Goal: Task Accomplishment & Management: Manage account settings

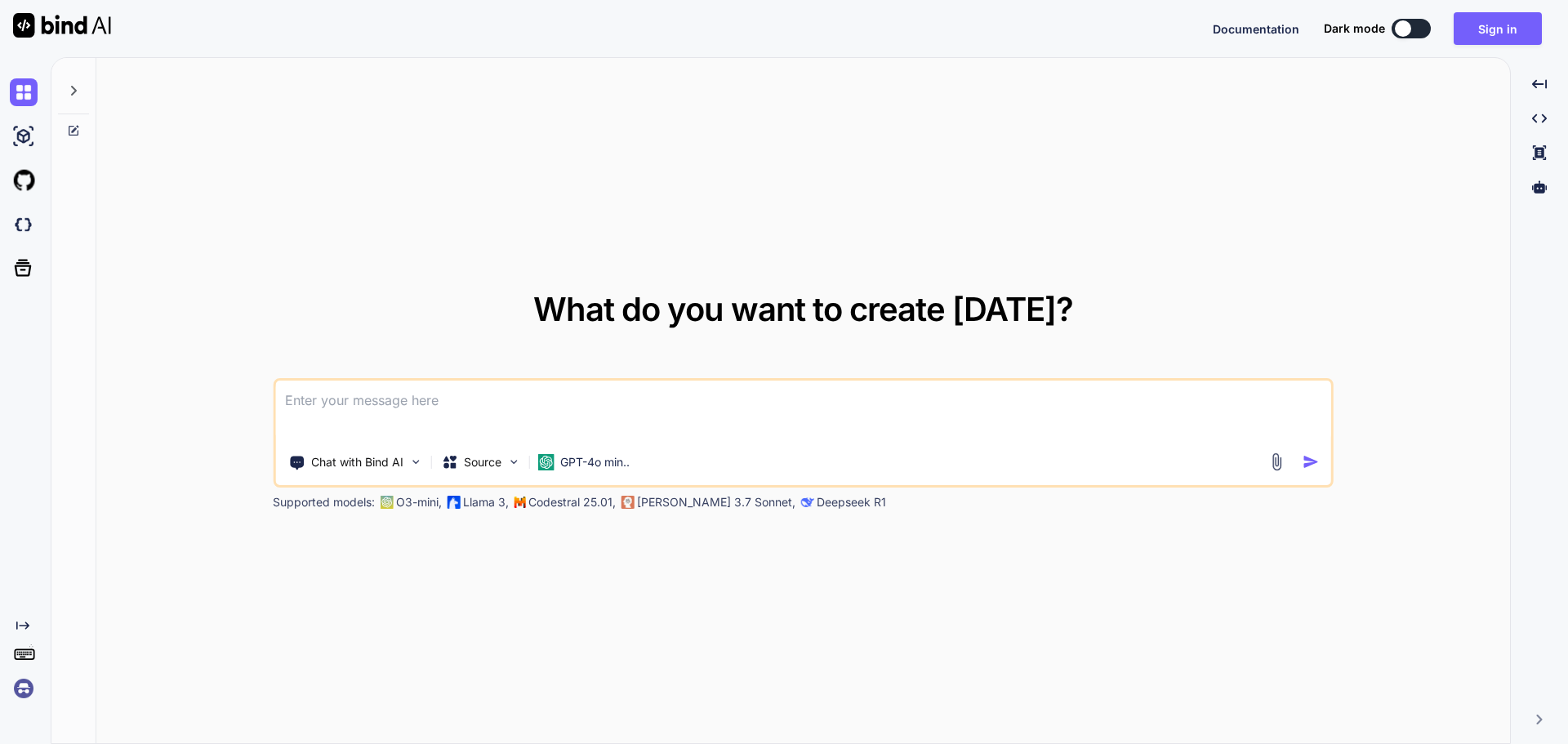
click at [402, 401] on textarea at bounding box center [803, 411] width 1056 height 60
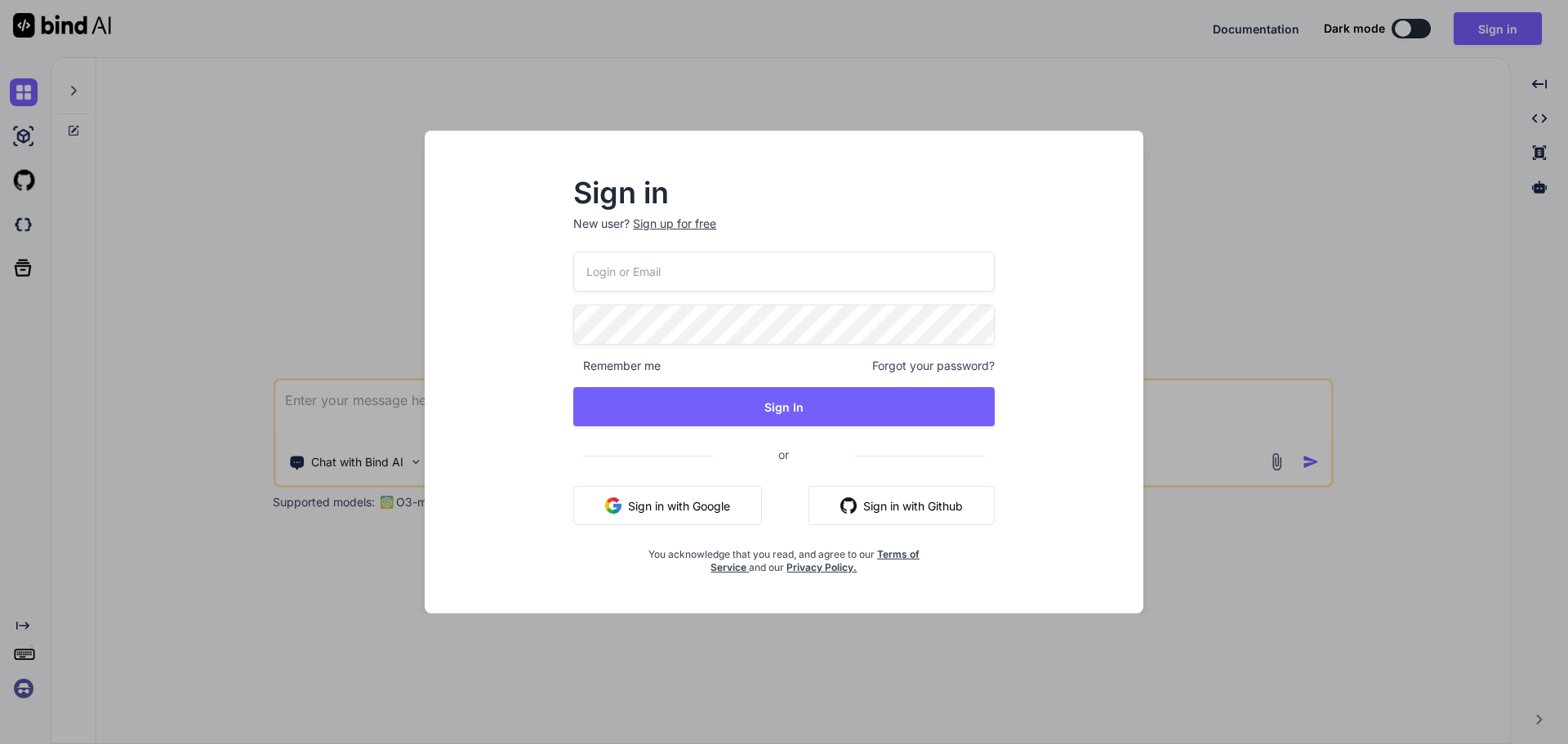
click at [634, 261] on input "email" at bounding box center [784, 271] width 422 height 40
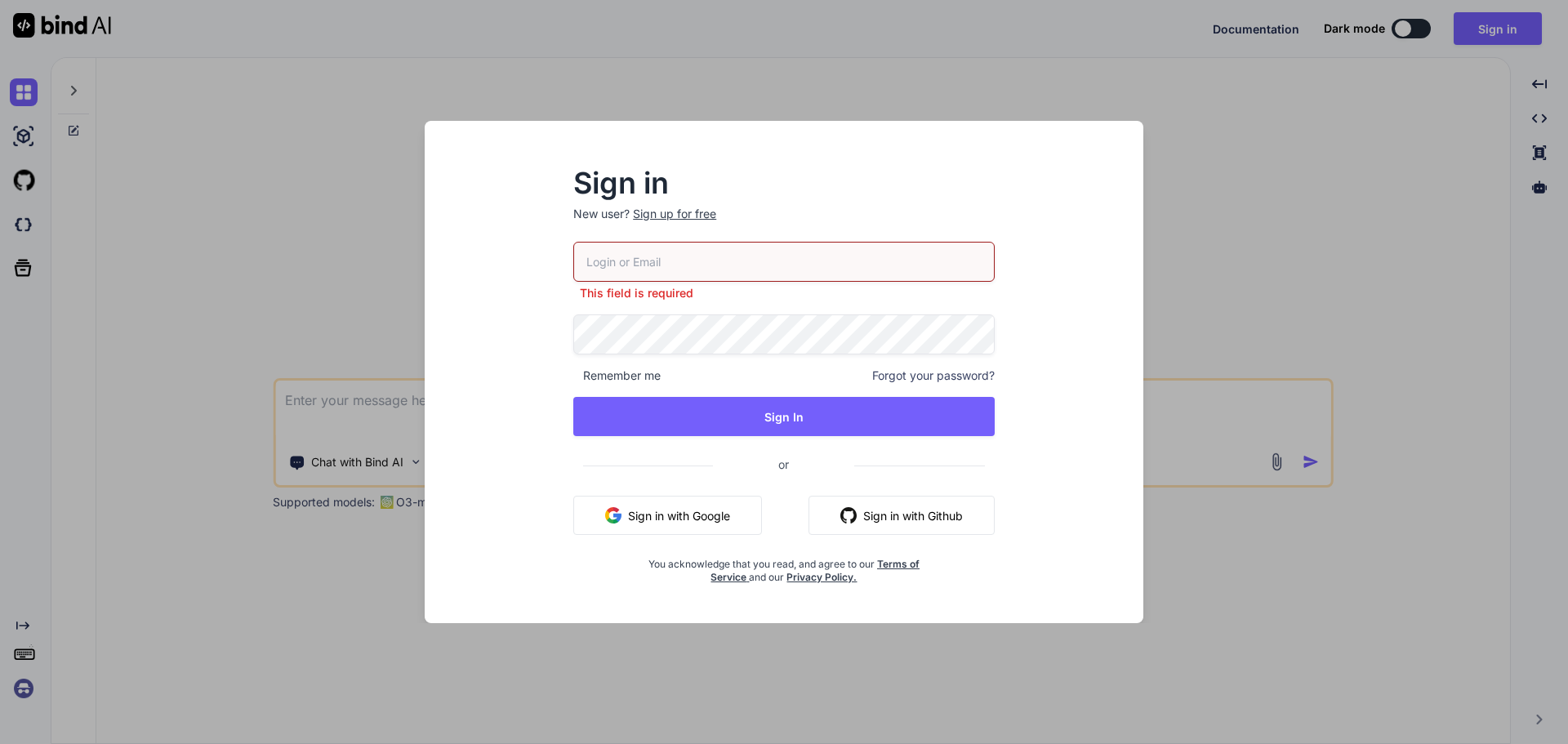
paste input "pajen68623@lanipe.com"
type input "[EMAIL_ADDRESS][DOMAIN_NAME]"
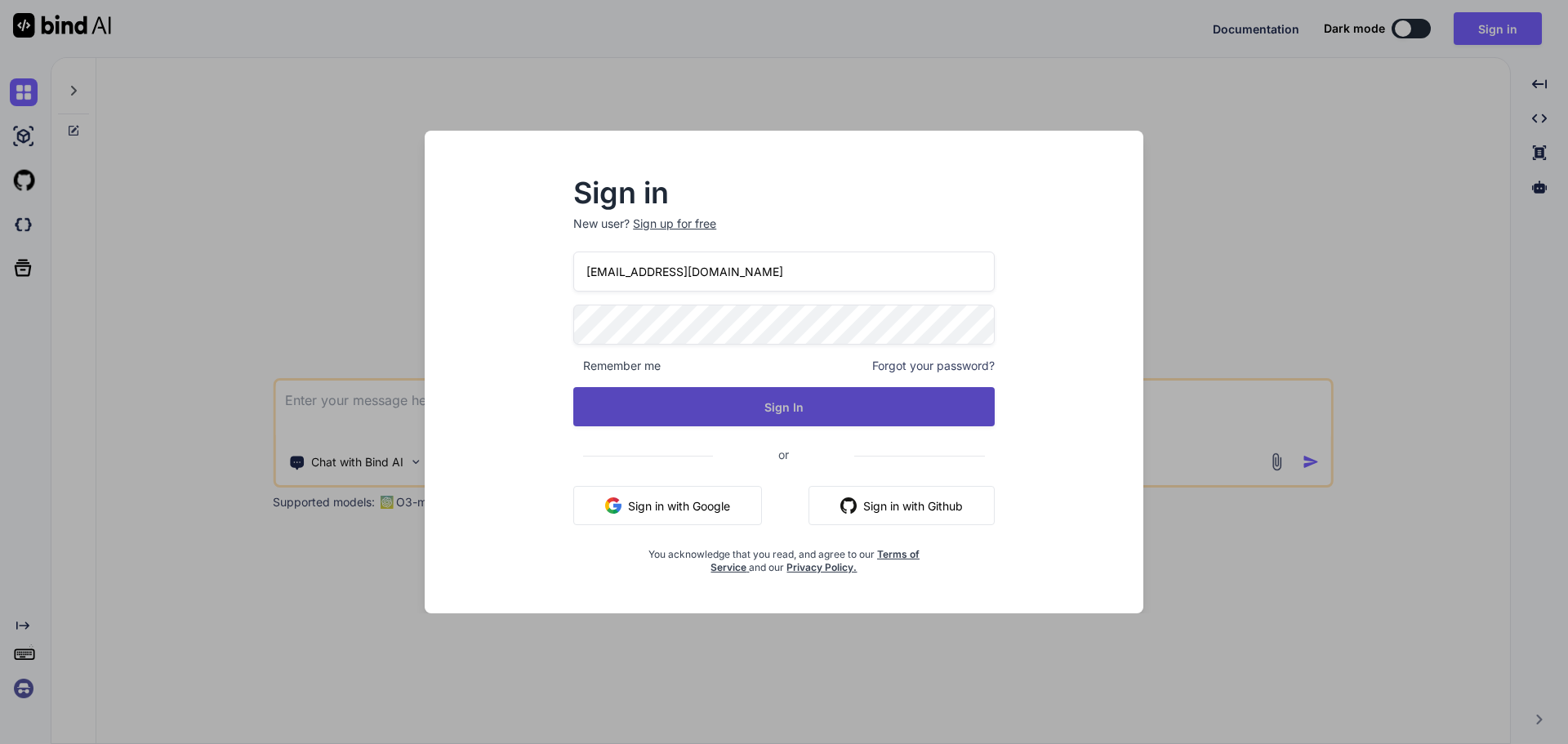
click at [676, 408] on button "Sign In" at bounding box center [784, 407] width 422 height 40
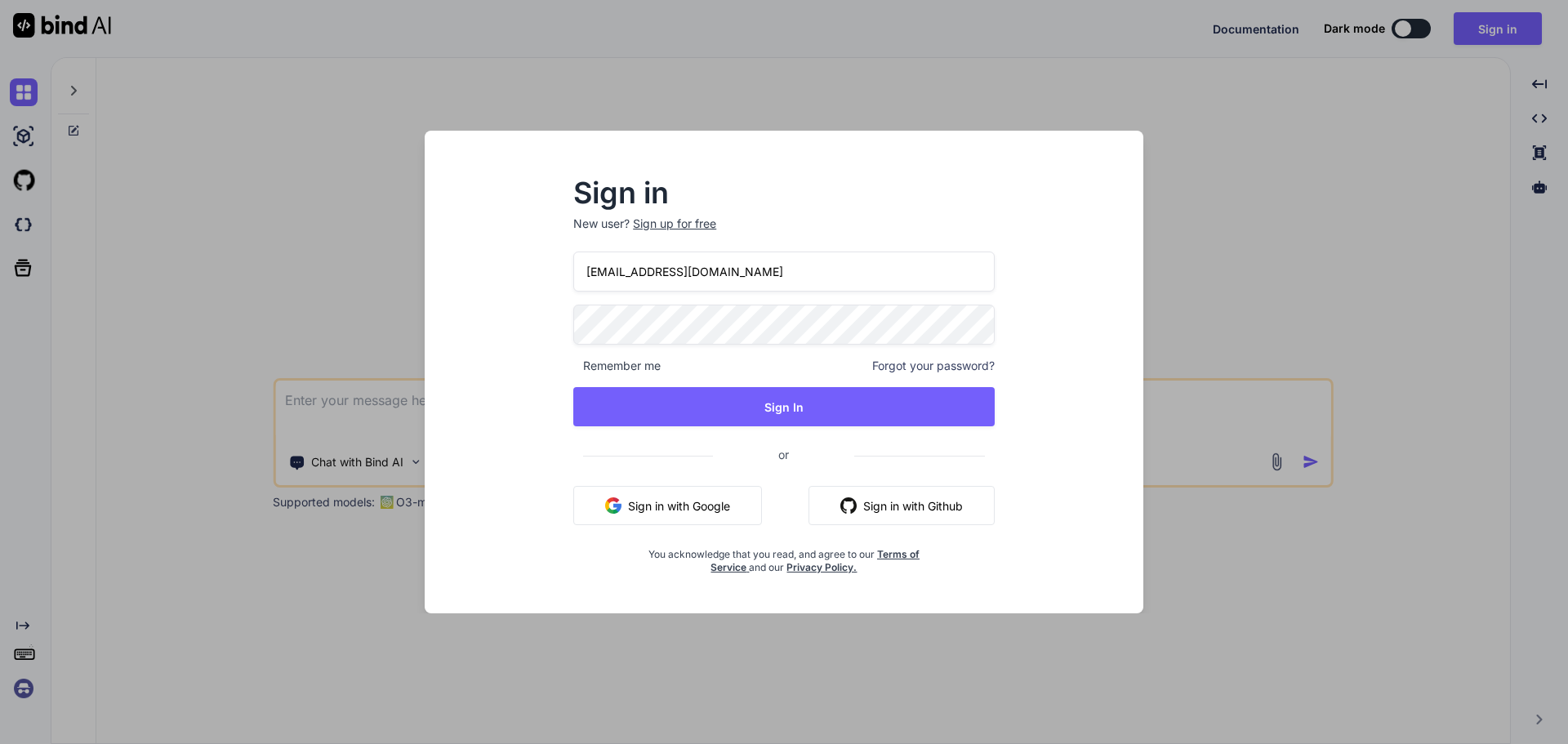
click at [939, 368] on span "Forgot your password?" at bounding box center [933, 366] width 122 height 16
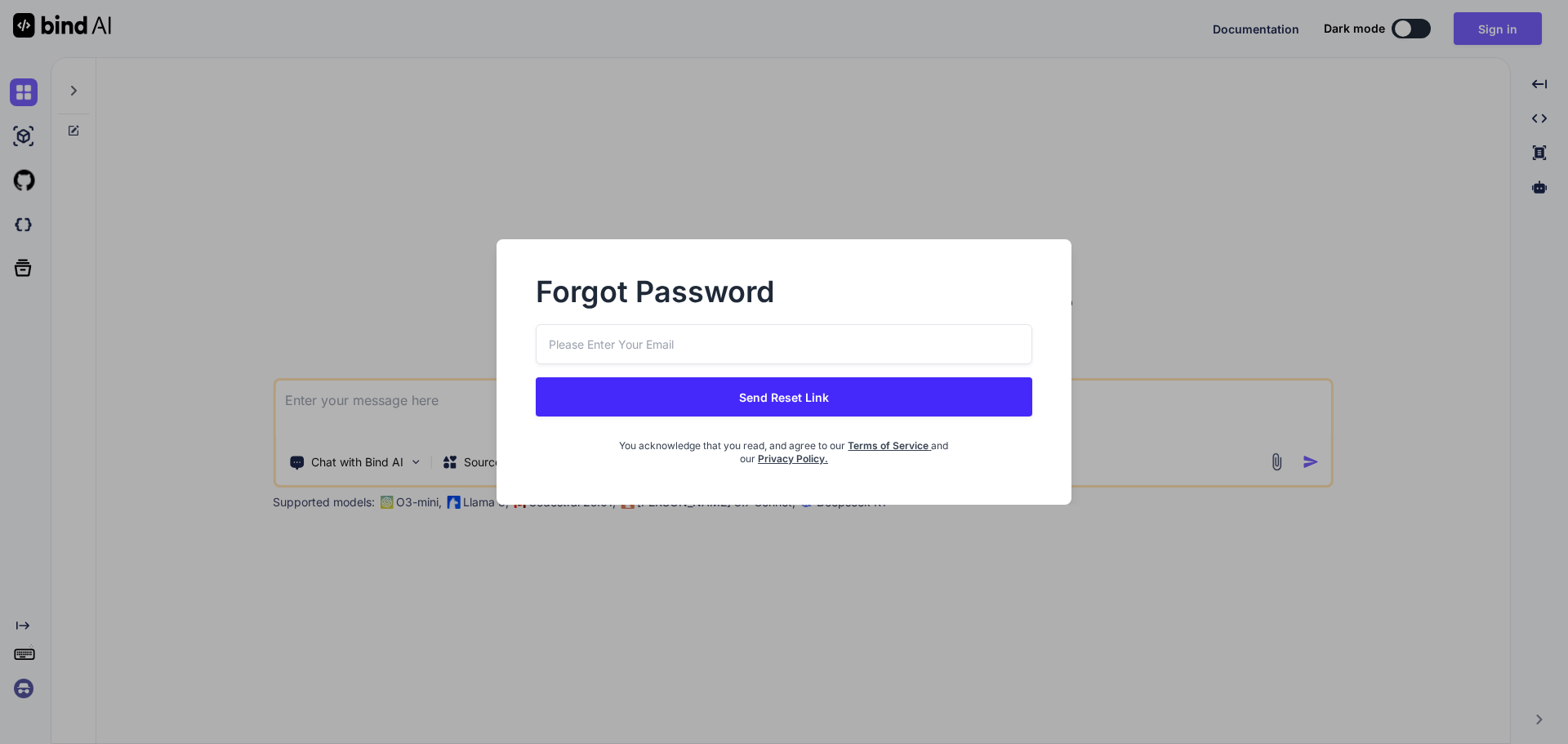
click at [756, 338] on input "email" at bounding box center [783, 344] width 497 height 40
paste input "[EMAIL_ADDRESS][DOMAIN_NAME]"
type input "[EMAIL_ADDRESS][DOMAIN_NAME]"
click at [642, 416] on button "Send Reset Link" at bounding box center [783, 397] width 497 height 40
click at [718, 392] on button "Send Reset Link" at bounding box center [783, 397] width 497 height 40
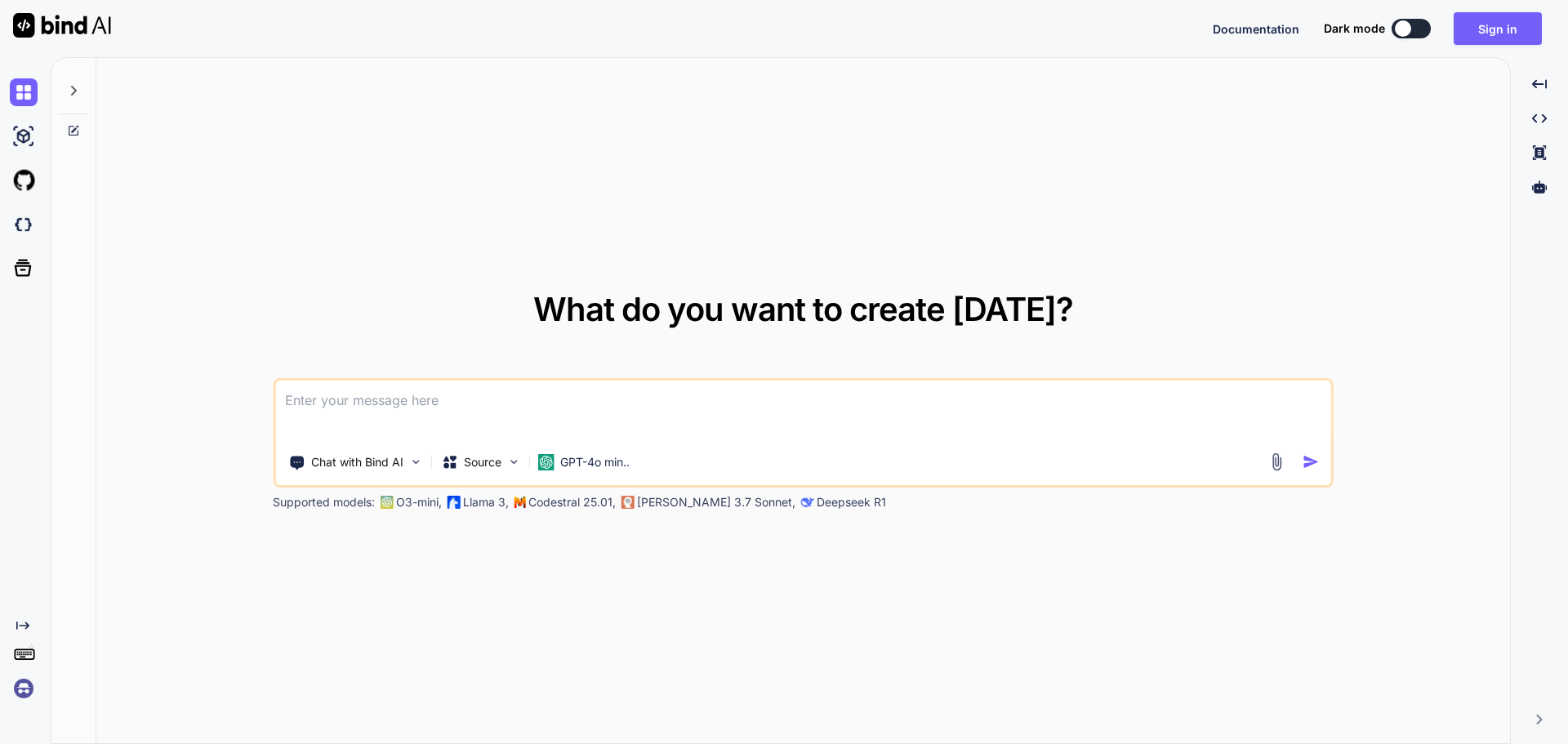
click at [715, 413] on textarea at bounding box center [803, 411] width 1056 height 60
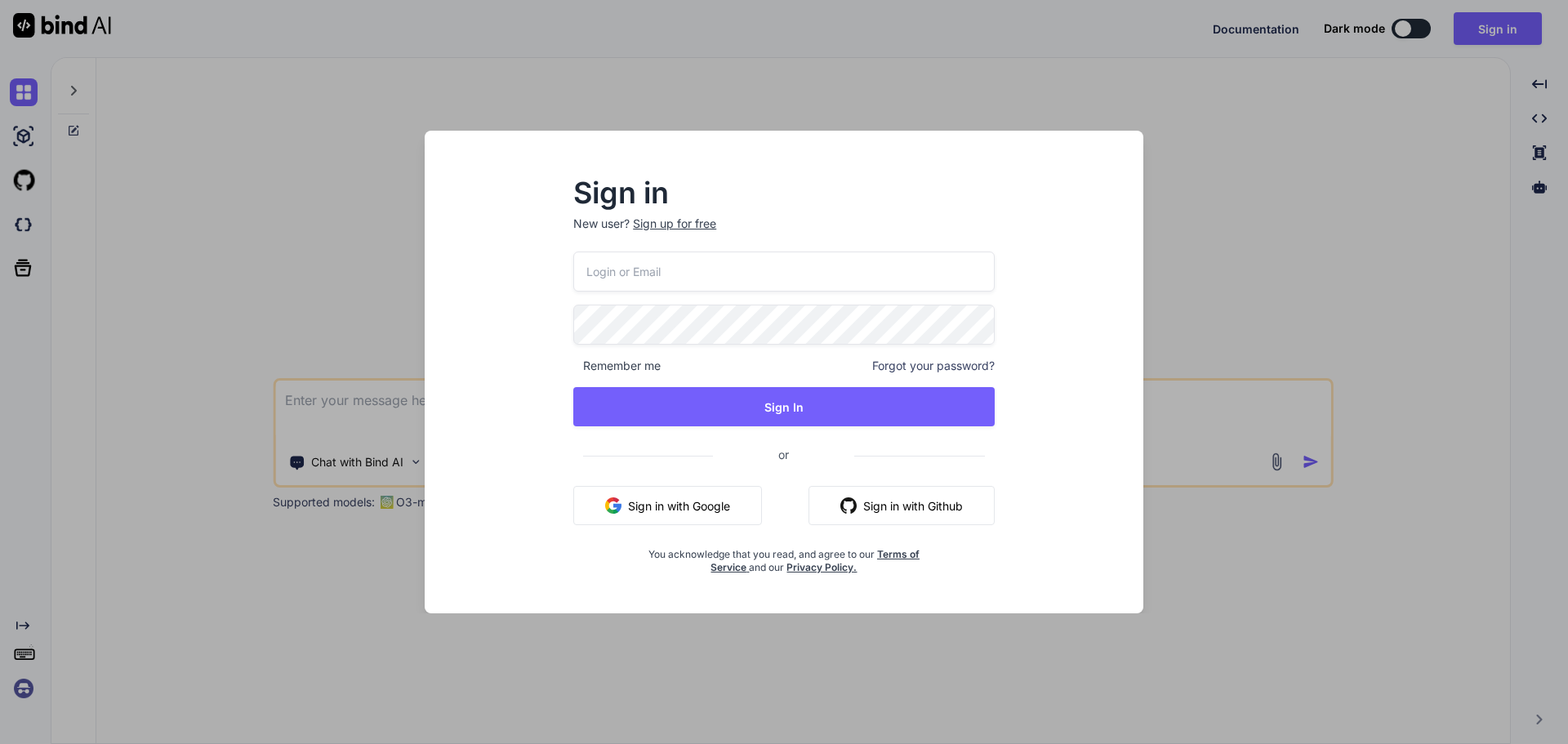
click at [1305, 359] on div "Sign in New user? Sign up for free Remember me Forgot your password? Sign In or…" at bounding box center [784, 372] width 1568 height 744
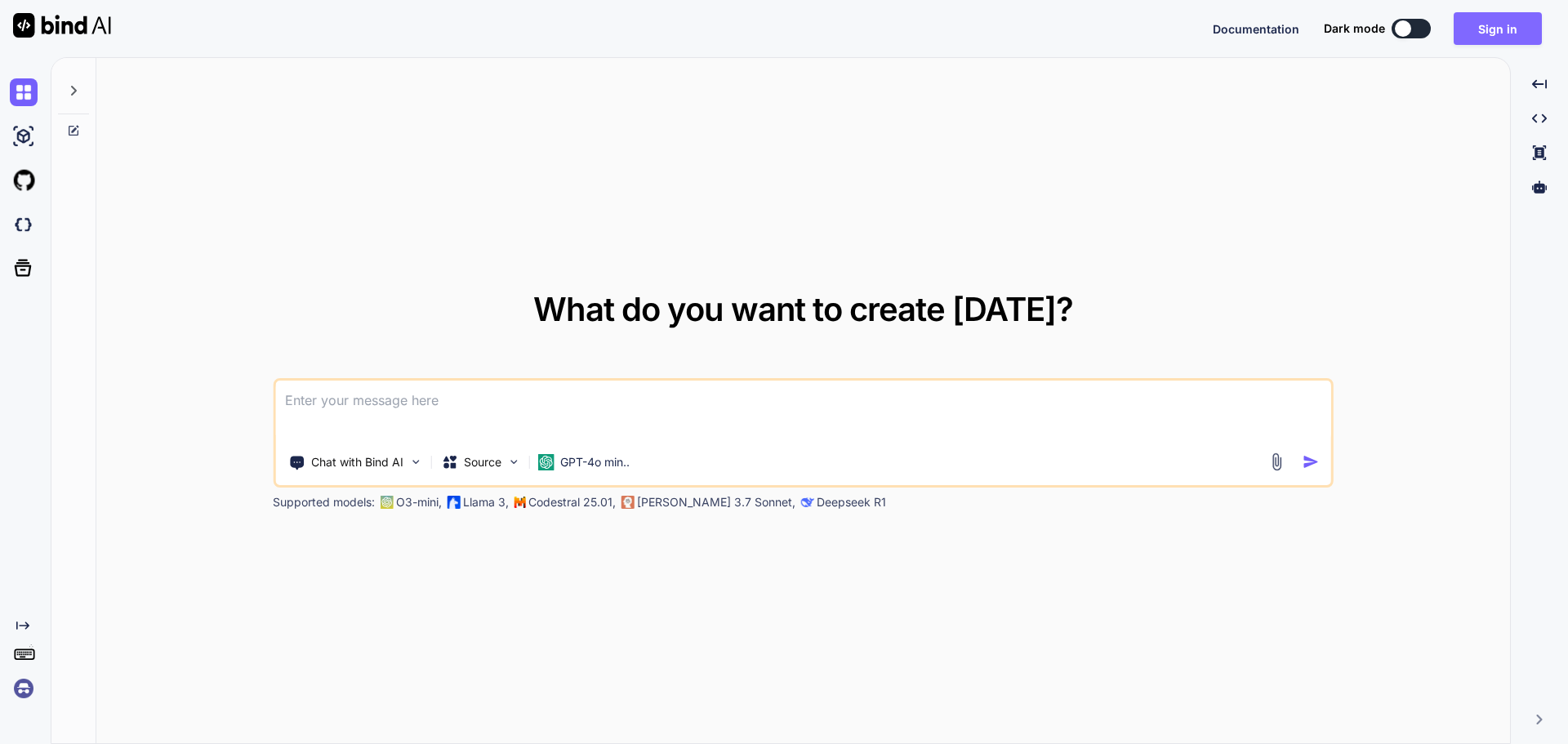
click at [1496, 12] on button "Sign in" at bounding box center [1497, 28] width 88 height 33
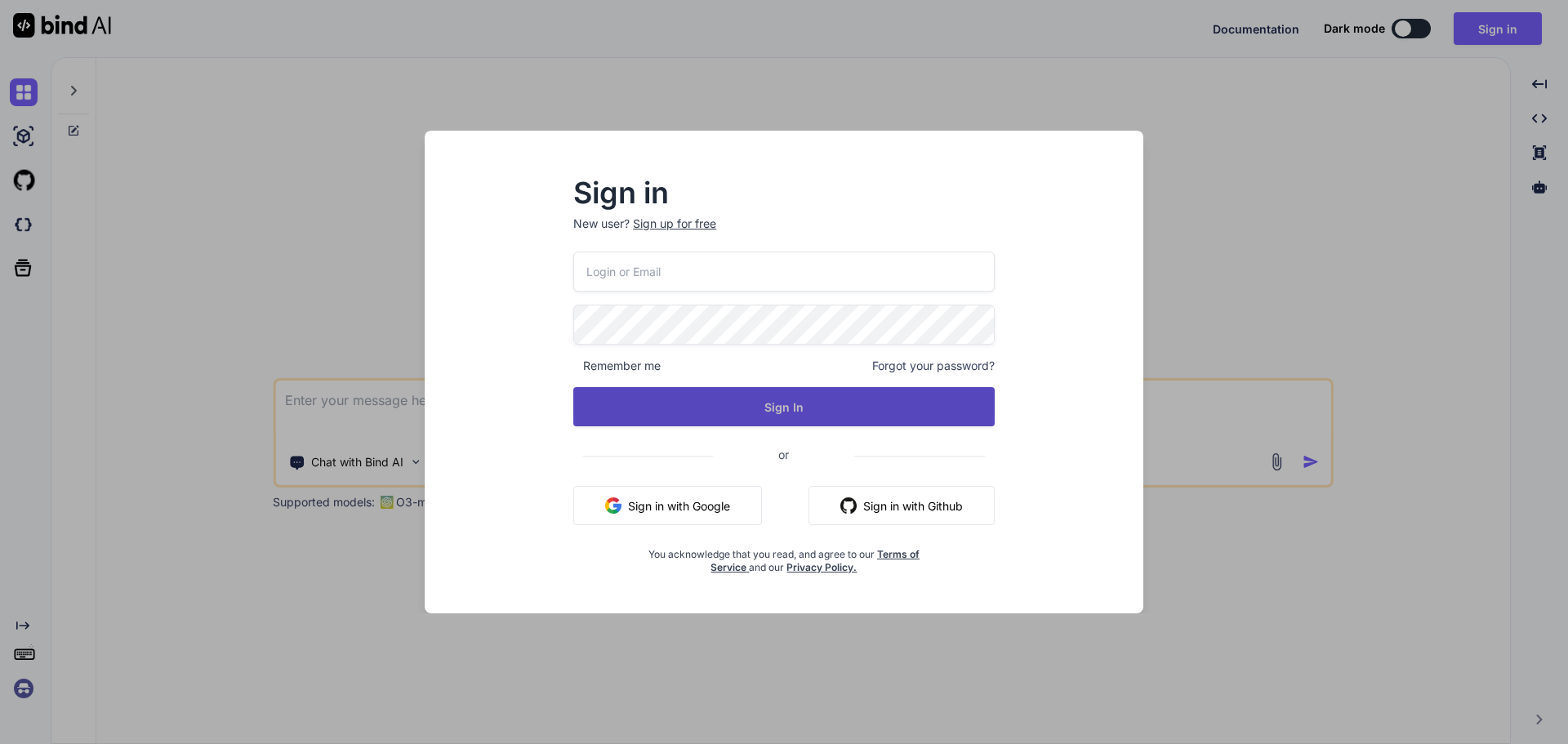
click at [802, 415] on button "Sign In" at bounding box center [784, 407] width 422 height 40
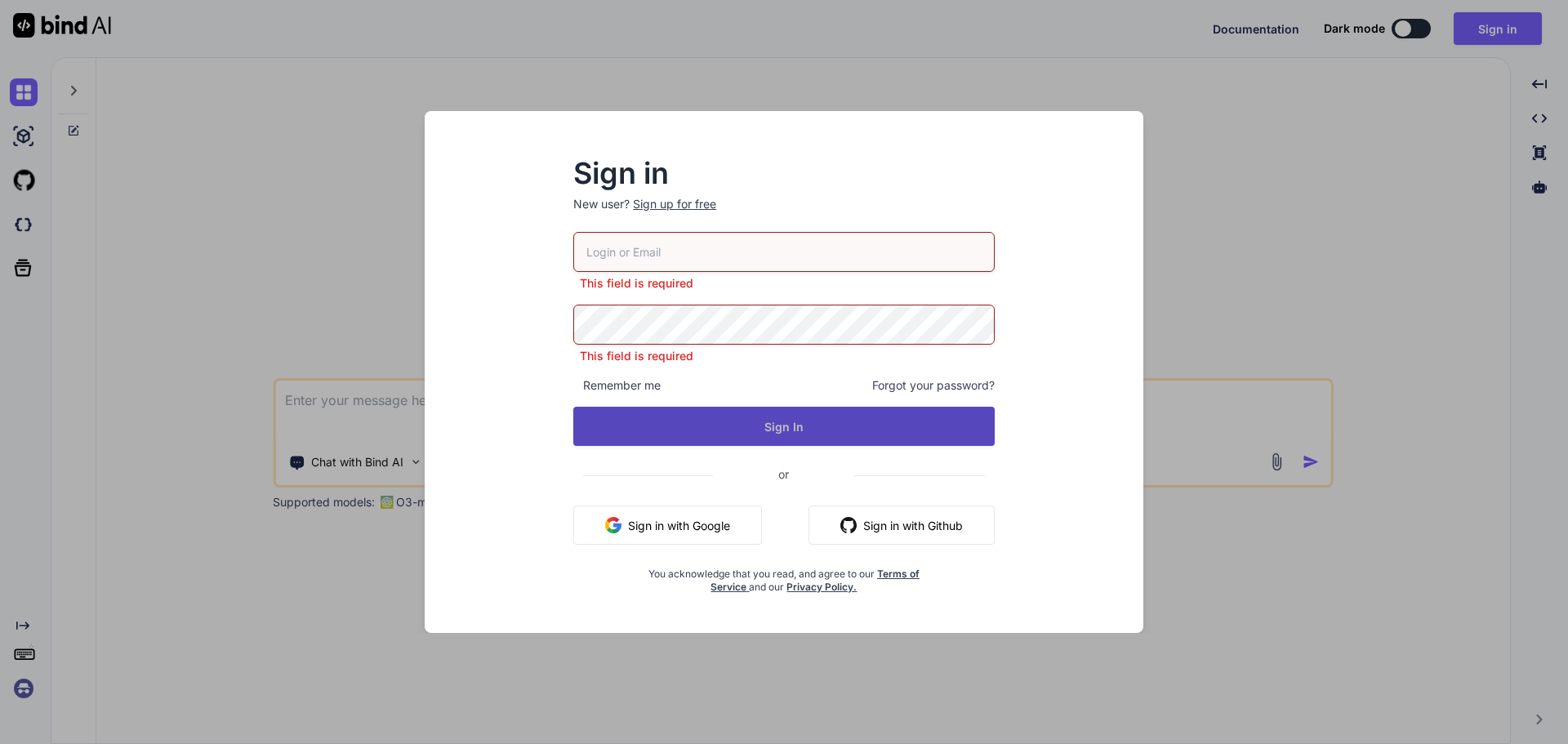
click at [656, 426] on button "Sign In" at bounding box center [784, 427] width 422 height 40
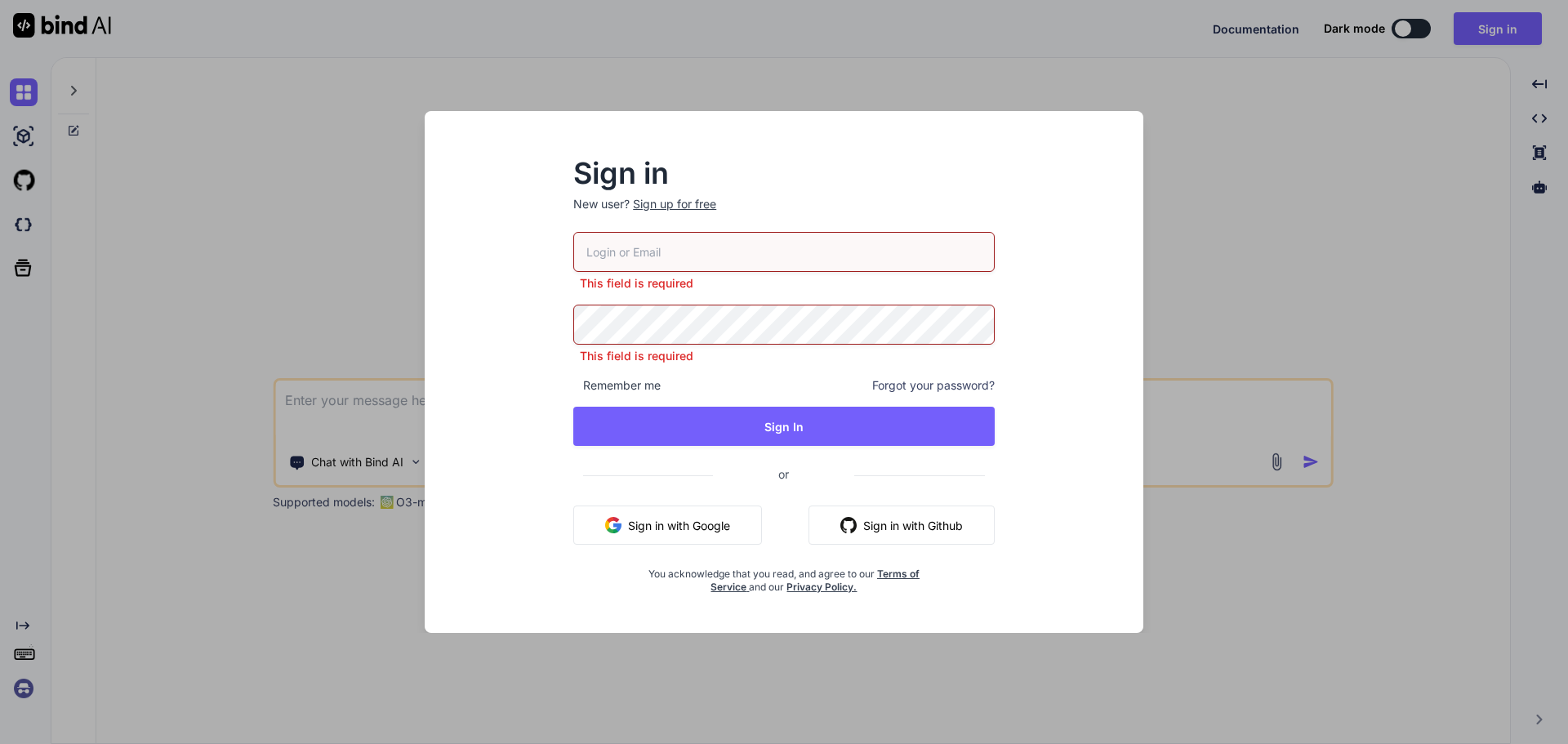
click at [1360, 381] on div "Sign in New user? Sign up for free This field is required This field is require…" at bounding box center [784, 372] width 1568 height 744
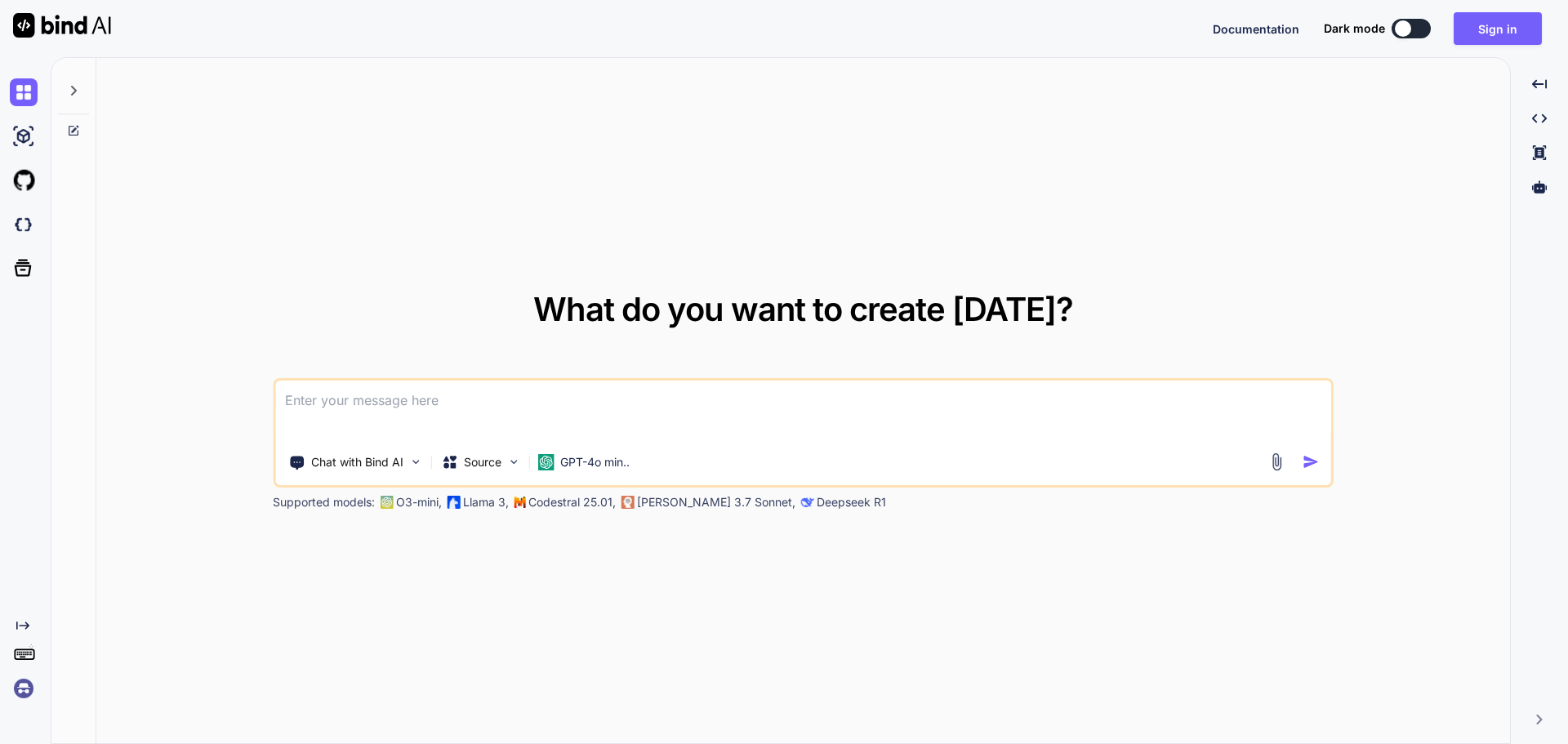
click at [37, 32] on img at bounding box center [62, 25] width 98 height 24
click at [554, 388] on textarea at bounding box center [803, 411] width 1056 height 60
click at [393, 467] on p "Chat with Bind AI" at bounding box center [357, 462] width 92 height 16
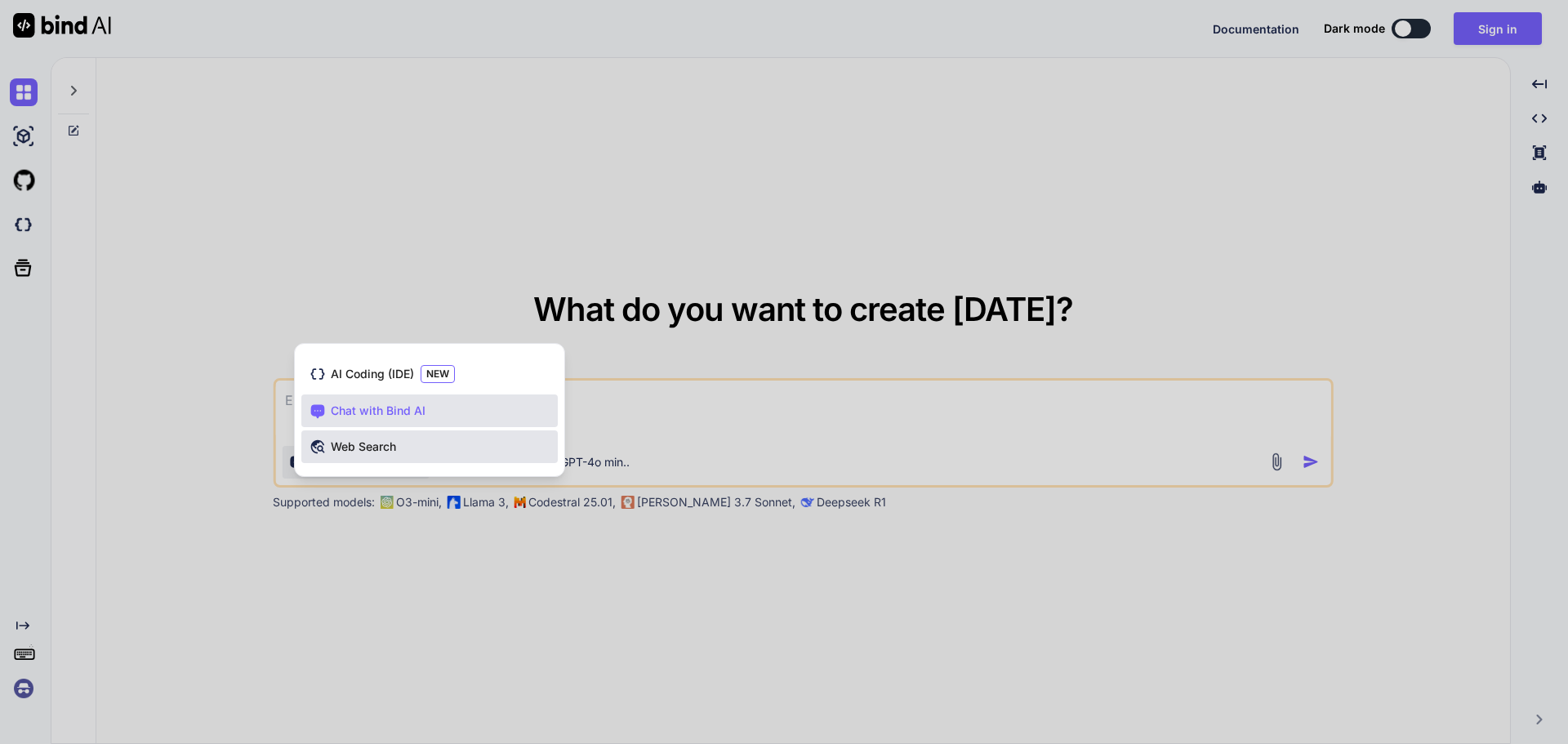
click at [356, 443] on span "Web Search" at bounding box center [363, 447] width 65 height 16
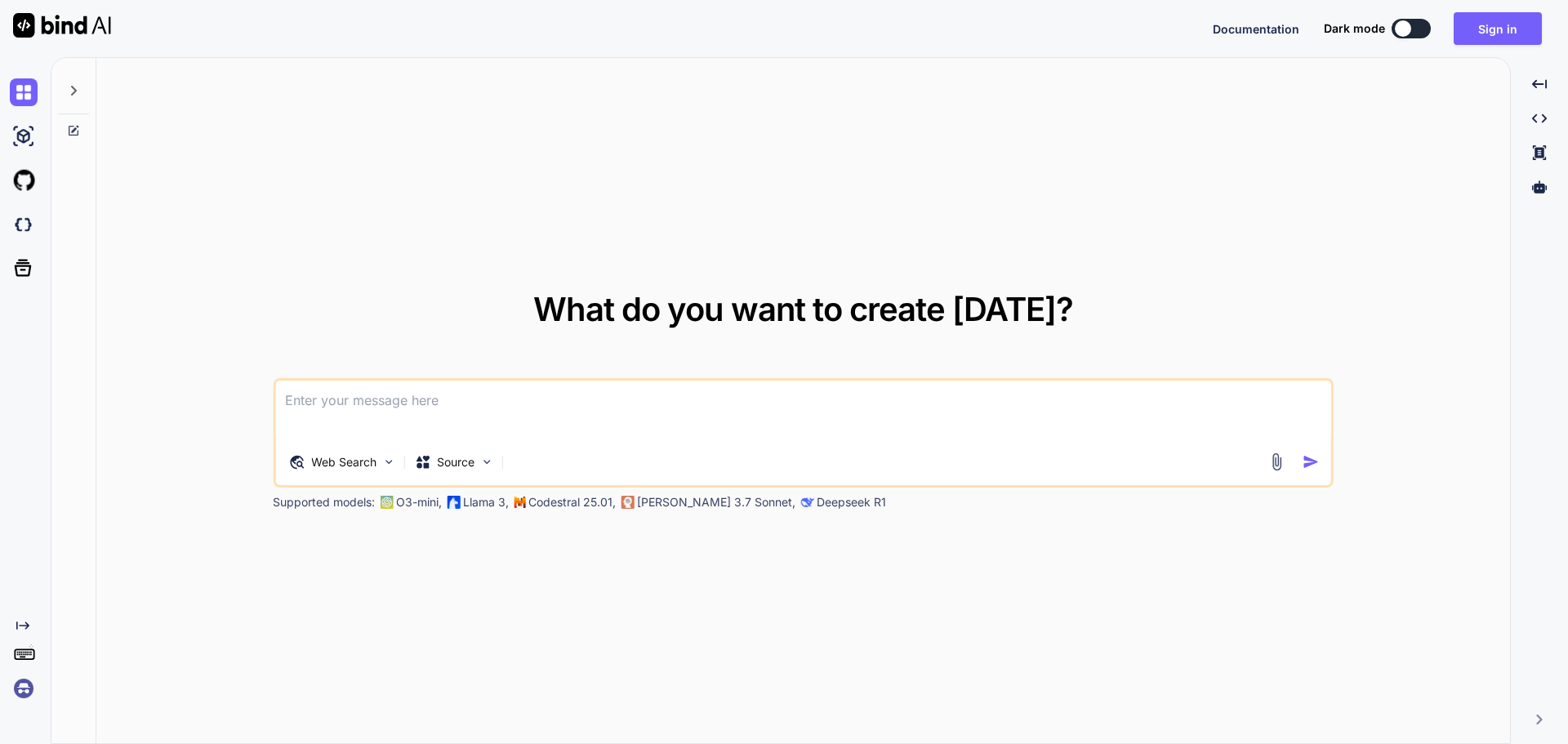
click at [423, 422] on textarea at bounding box center [803, 411] width 1056 height 60
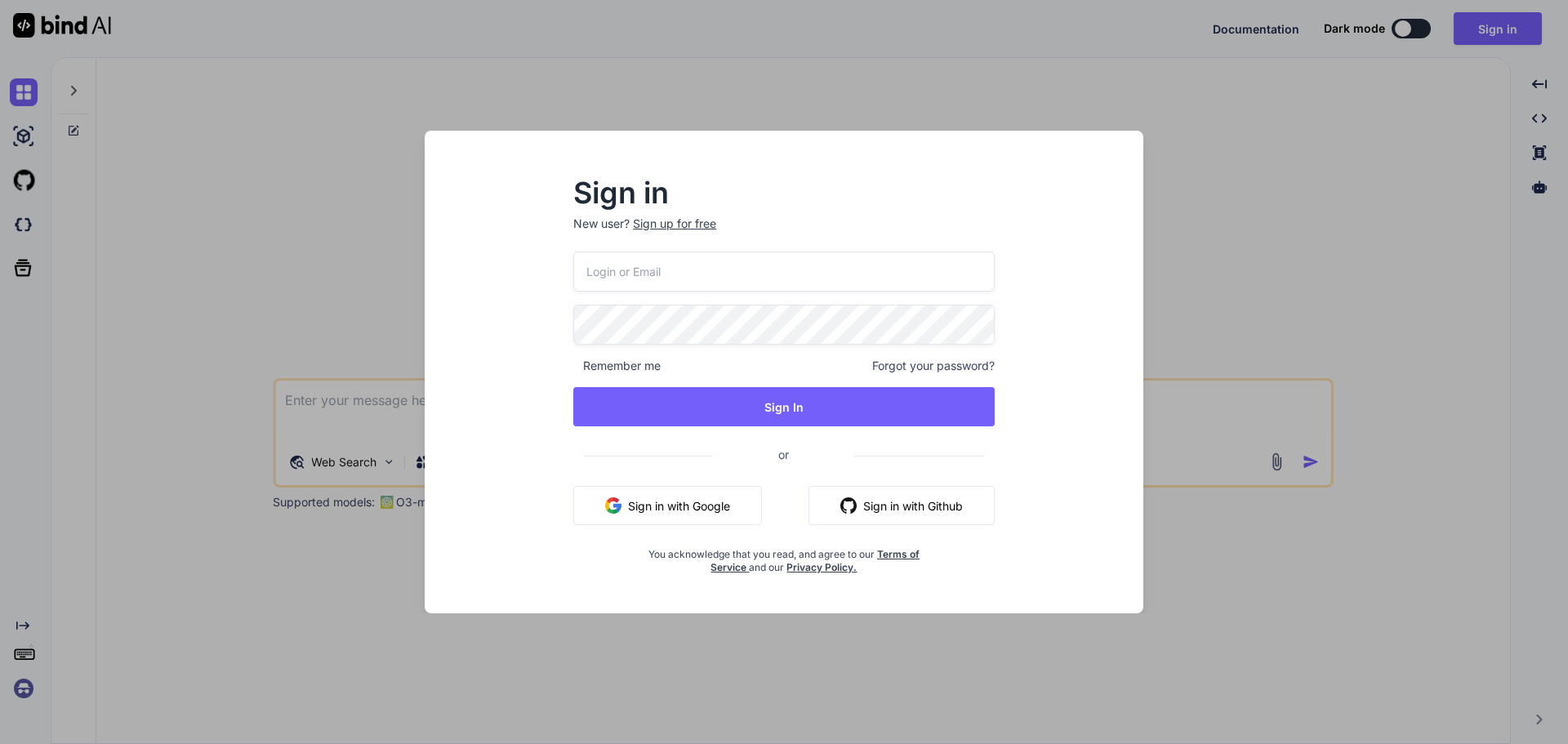
click at [374, 476] on div "Sign in New user? Sign up for free Remember me Forgot your password? Sign In or…" at bounding box center [784, 372] width 1568 height 744
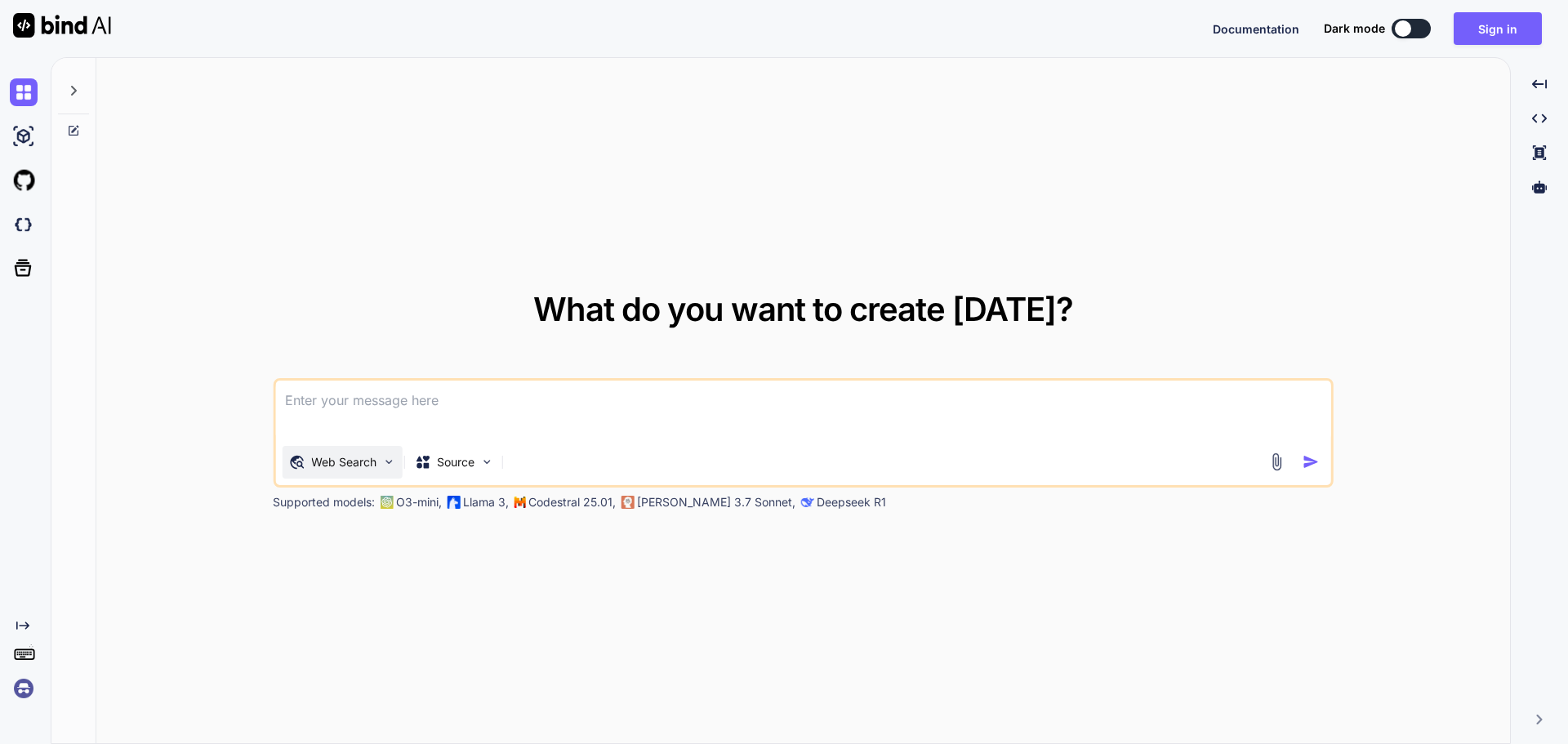
click at [380, 462] on div "Web Search" at bounding box center [341, 462] width 120 height 33
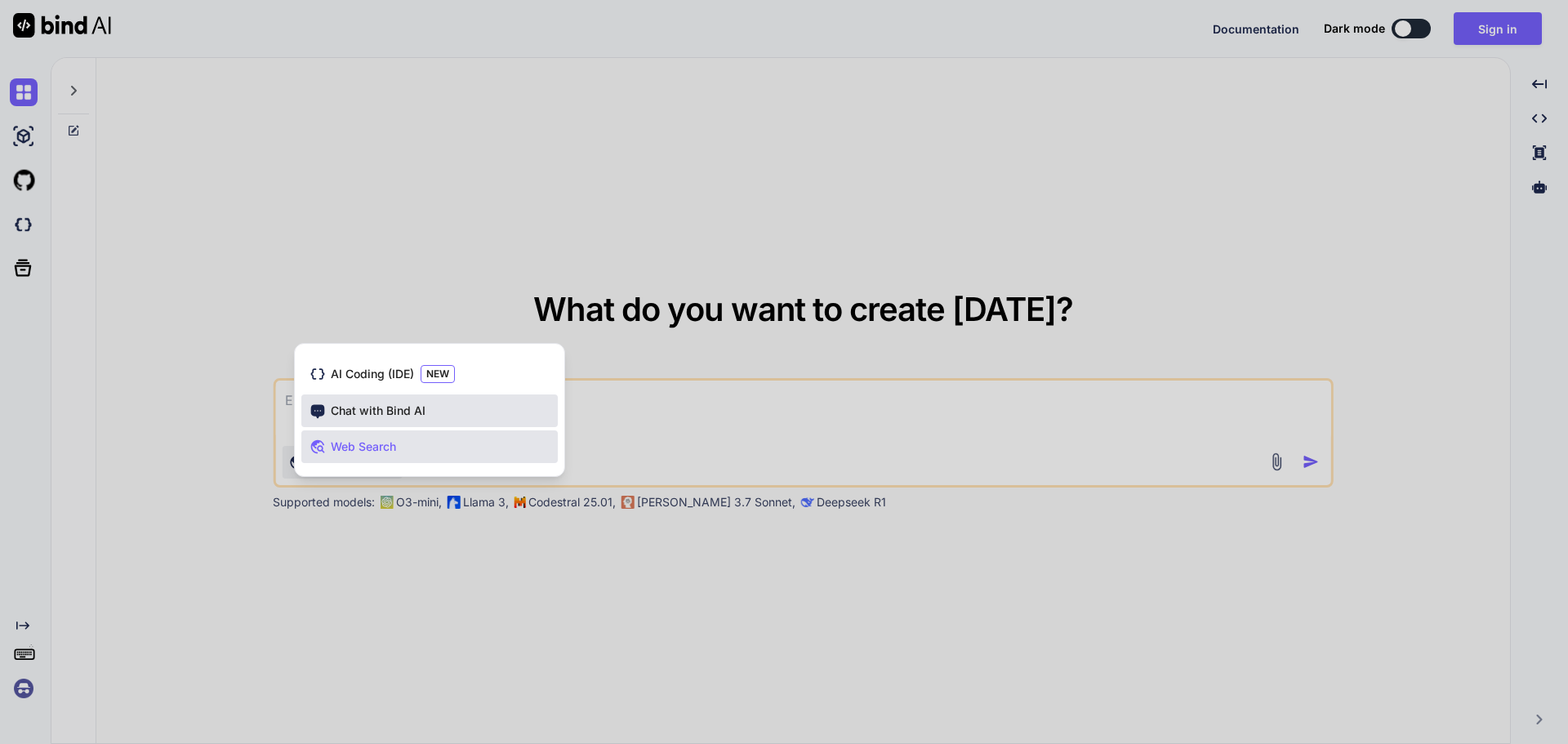
click at [380, 416] on span "Chat with Bind AI" at bounding box center [378, 411] width 95 height 16
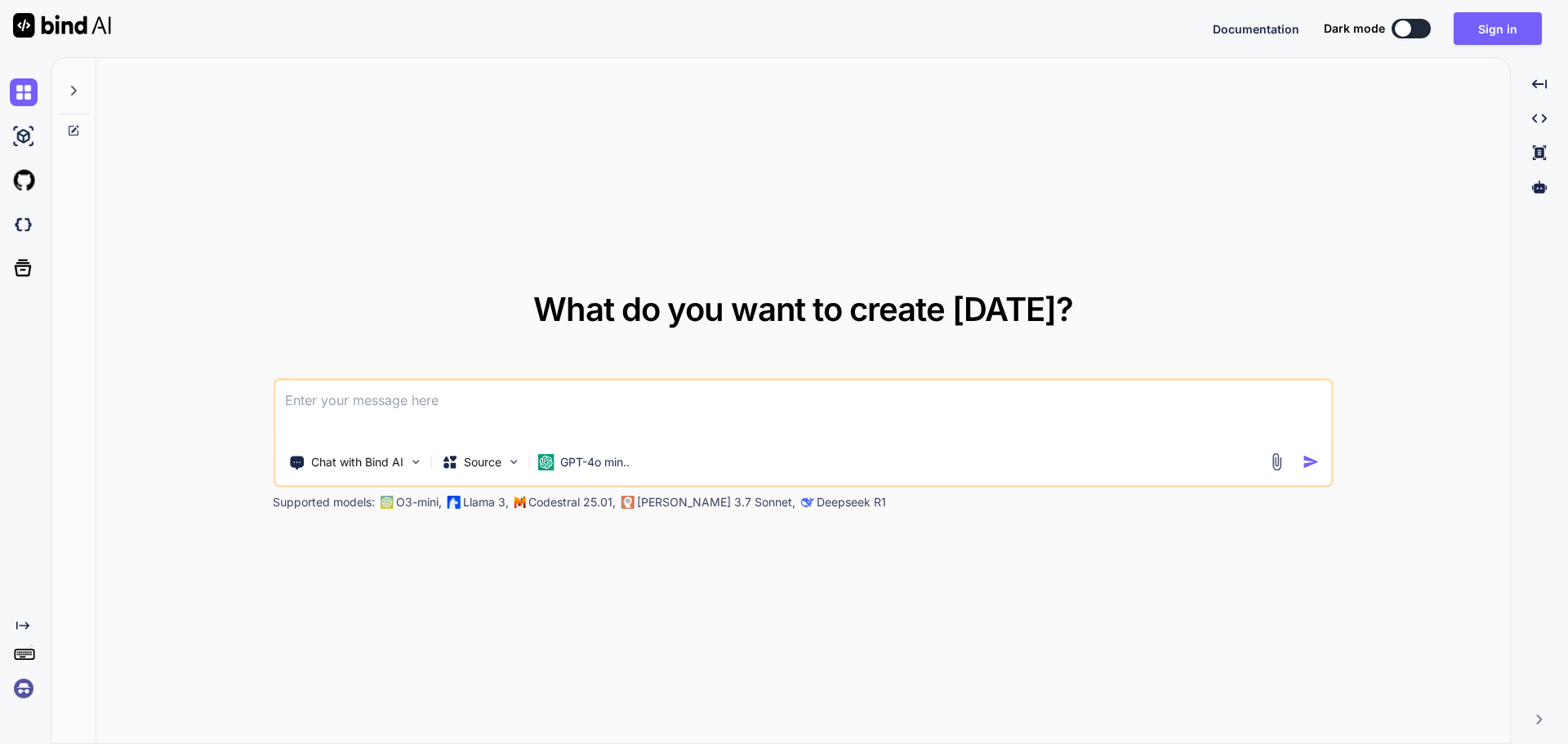
click at [429, 420] on textarea at bounding box center [803, 411] width 1056 height 60
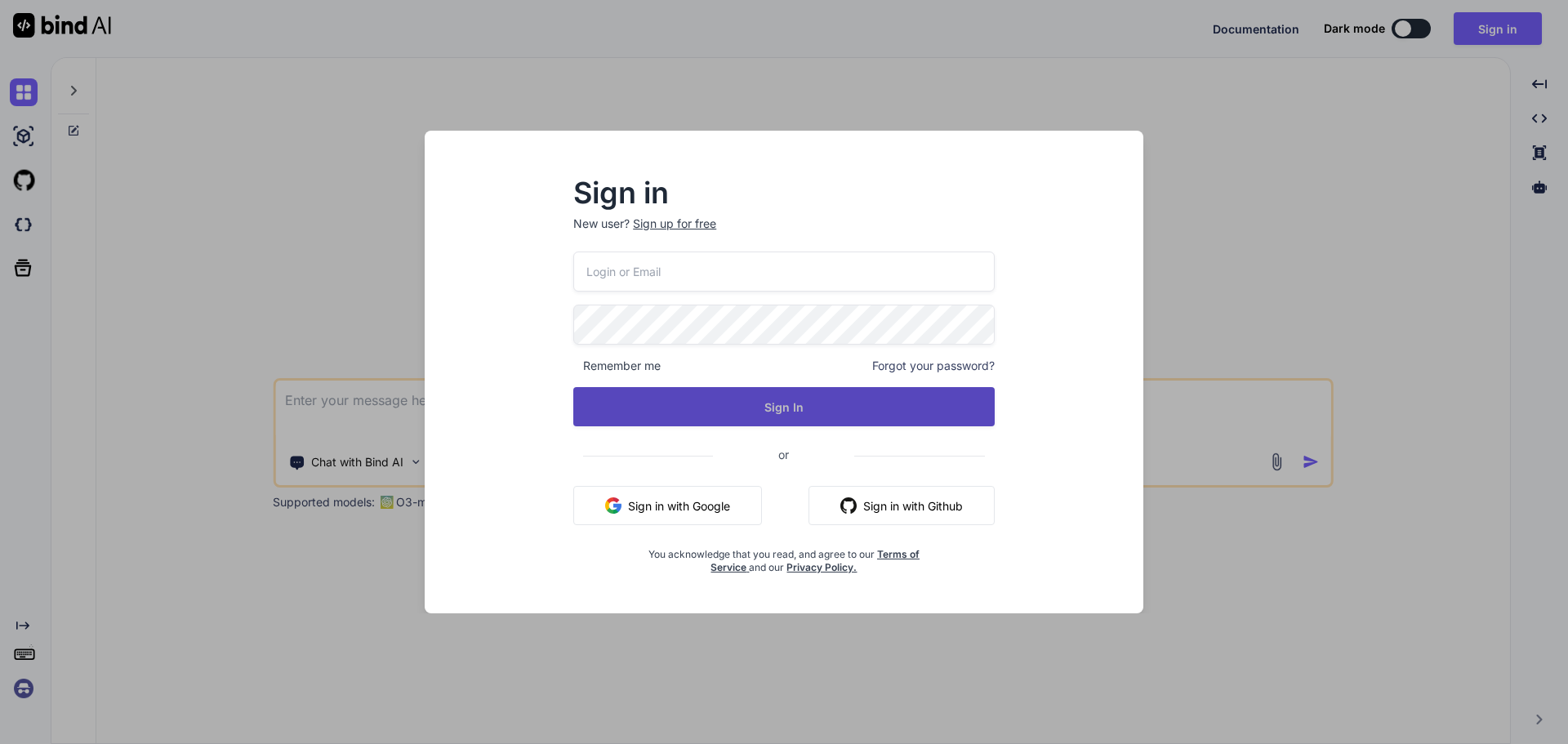
click at [727, 423] on button "Sign In" at bounding box center [784, 407] width 422 height 40
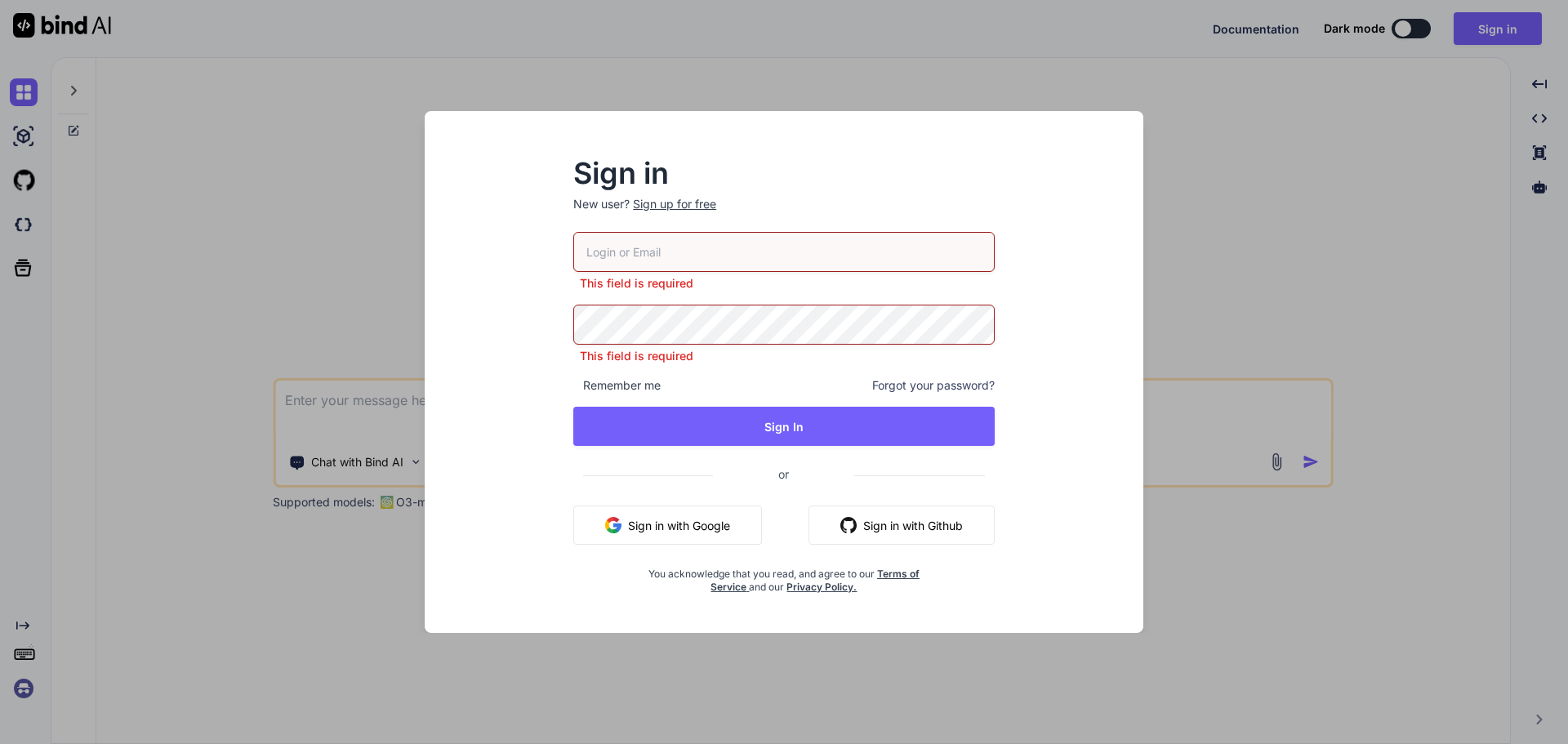
click at [250, 336] on div "Sign in New user? Sign up for free This field is required This field is require…" at bounding box center [784, 372] width 1568 height 744
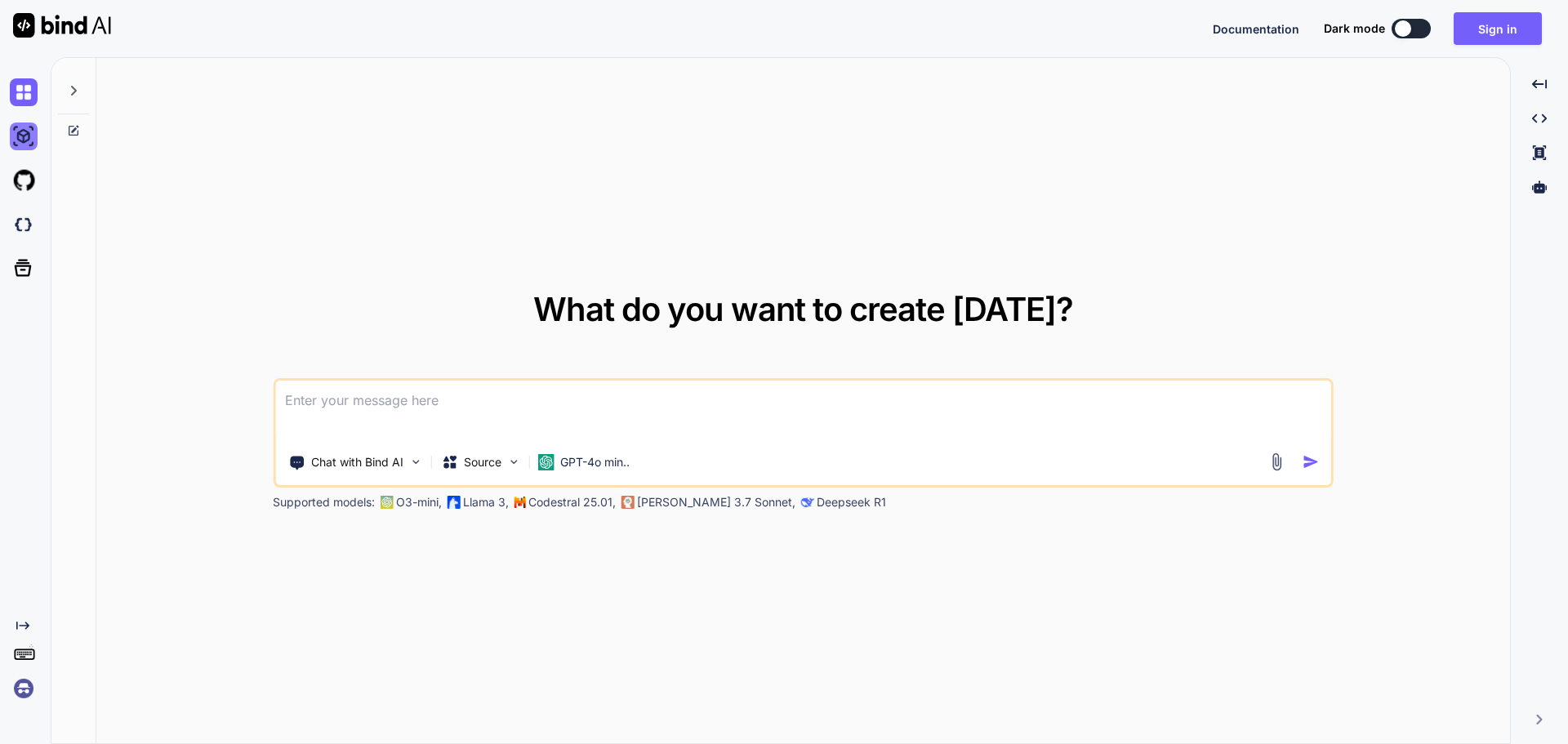
click at [10, 127] on img at bounding box center [23, 136] width 28 height 28
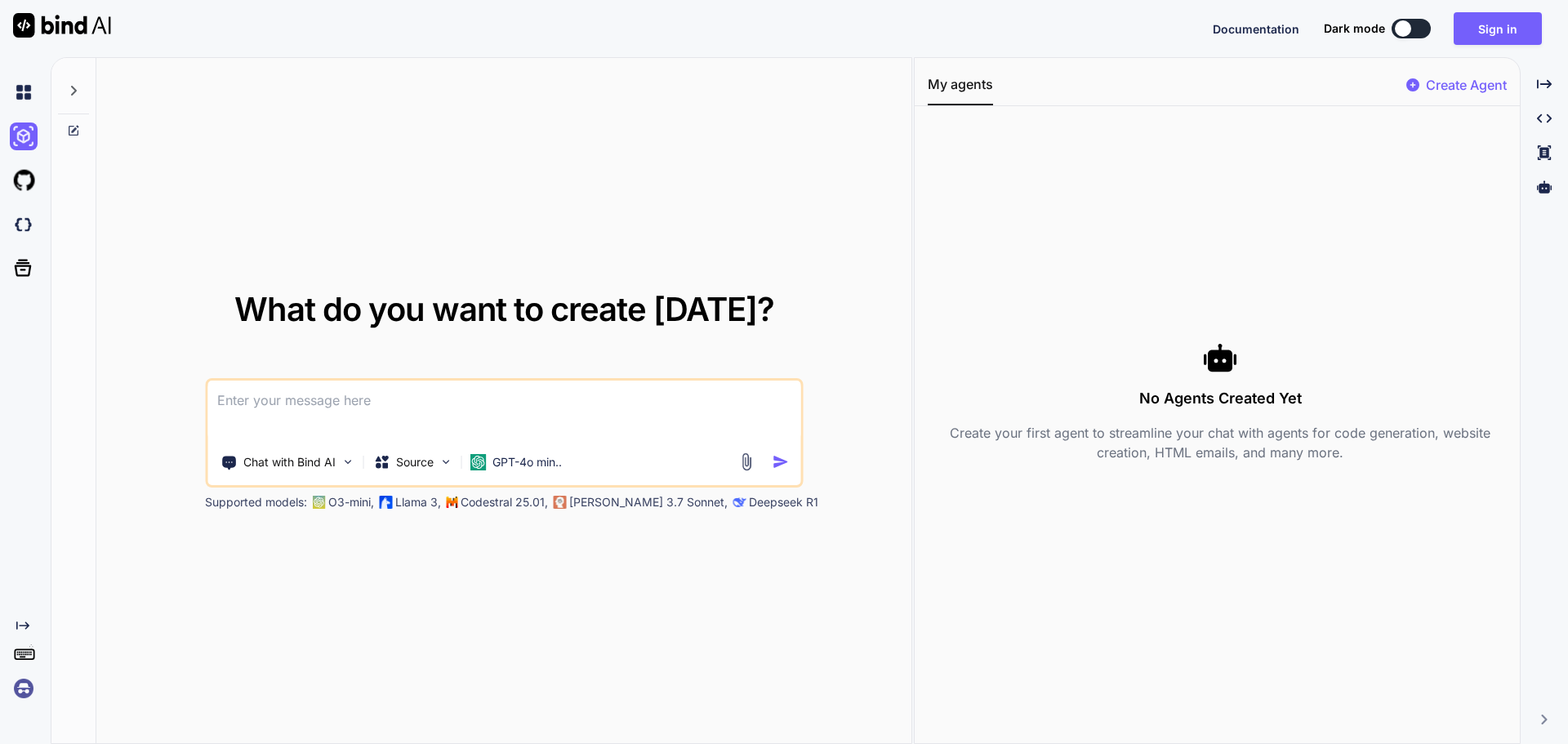
click at [44, 81] on div "Created with Pixso." at bounding box center [25, 400] width 51 height 687
click at [31, 84] on img at bounding box center [23, 92] width 28 height 28
click at [484, 195] on div "What do you want to create today? Chat with Bind AI Source GPT-4o min.. Support…" at bounding box center [503, 401] width 815 height 687
click at [712, 439] on textarea at bounding box center [503, 411] width 593 height 60
click at [805, 189] on div "What do you want to create today? Chat with Bind AI Source GPT-4o min.. Support…" at bounding box center [503, 401] width 815 height 687
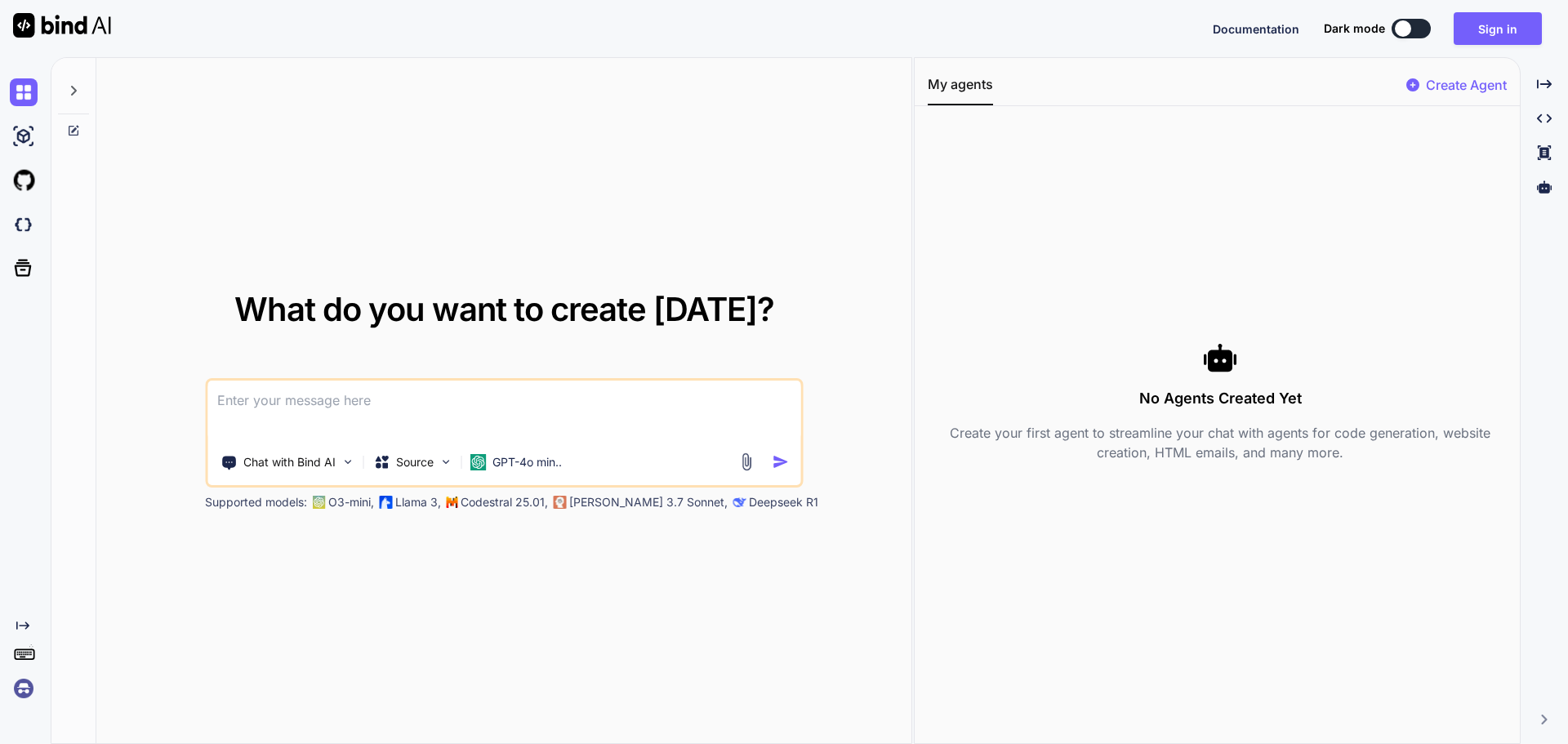
click at [27, 15] on img at bounding box center [62, 25] width 98 height 24
click at [56, 83] on div at bounding box center [73, 97] width 44 height 79
drag, startPoint x: 70, startPoint y: 86, endPoint x: 65, endPoint y: 102, distance: 16.8
click at [69, 91] on icon at bounding box center [73, 90] width 13 height 13
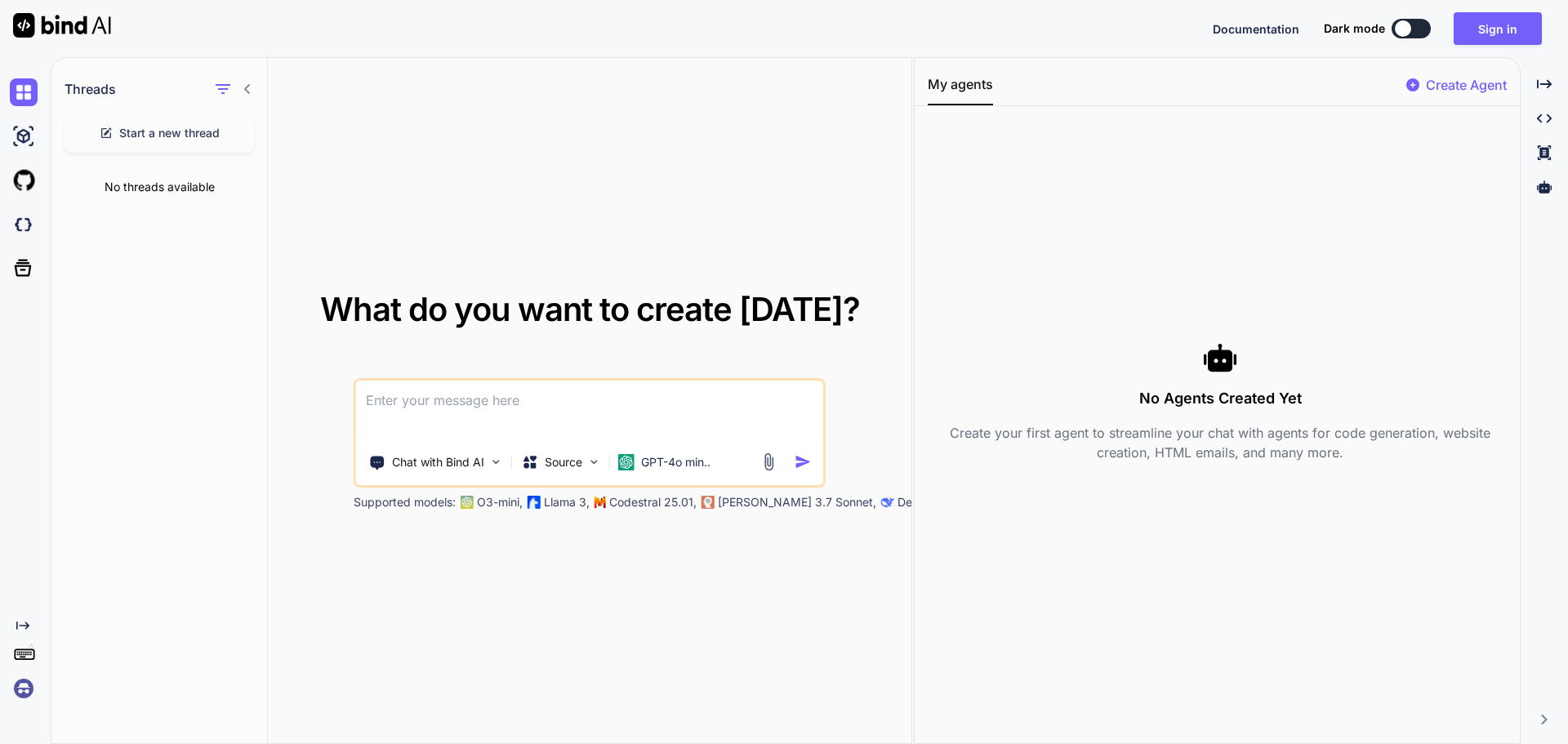
click at [108, 133] on icon at bounding box center [106, 133] width 13 height 13
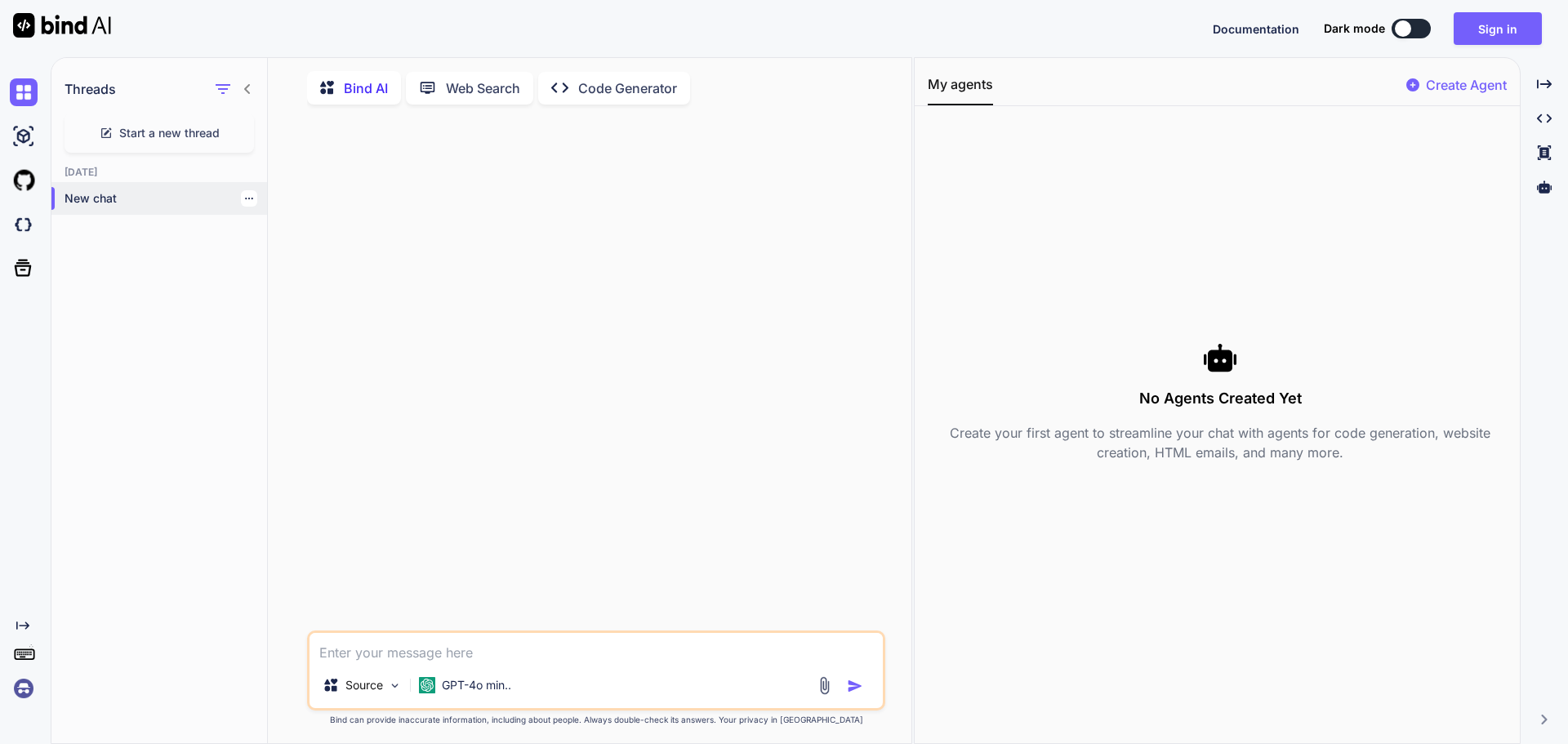
click at [115, 203] on p "New chat" at bounding box center [165, 198] width 202 height 16
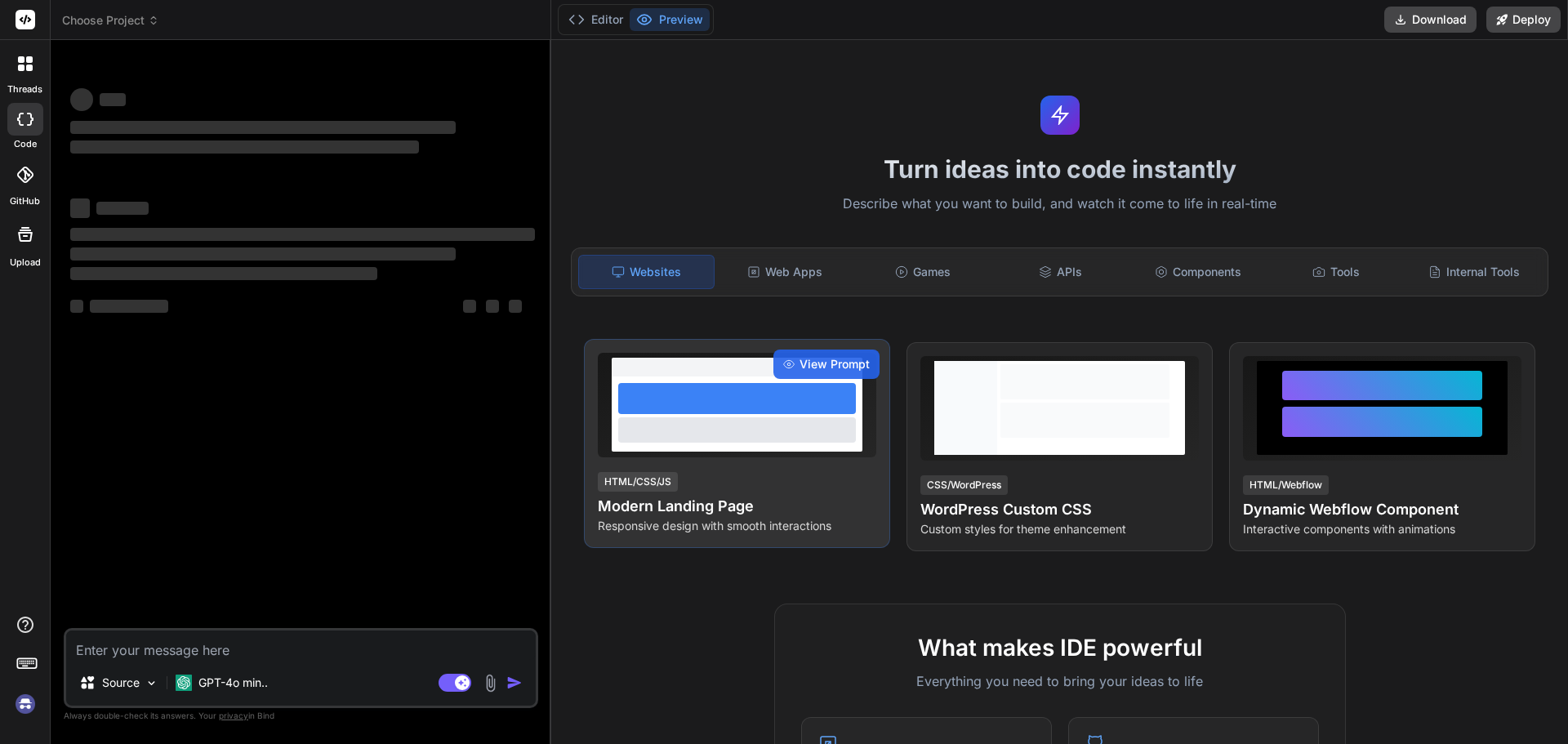
type textarea "x"
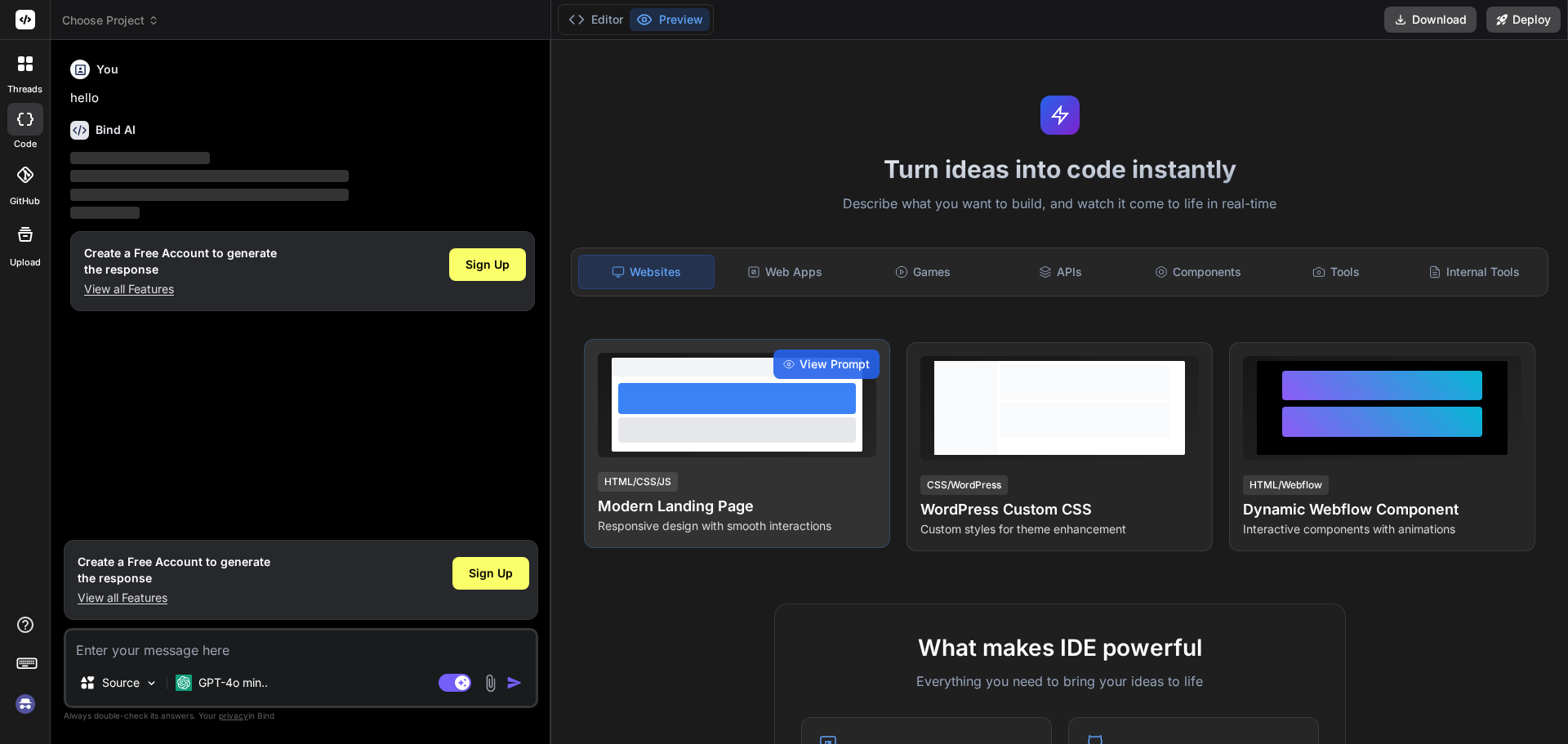
click at [712, 396] on div at bounding box center [737, 399] width 238 height 31
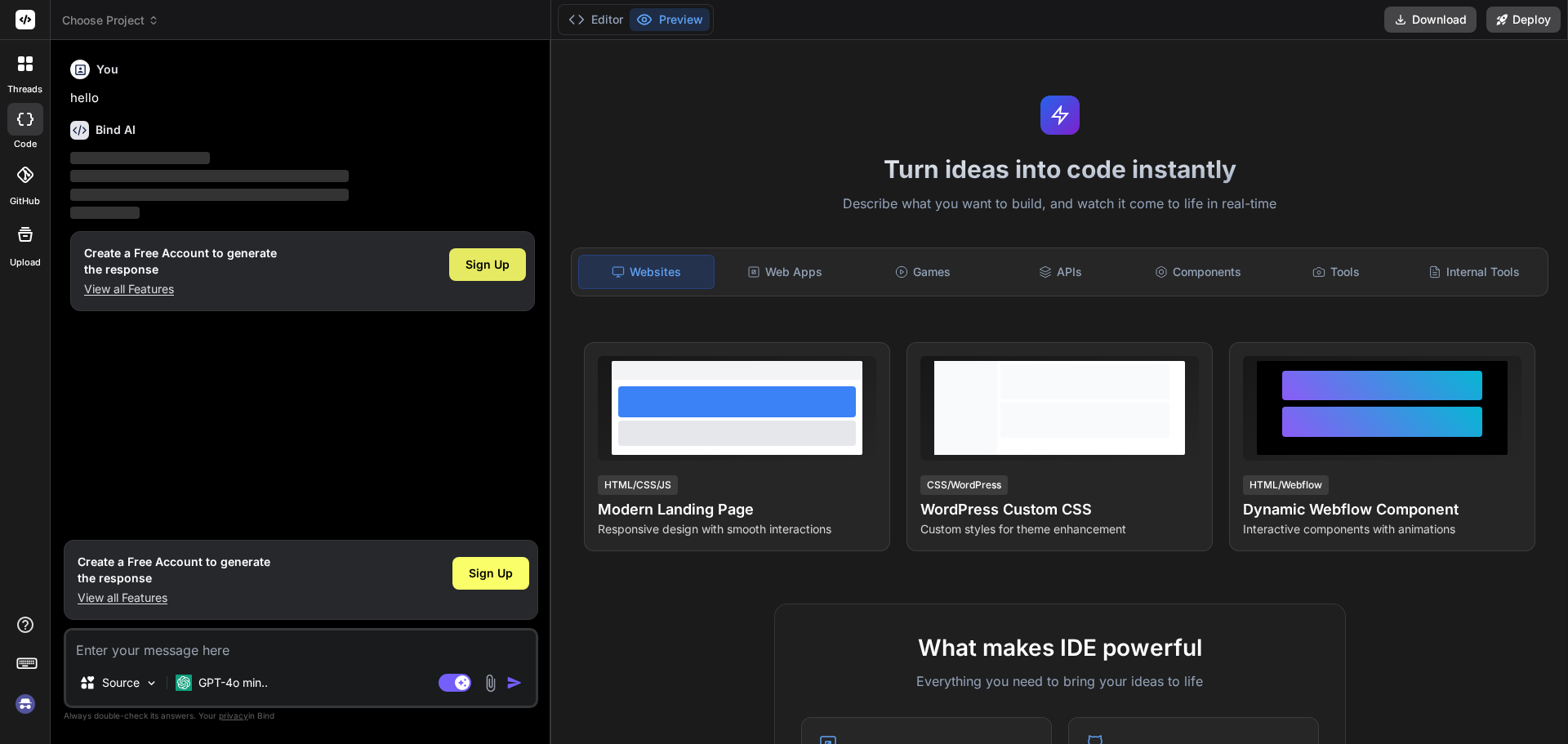
click at [504, 250] on div "Sign Up" at bounding box center [487, 264] width 77 height 33
click at [22, 22] on icon at bounding box center [26, 19] width 12 height 9
click at [96, 88] on div "You hello" at bounding box center [303, 81] width 465 height 55
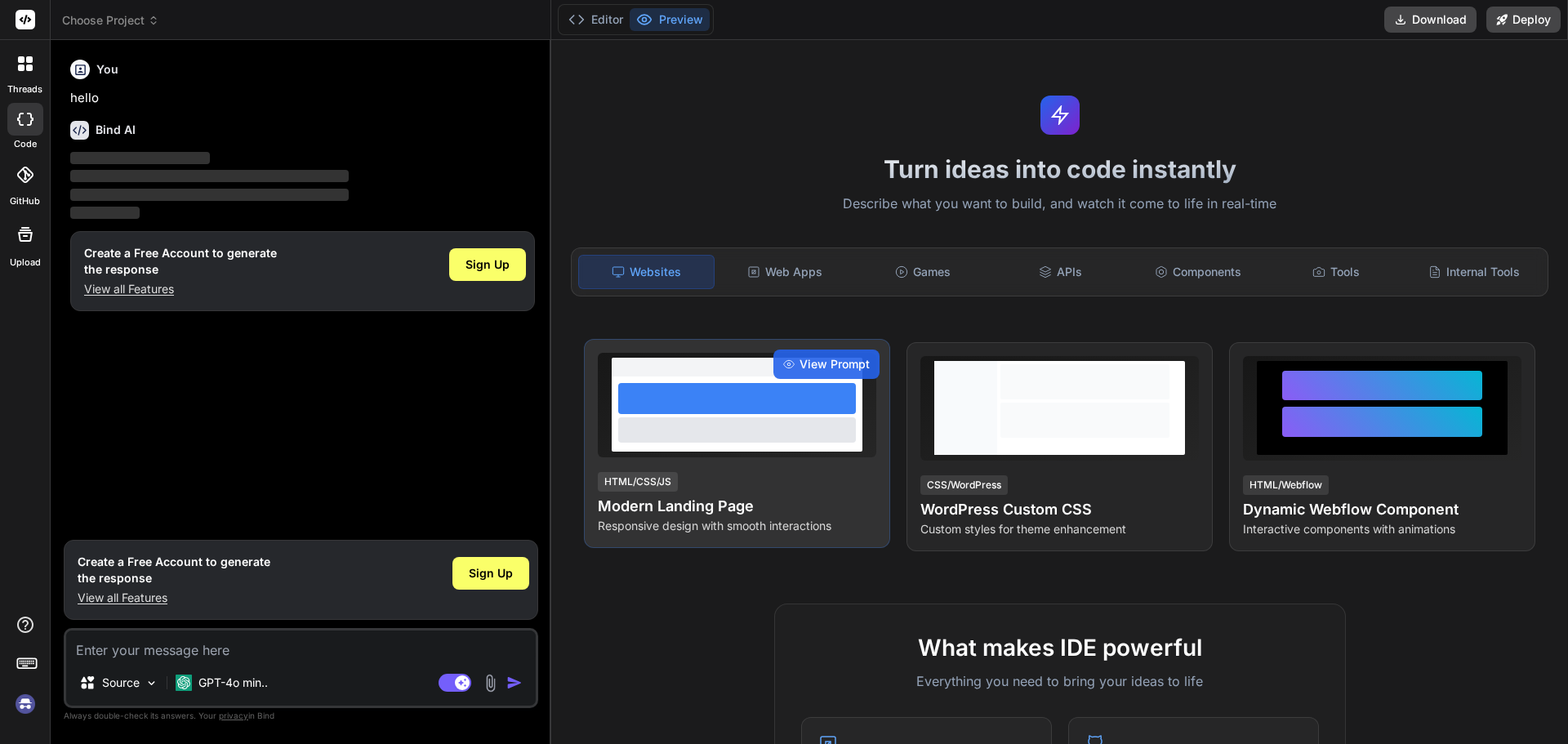
click at [815, 410] on div at bounding box center [737, 399] width 238 height 31
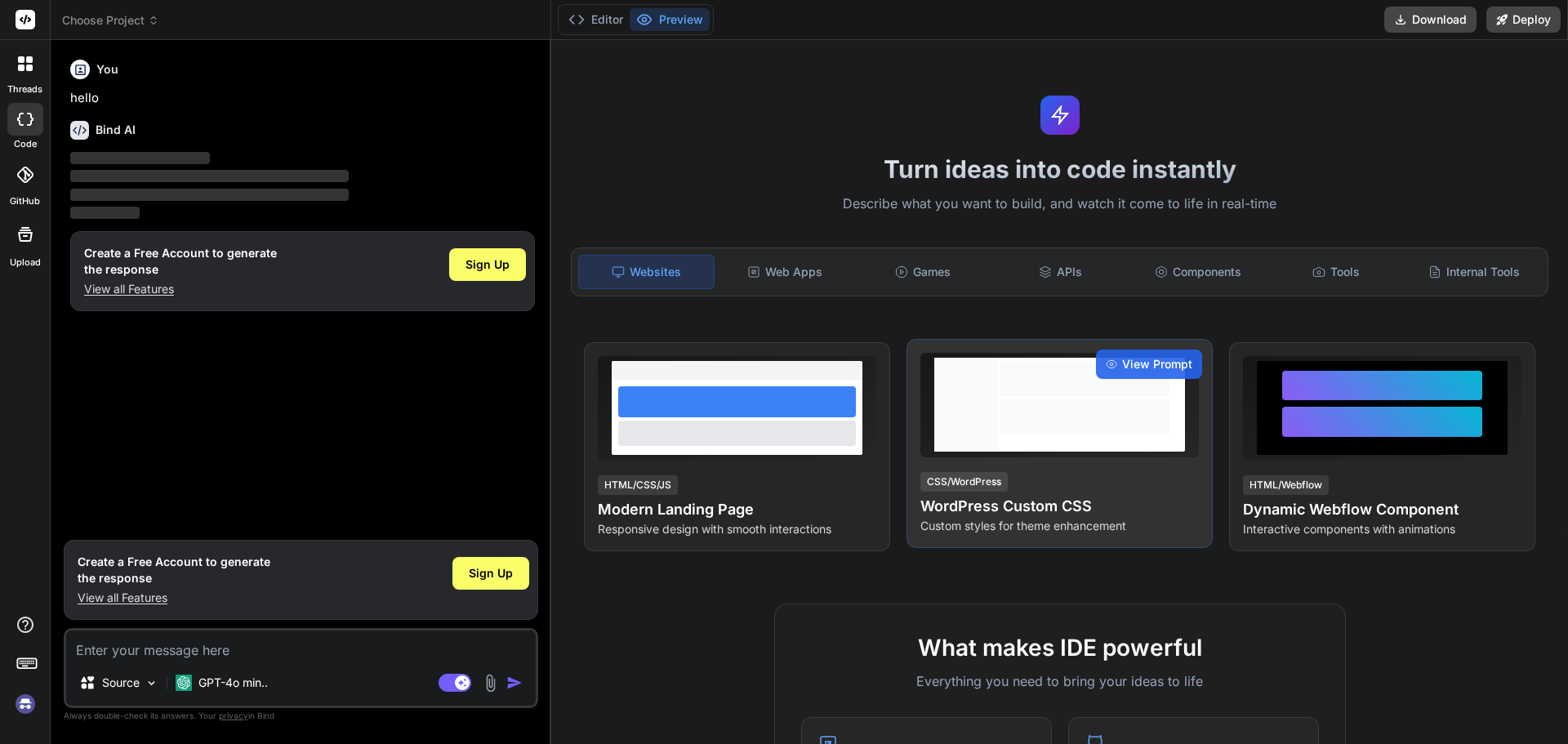
click at [1041, 424] on div at bounding box center [1084, 417] width 169 height 35
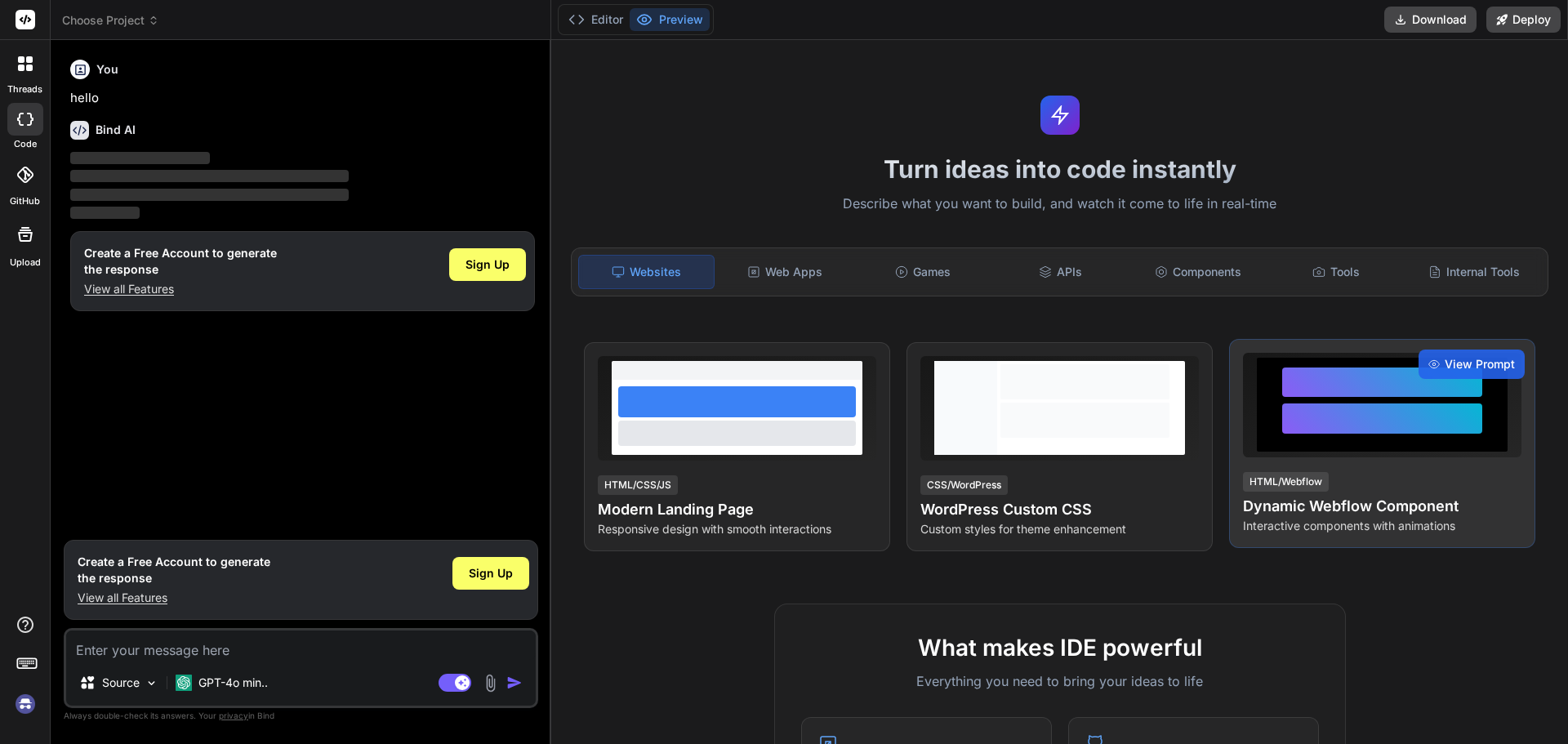
click at [1256, 418] on div at bounding box center [1381, 405] width 250 height 94
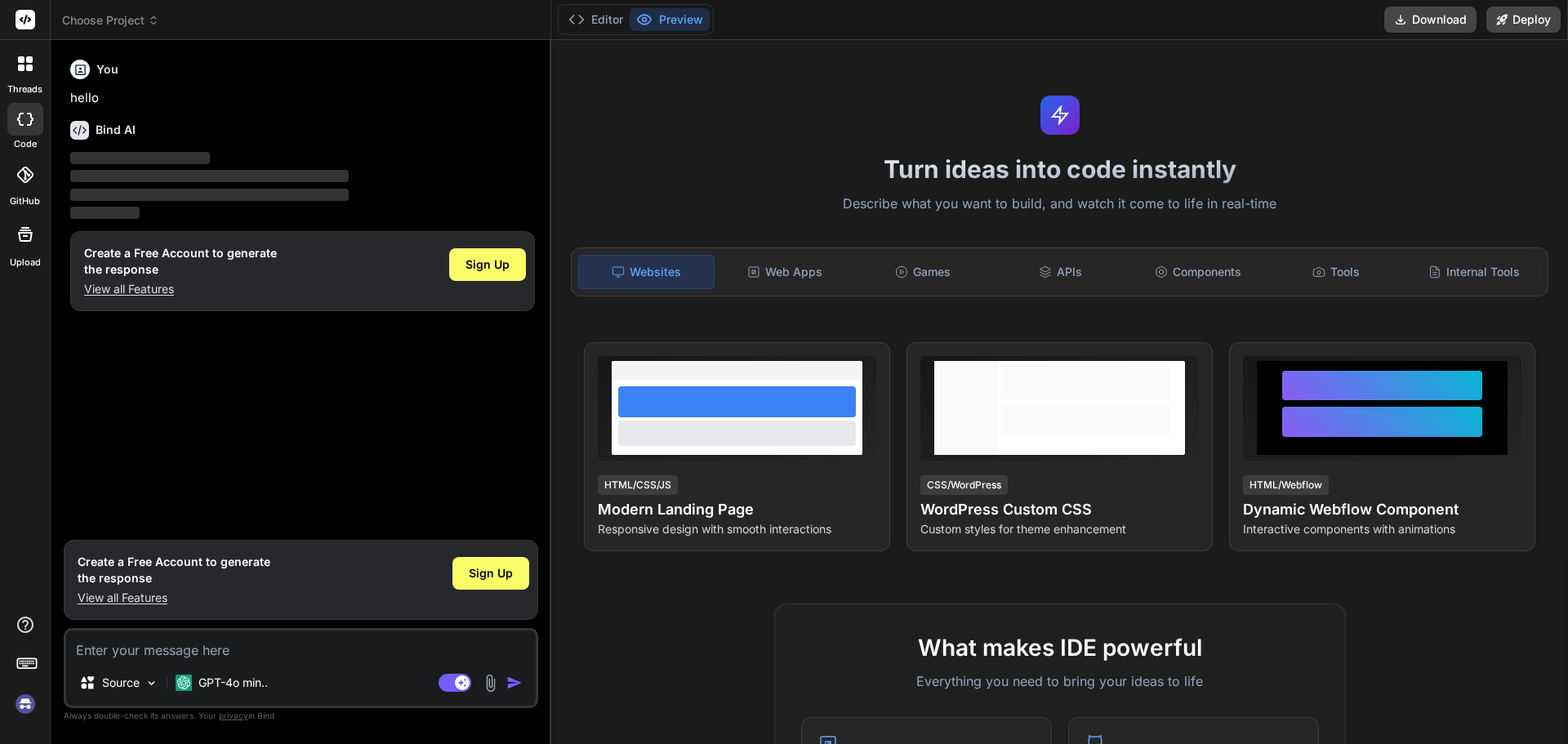
click at [188, 655] on textarea at bounding box center [301, 646] width 470 height 29
type textarea "f"
type textarea "x"
type textarea "fg"
type textarea "x"
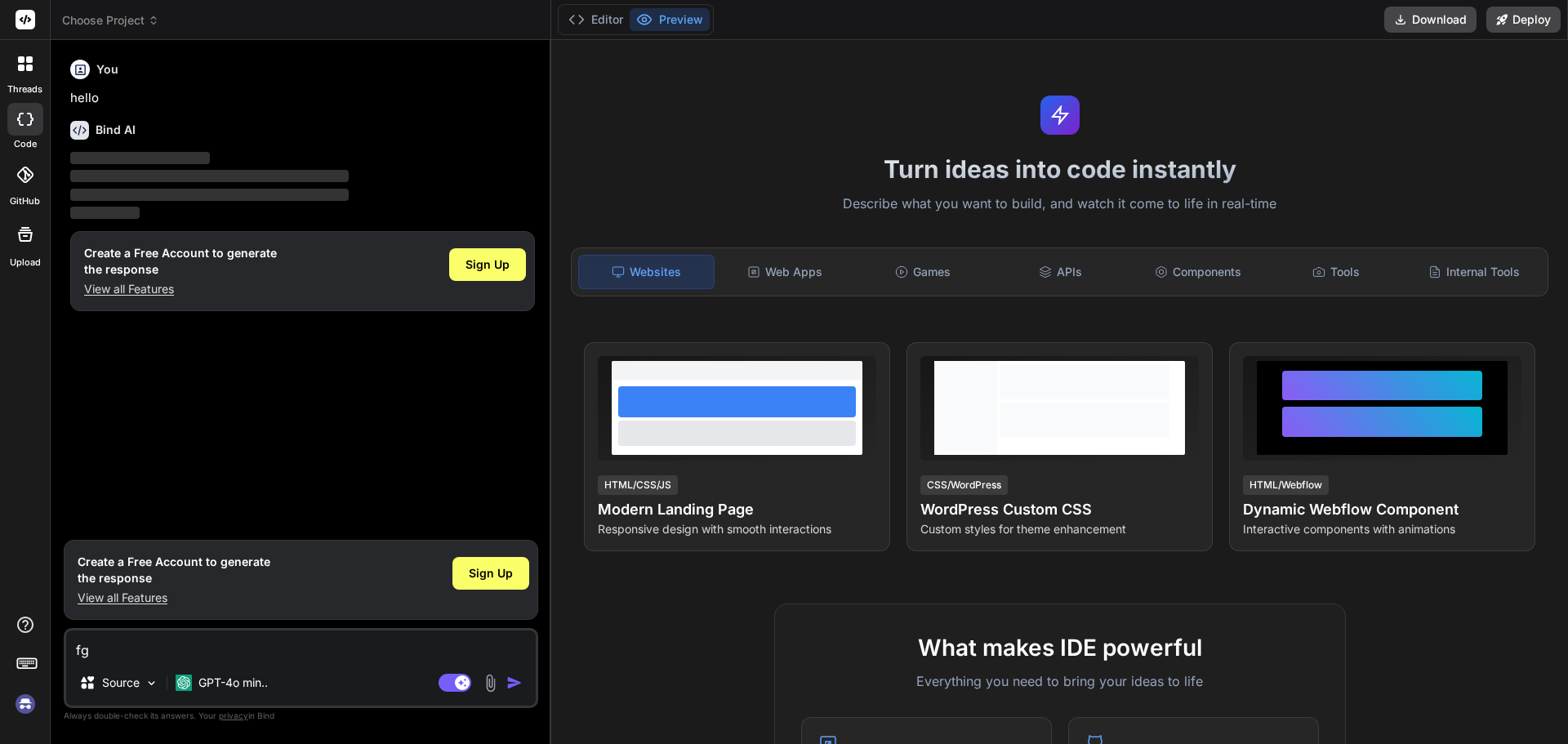
type textarea "fgh"
type textarea "x"
type textarea "fghg"
type textarea "x"
type textarea "fghgh"
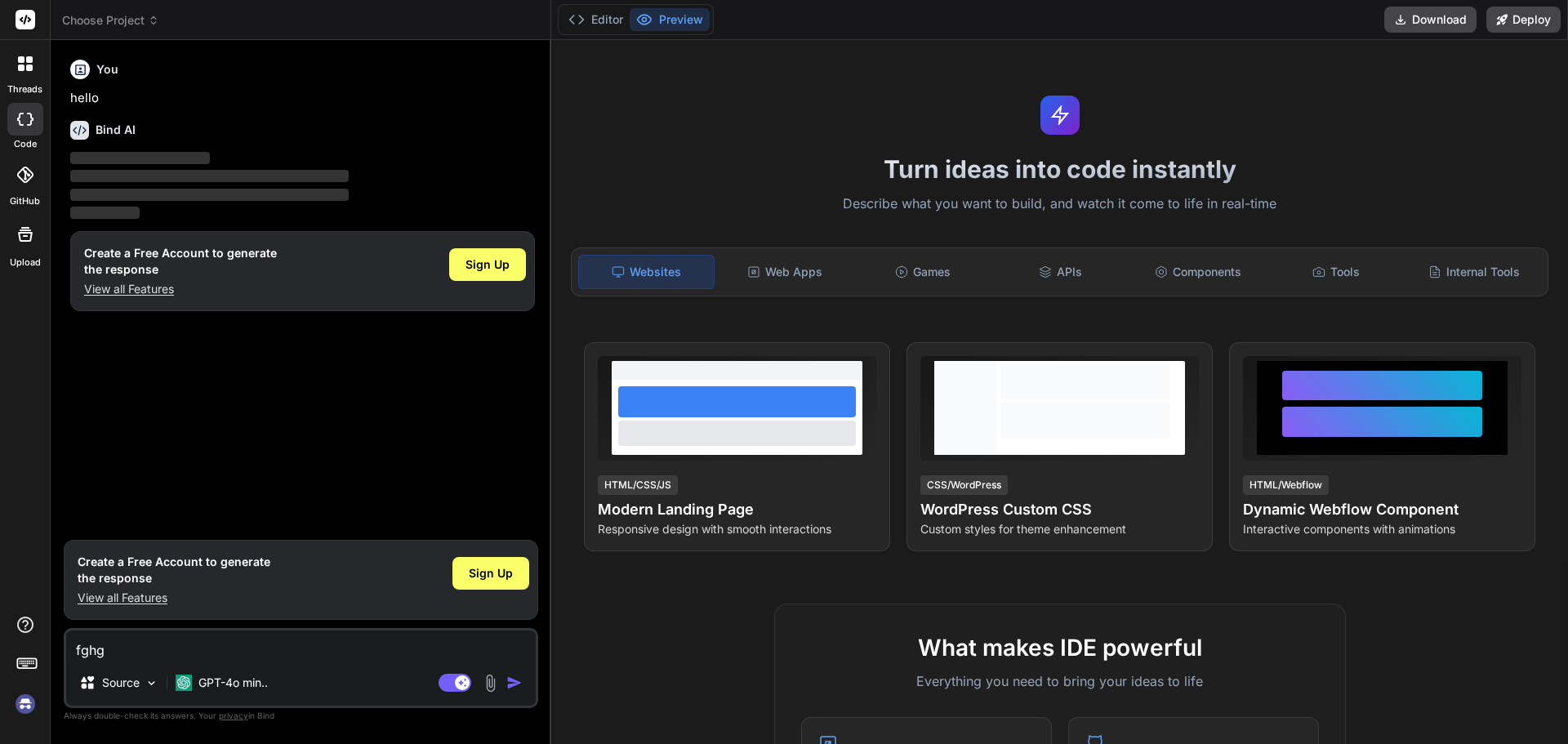
type textarea "x"
type textarea "fghghf"
type textarea "x"
type textarea "fghghf"
click at [521, 681] on img "button" at bounding box center [514, 683] width 16 height 16
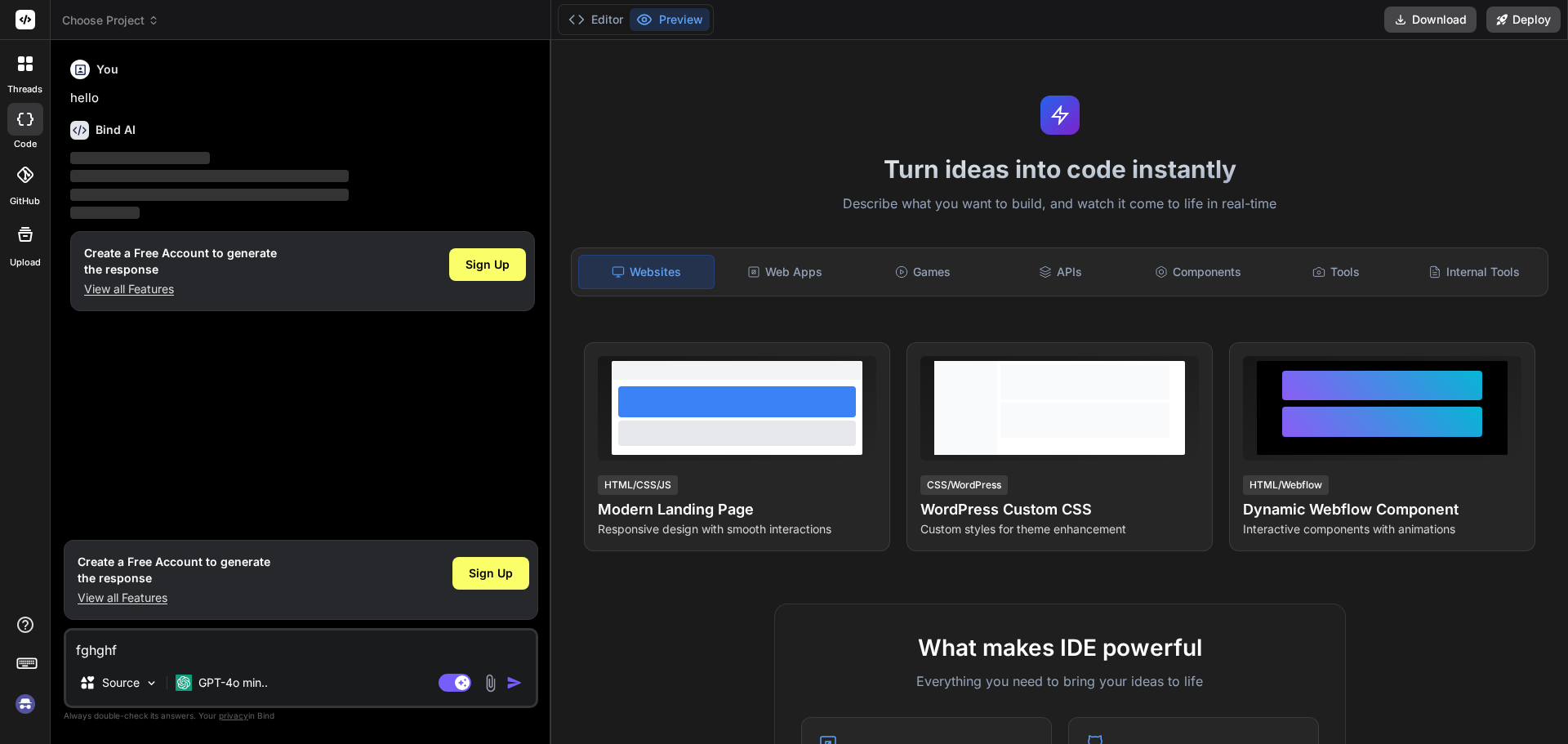
click at [520, 684] on img "button" at bounding box center [514, 683] width 16 height 16
click at [518, 683] on img "button" at bounding box center [514, 683] width 16 height 16
click at [503, 557] on div "Sign Up" at bounding box center [491, 574] width 77 height 33
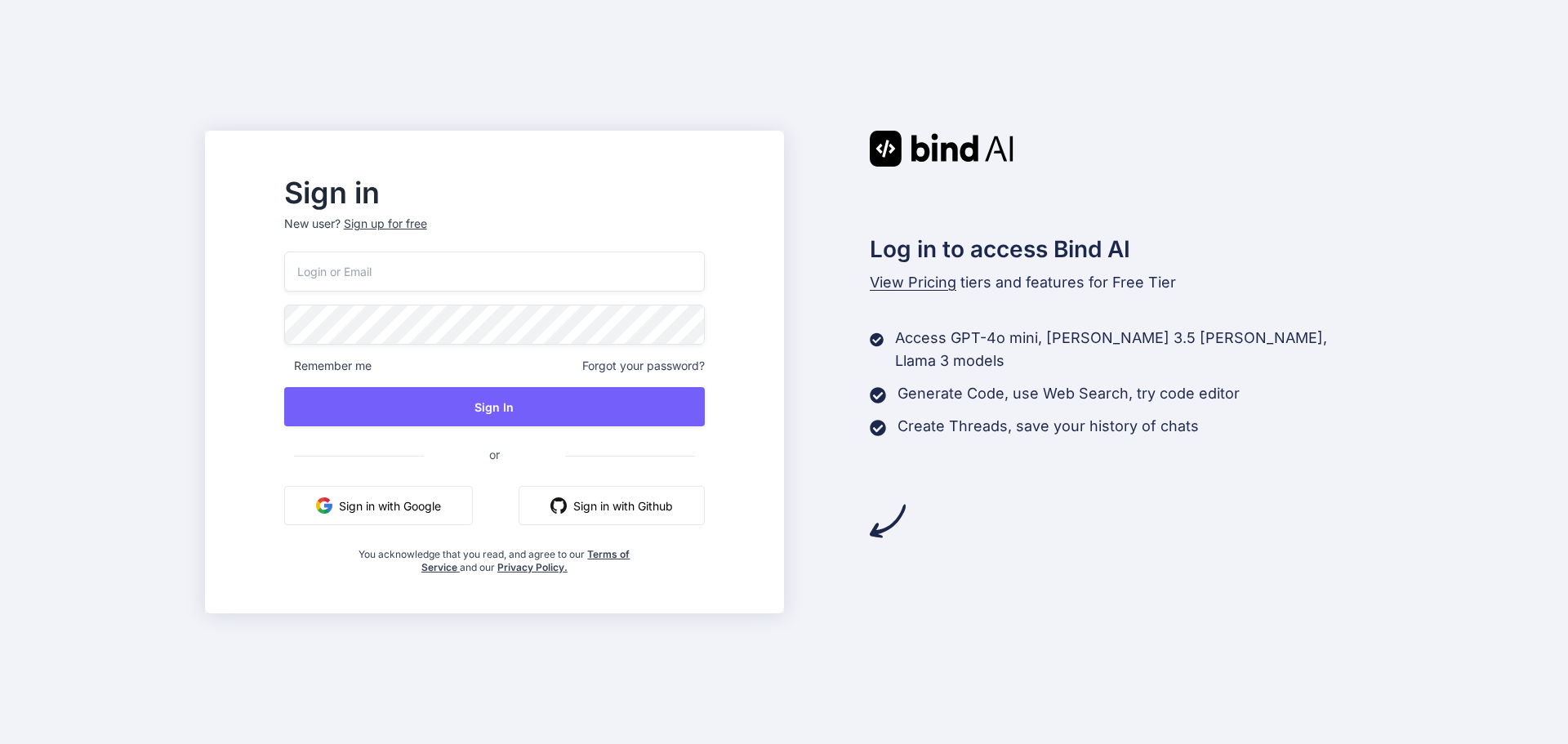
click at [415, 277] on input "email" at bounding box center [494, 271] width 421 height 40
paste input "[EMAIL_ADDRESS][DOMAIN_NAME]"
type input "[EMAIL_ADDRESS][DOMAIN_NAME]"
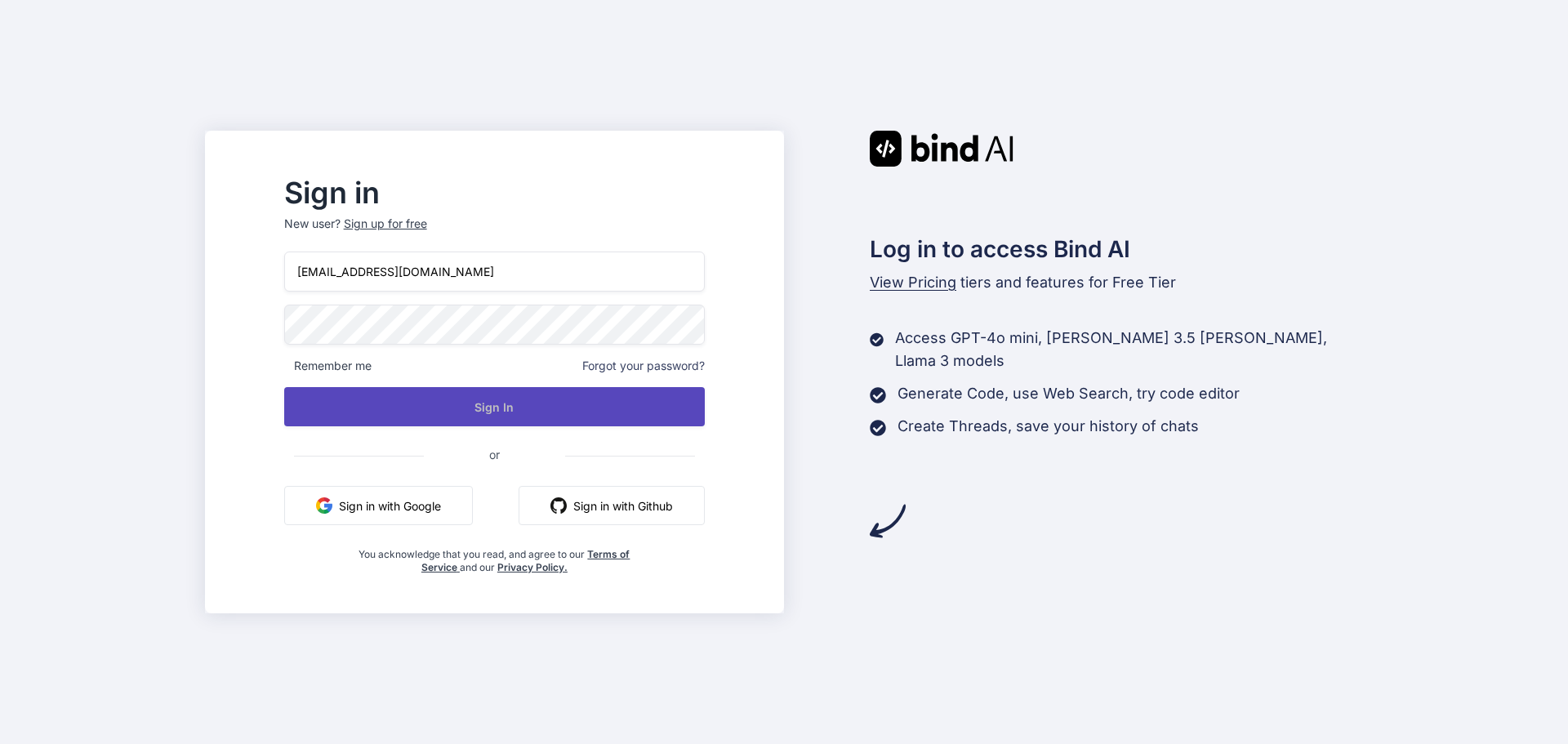
click at [392, 392] on button "Sign In" at bounding box center [494, 407] width 421 height 40
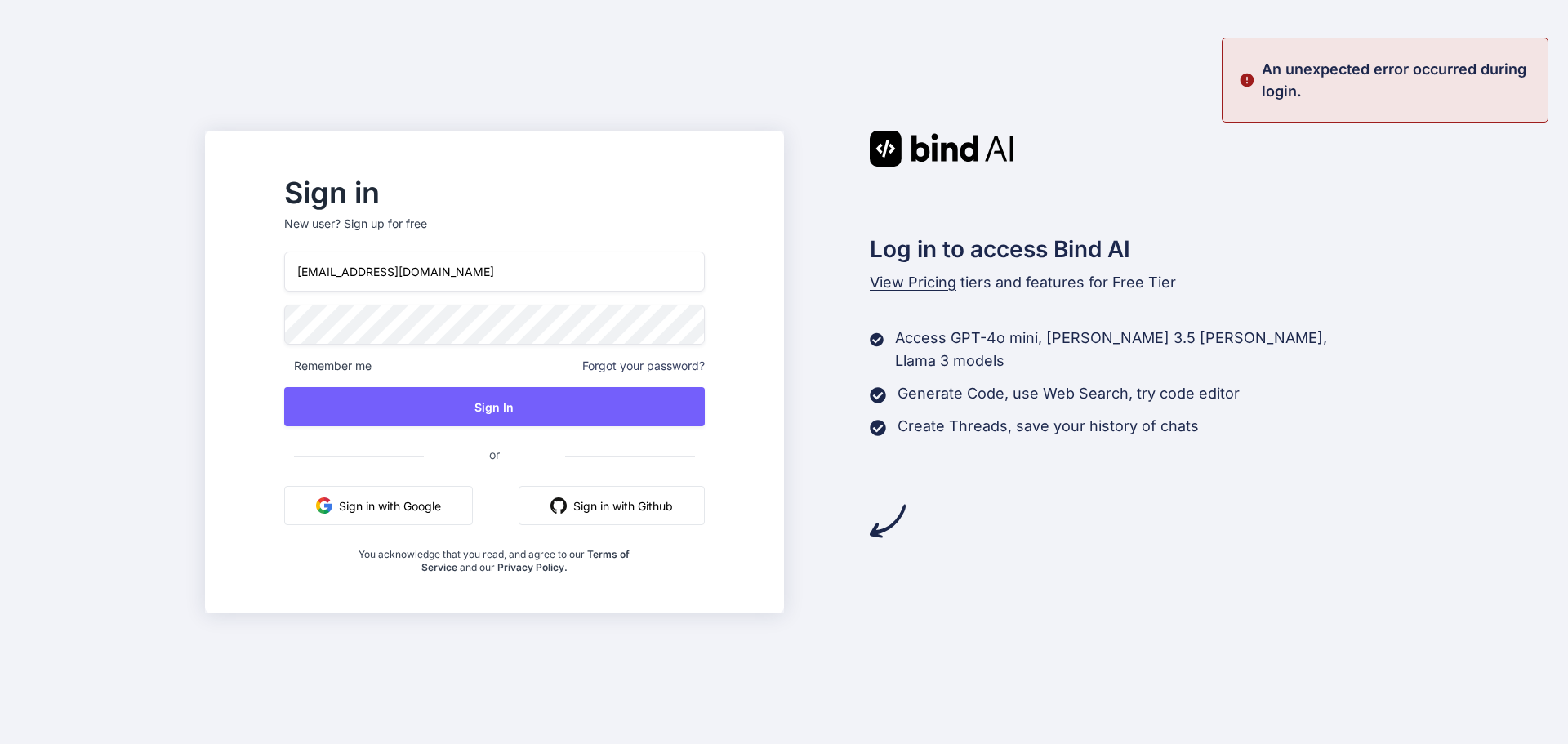
click at [679, 370] on span "Forgot your password?" at bounding box center [644, 366] width 122 height 16
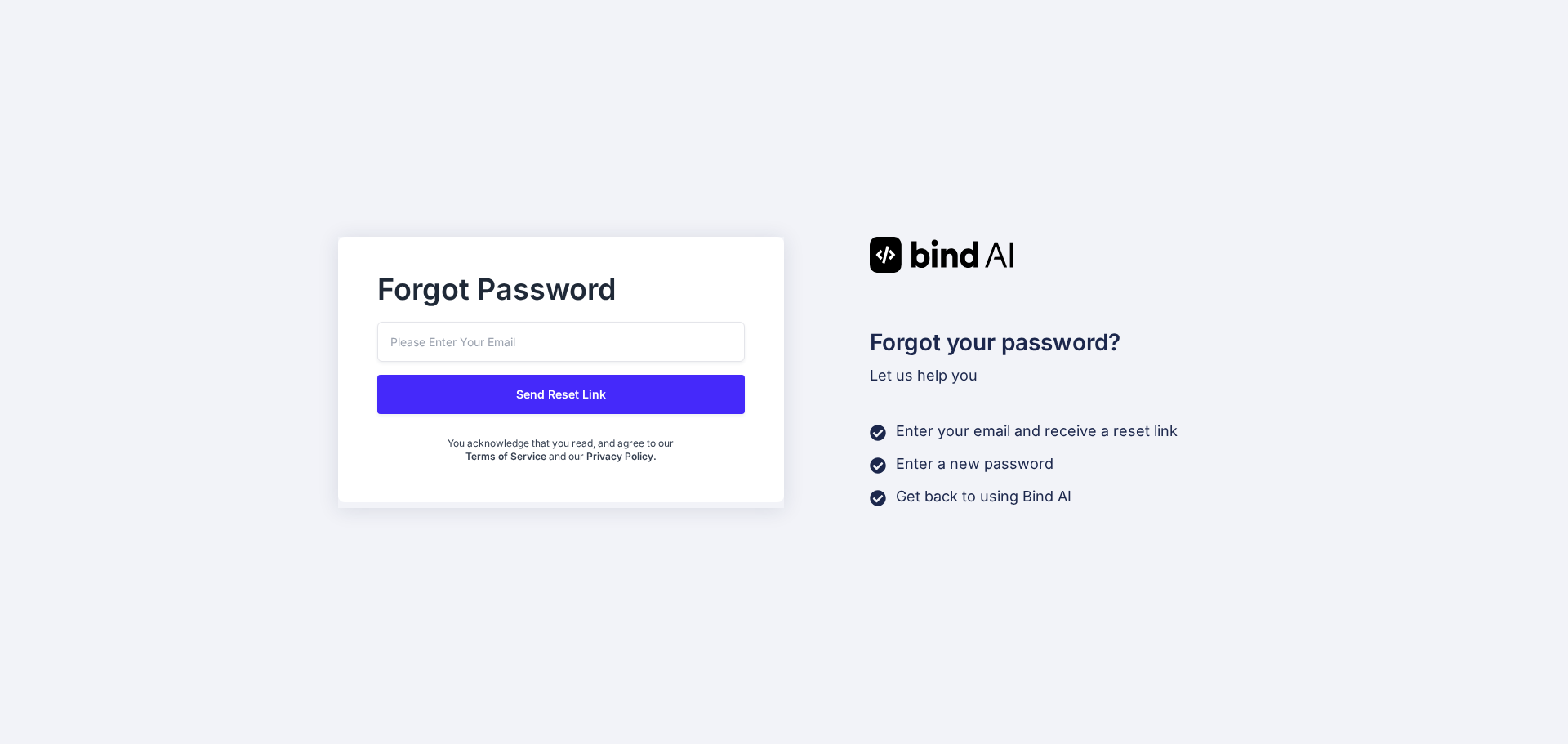
click at [577, 343] on input "email" at bounding box center [560, 342] width 367 height 40
paste input "pajen68623@lanipe.com"
type input "pajen68623@lanipe.com"
click at [567, 396] on button "Send Reset Link" at bounding box center [560, 395] width 367 height 40
click at [571, 396] on button "Send Reset Link" at bounding box center [560, 395] width 367 height 40
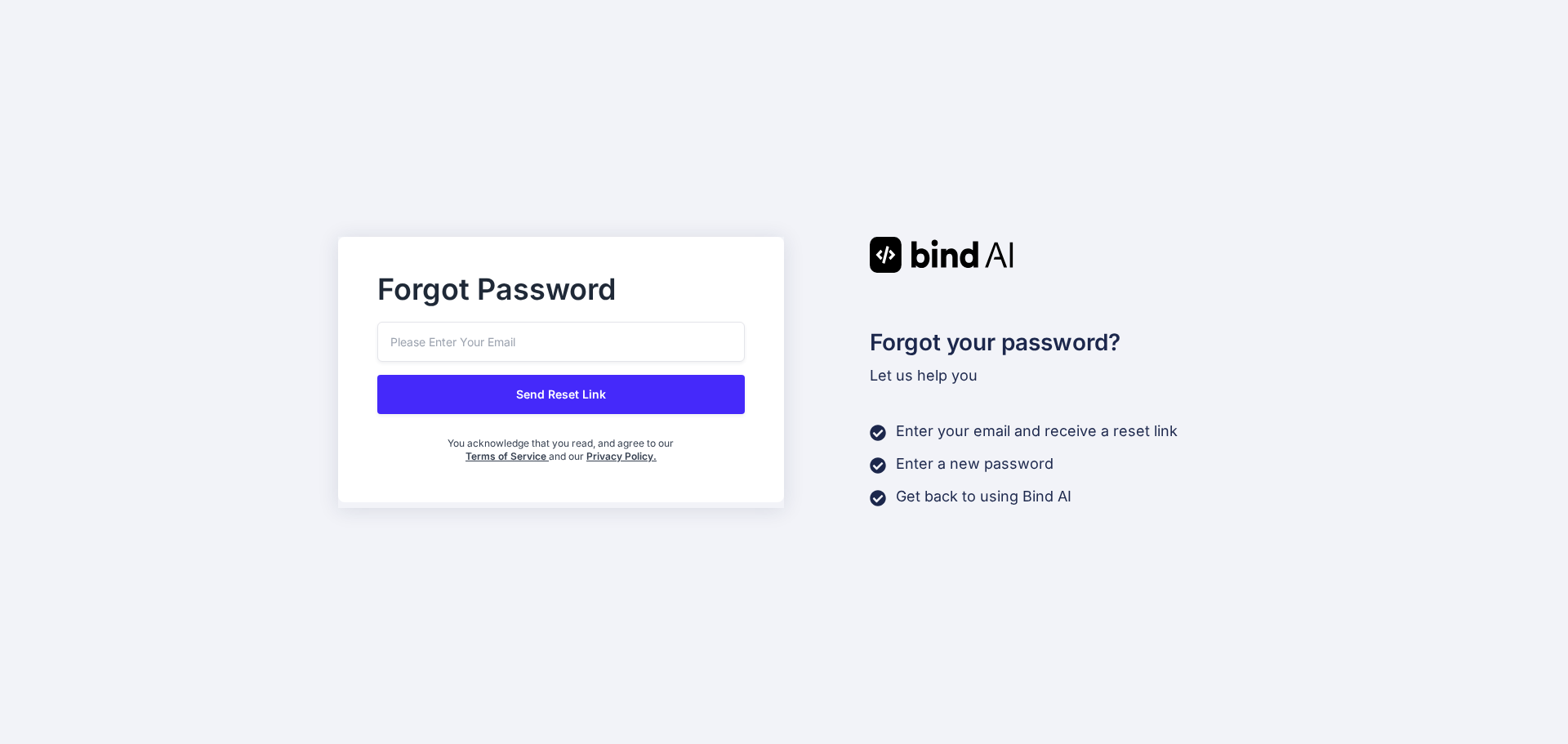
click at [469, 352] on input "email" at bounding box center [560, 342] width 367 height 40
paste input "[EMAIL_ADDRESS][DOMAIN_NAME]"
type input "[EMAIL_ADDRESS][DOMAIN_NAME]"
click at [479, 393] on button "Send Reset Link" at bounding box center [560, 395] width 367 height 40
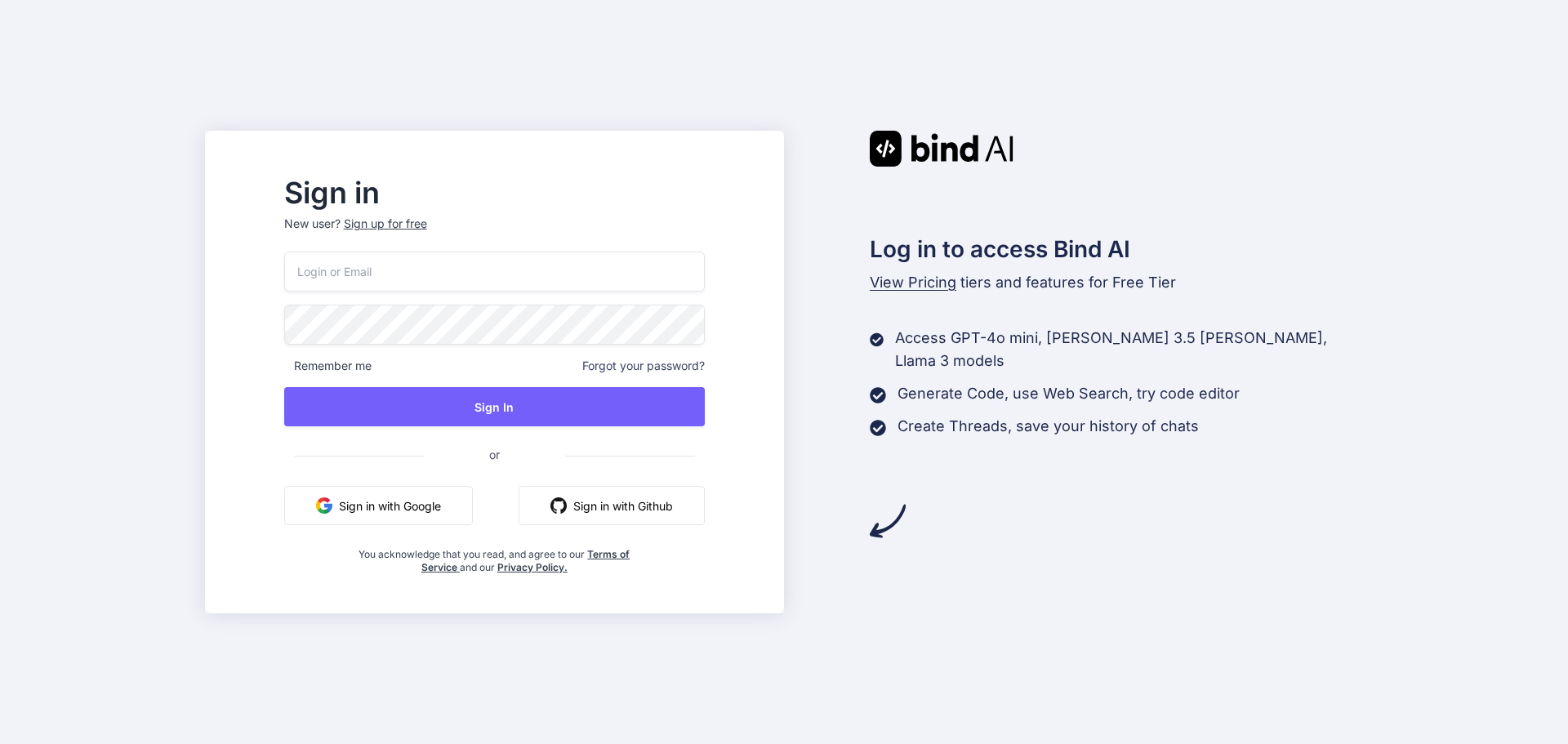
drag, startPoint x: 451, startPoint y: 504, endPoint x: 462, endPoint y: 499, distance: 12.1
click at [451, 504] on button "Sign in with Google" at bounding box center [378, 506] width 188 height 40
click at [353, 224] on p "New user? Sign up for free" at bounding box center [494, 234] width 421 height 36
drag, startPoint x: 373, startPoint y: 220, endPoint x: 285, endPoint y: 220, distance: 88.0
click at [285, 220] on div "Sign in New user? Sign up for free Remember me Forgot your password? Sign In or…" at bounding box center [494, 372] width 579 height 483
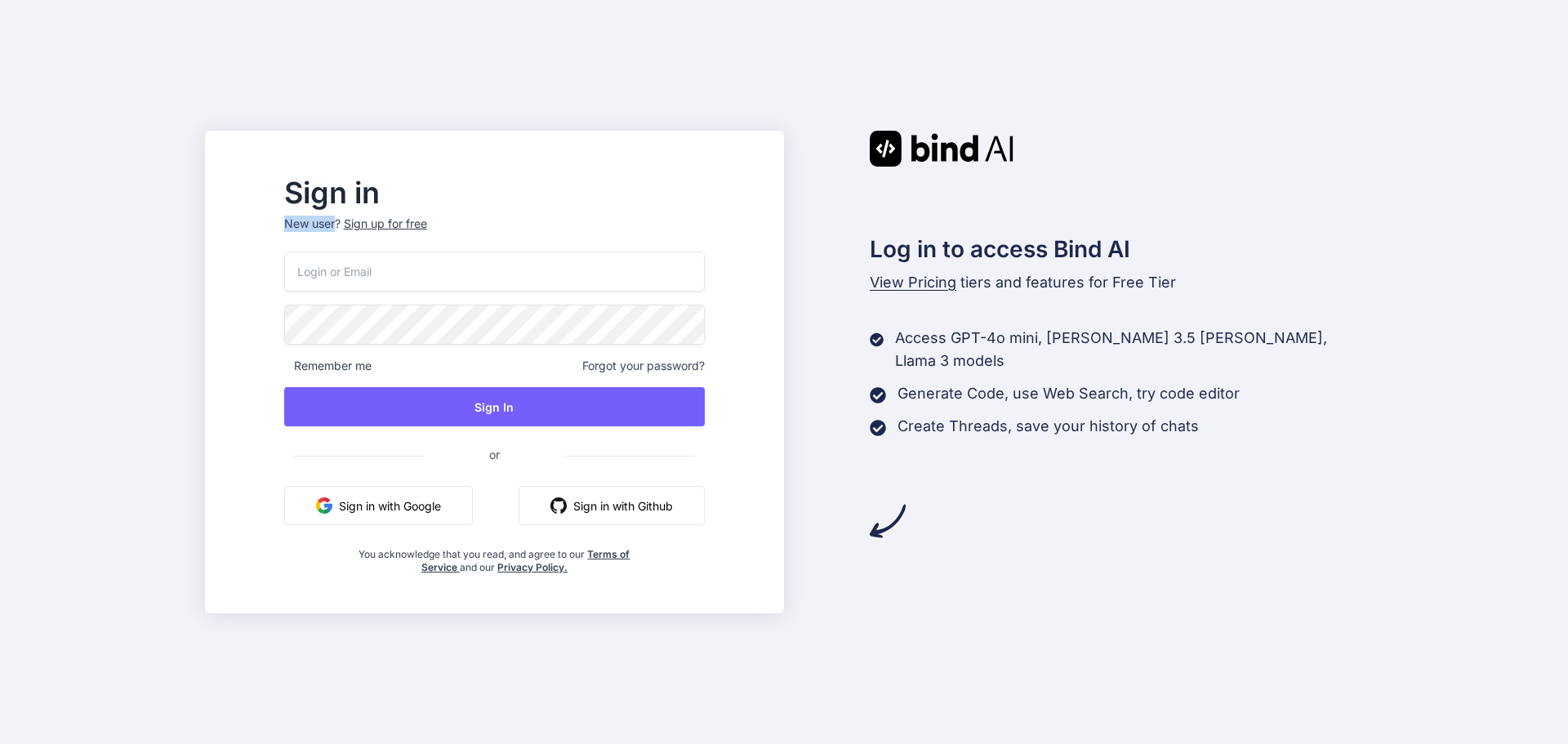
click at [375, 232] on p "New user? Sign up for free" at bounding box center [494, 234] width 421 height 36
click at [355, 225] on p "New user? Sign up for free" at bounding box center [494, 234] width 421 height 36
click at [360, 223] on p "New user? Sign up for free" at bounding box center [494, 234] width 421 height 36
click at [397, 225] on div "Sign up for free" at bounding box center [385, 224] width 83 height 16
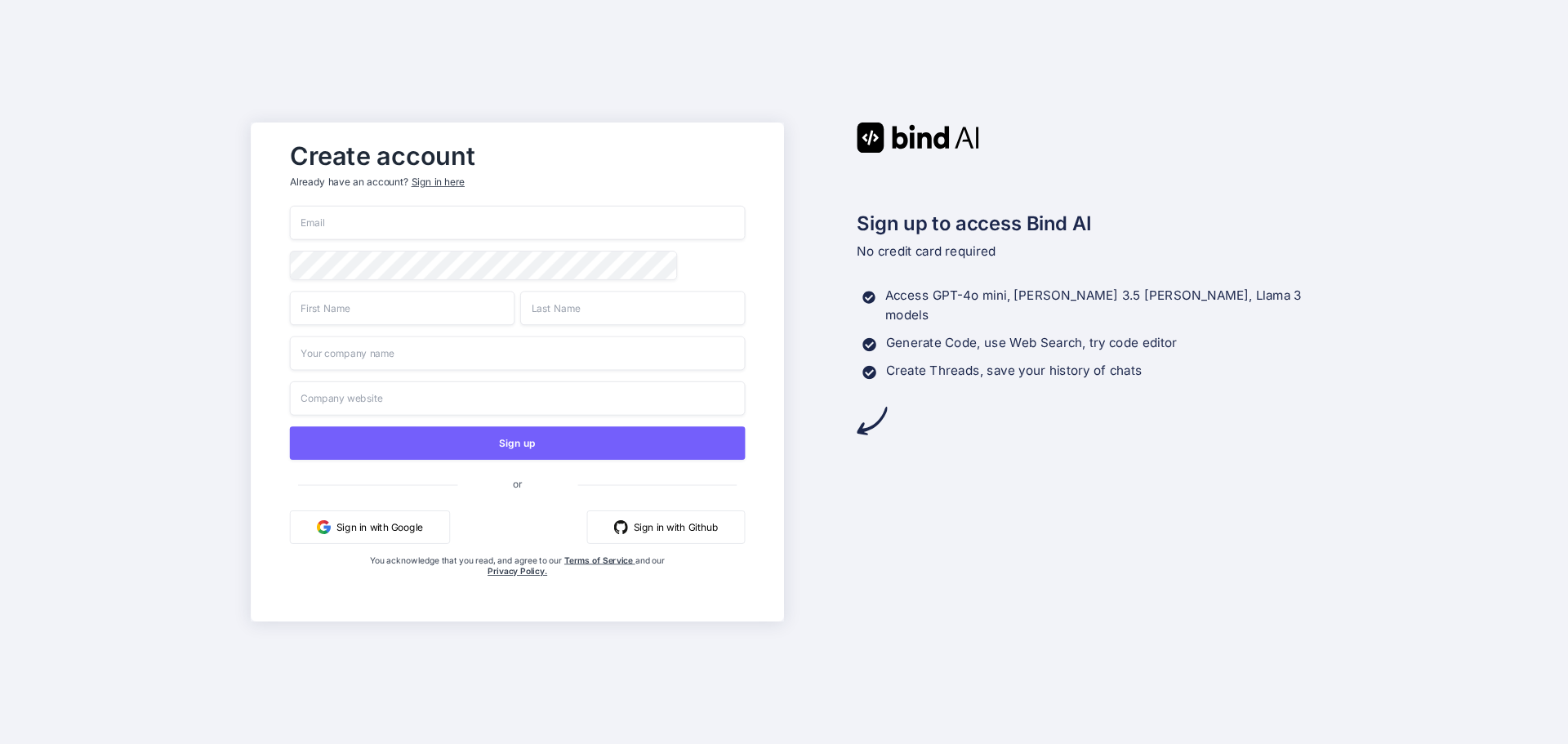
click at [342, 222] on input "email" at bounding box center [518, 223] width 456 height 34
paste input "[EMAIL_ADDRESS][DOMAIN_NAME]"
type input "[EMAIL_ADDRESS][DOMAIN_NAME]"
click at [414, 319] on input "text" at bounding box center [402, 308] width 225 height 34
type input "aDASD"
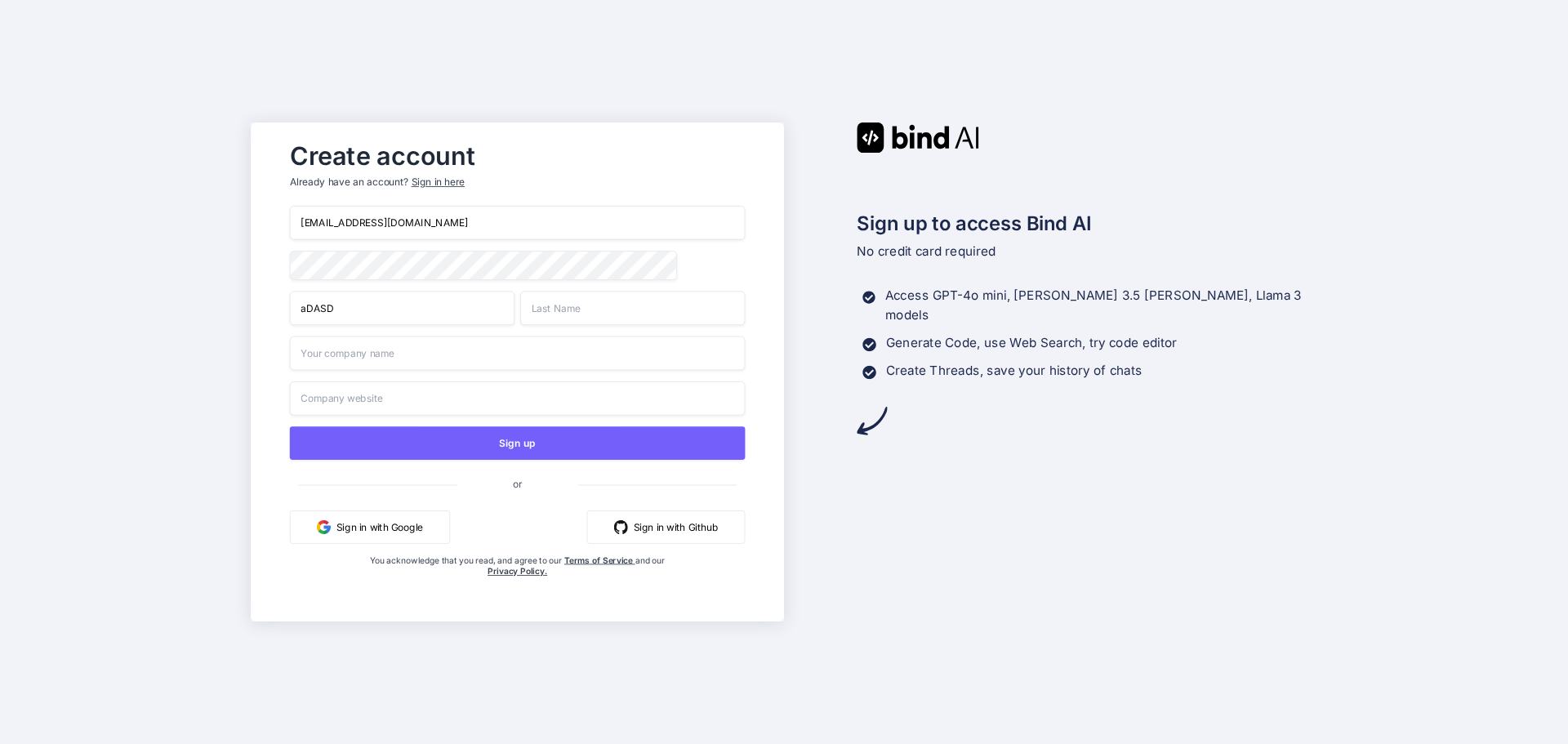
click at [614, 325] on input "text" at bounding box center [632, 308] width 225 height 34
type input "ASDAS"
drag, startPoint x: 412, startPoint y: 313, endPoint x: 281, endPoint y: 313, distance: 131.0
click at [281, 313] on div "Create account Already have an account? Sign in here hz269@powerscrews.com aDAS…" at bounding box center [516, 373] width 488 height 477
click at [336, 360] on input "text" at bounding box center [518, 354] width 456 height 34
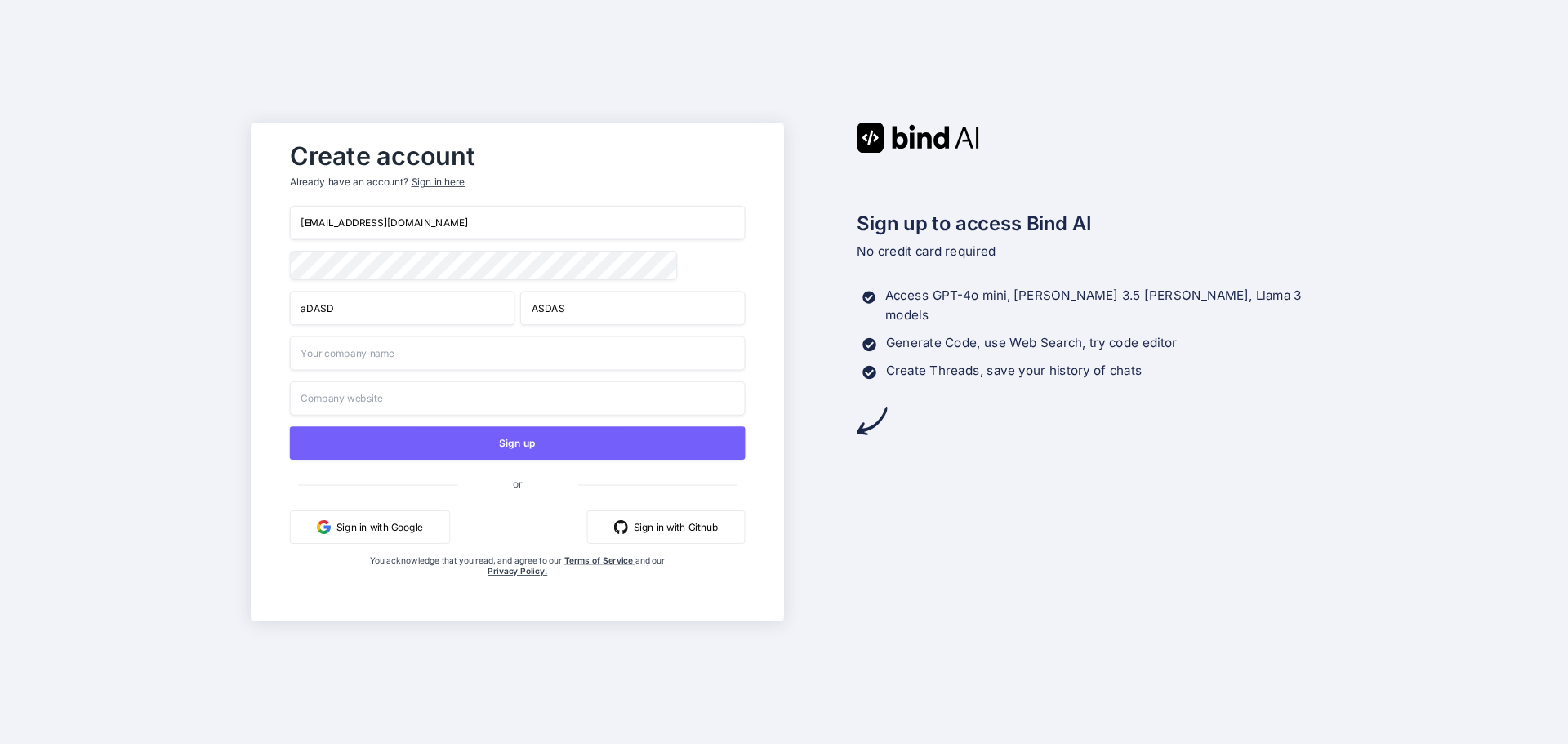
type input "Chetu"
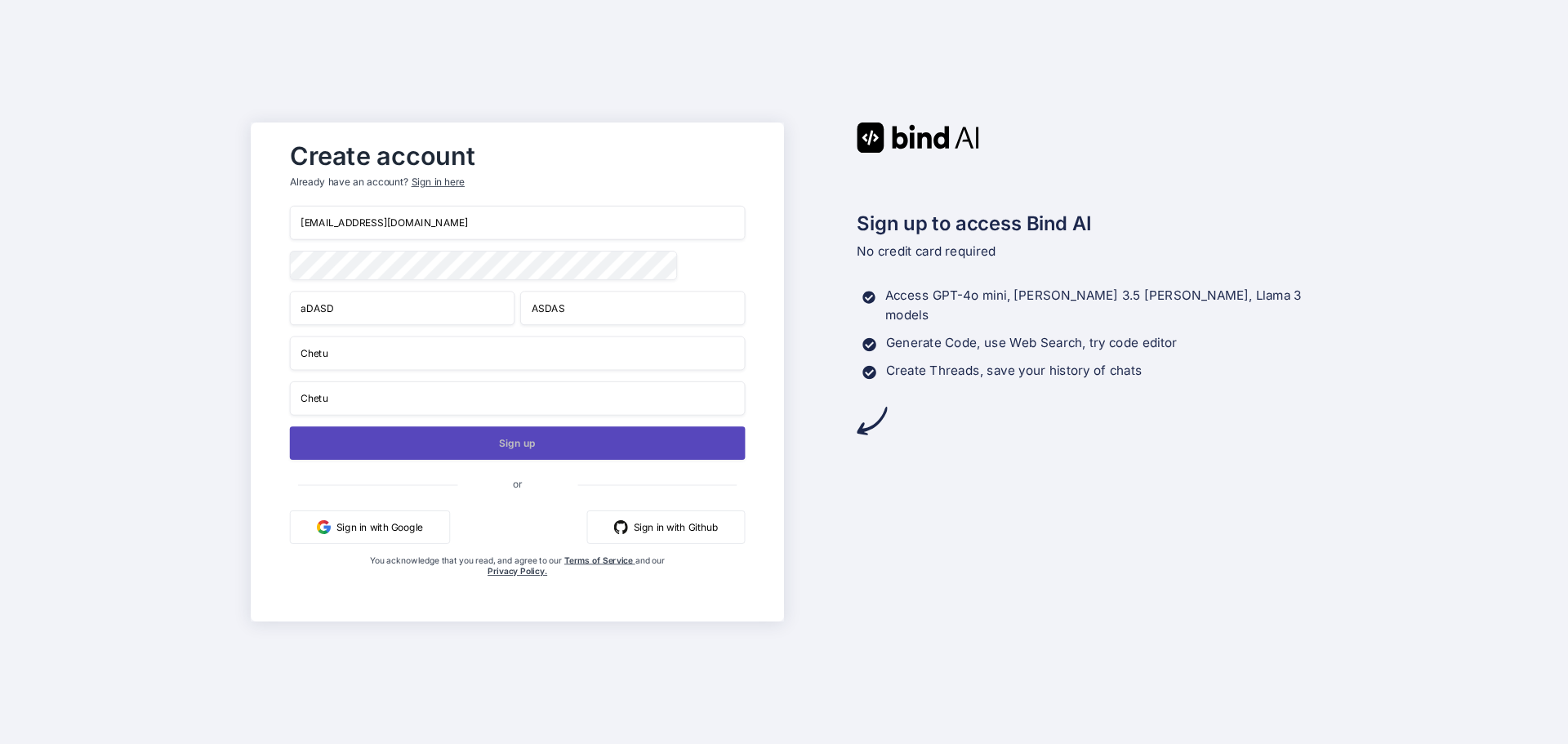
click at [375, 438] on button "Sign up" at bounding box center [518, 443] width 456 height 34
click at [596, 443] on button "Sign up" at bounding box center [518, 443] width 456 height 34
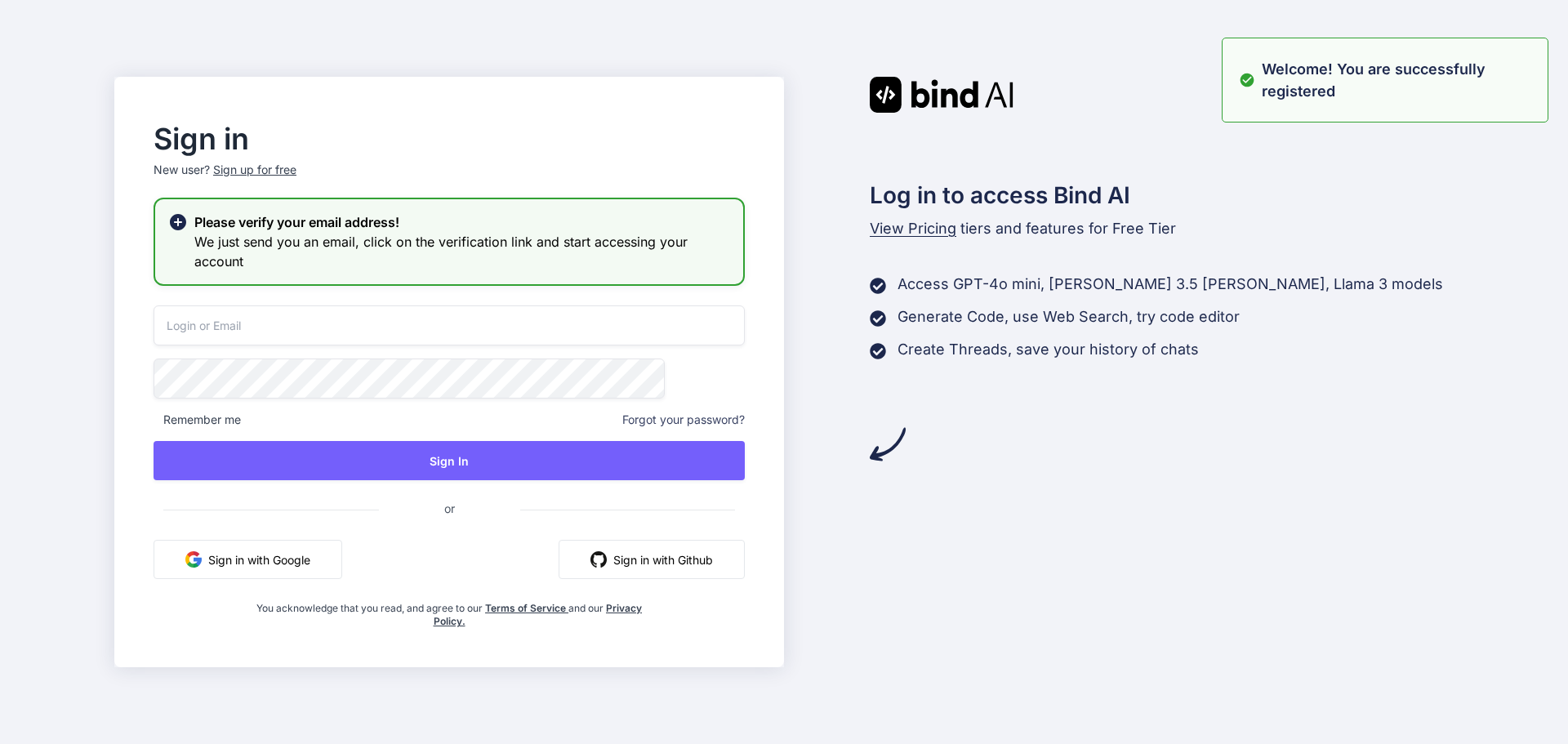
click at [442, 319] on input "email" at bounding box center [448, 326] width 591 height 40
paste input "[EMAIL_ADDRESS][DOMAIN_NAME]"
type input "[EMAIL_ADDRESS][DOMAIN_NAME]"
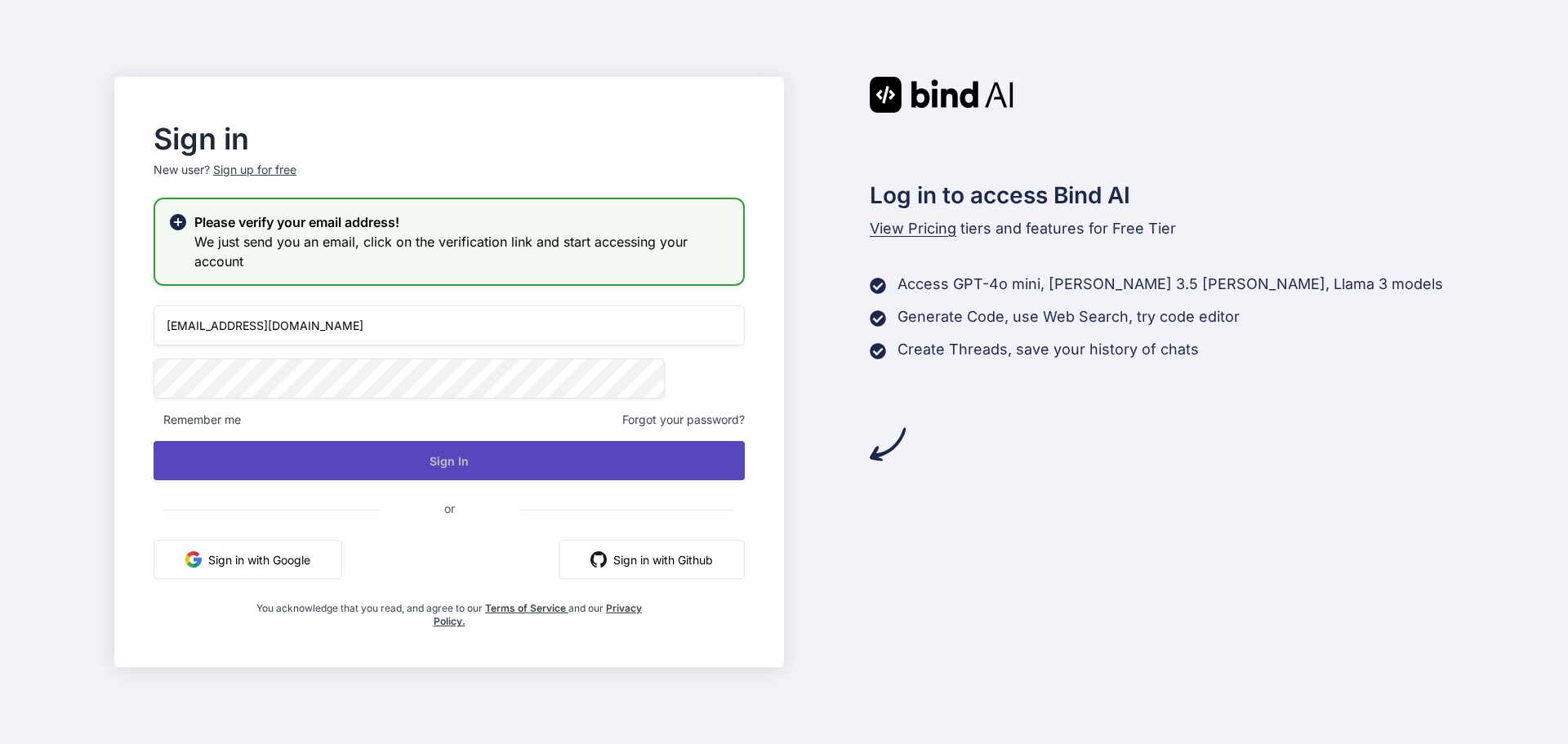
click at [696, 458] on button "Sign In" at bounding box center [448, 461] width 591 height 40
click at [404, 465] on button "Sign In" at bounding box center [448, 461] width 591 height 40
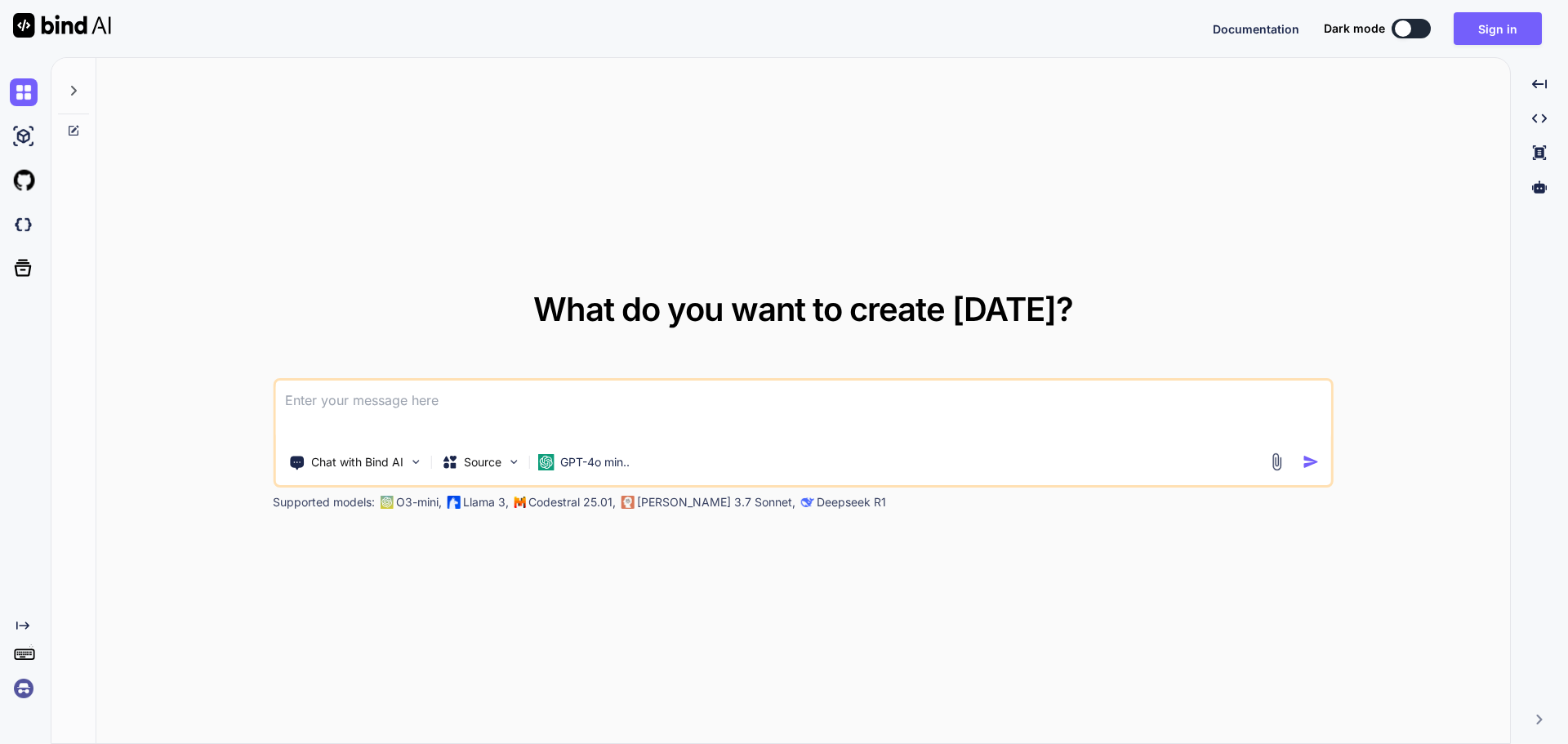
click at [539, 400] on textarea at bounding box center [803, 411] width 1056 height 60
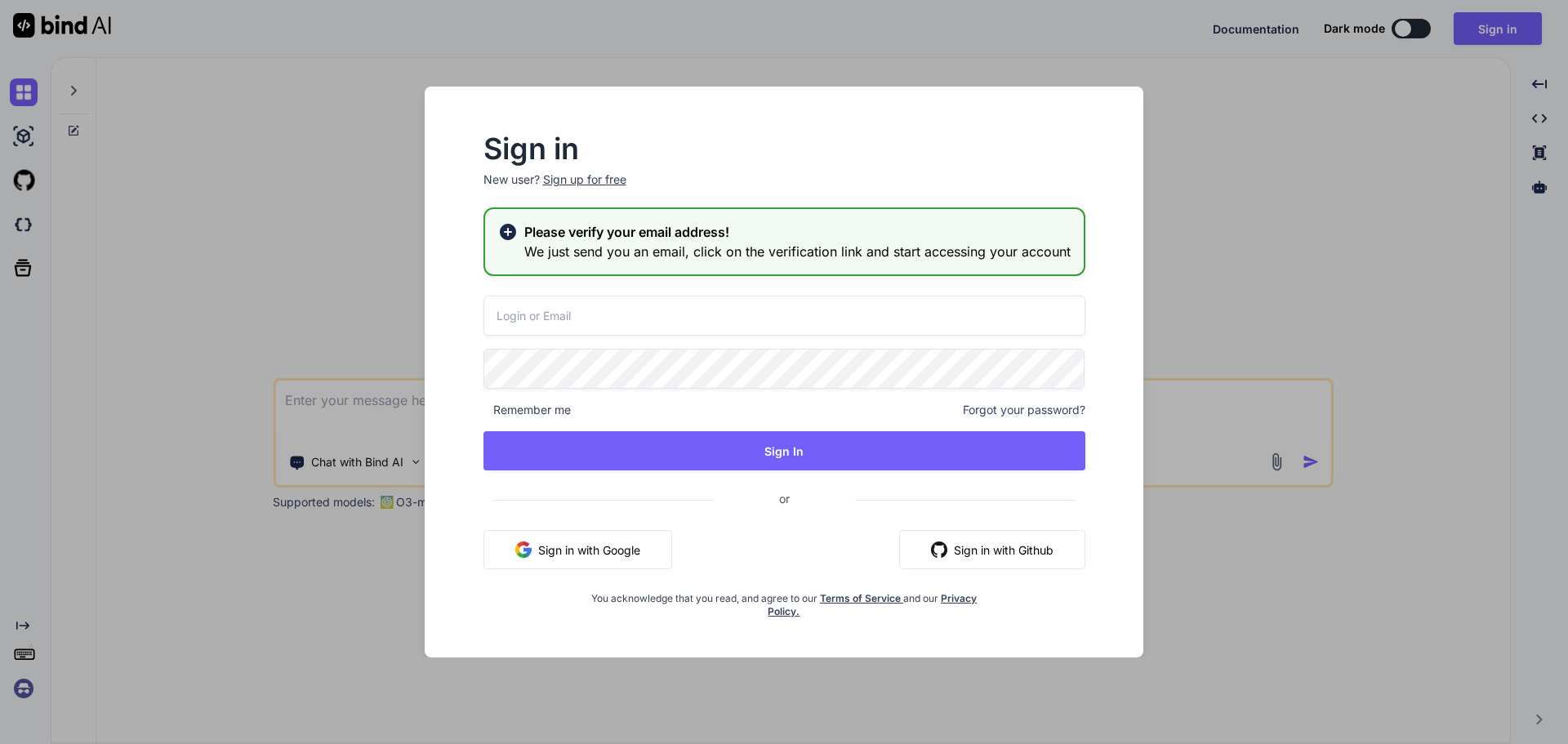
click at [553, 311] on input "email" at bounding box center [784, 316] width 602 height 40
paste input "[EMAIL_ADDRESS][DOMAIN_NAME]"
type input "[EMAIL_ADDRESS][DOMAIN_NAME]"
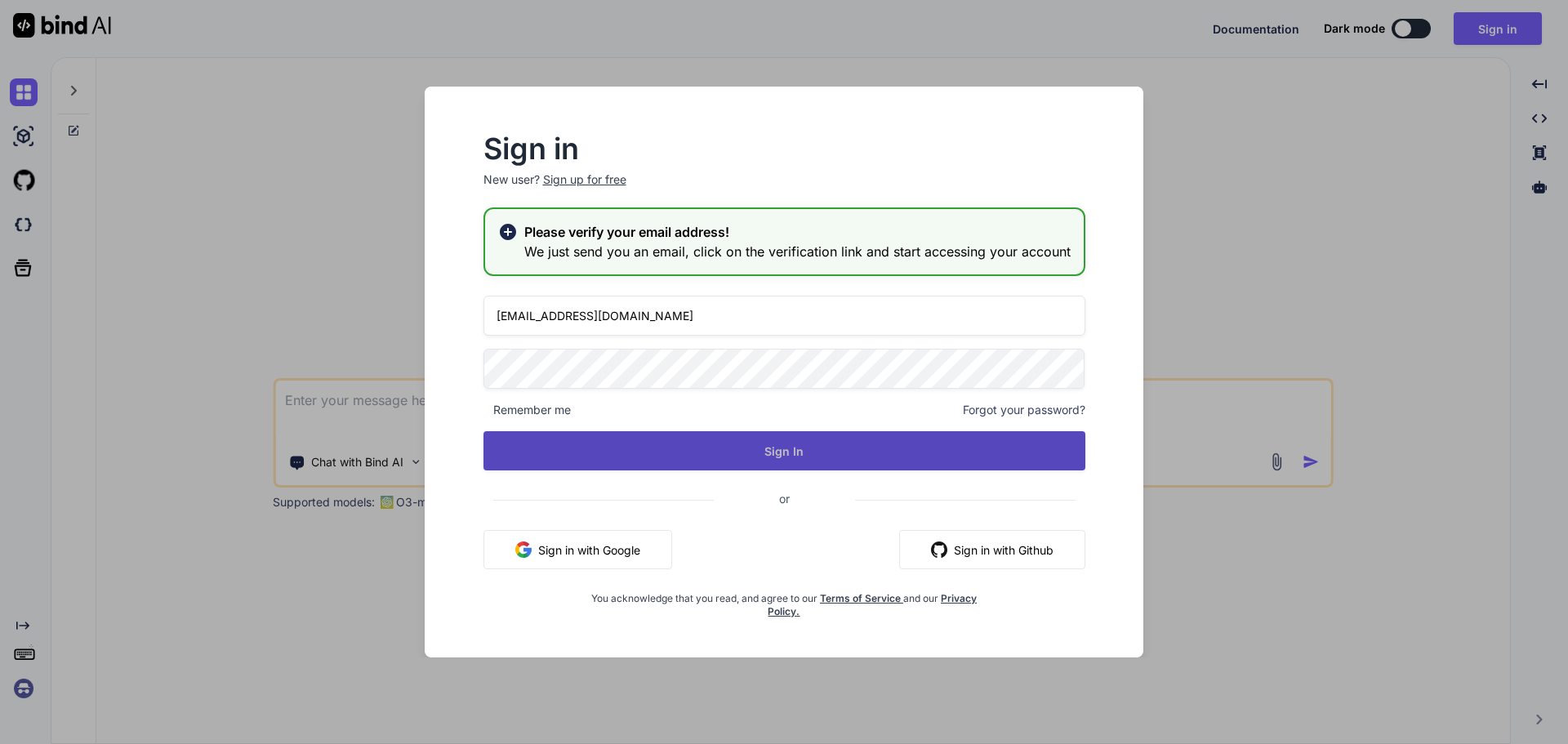
click at [767, 437] on button "Sign In" at bounding box center [784, 451] width 602 height 40
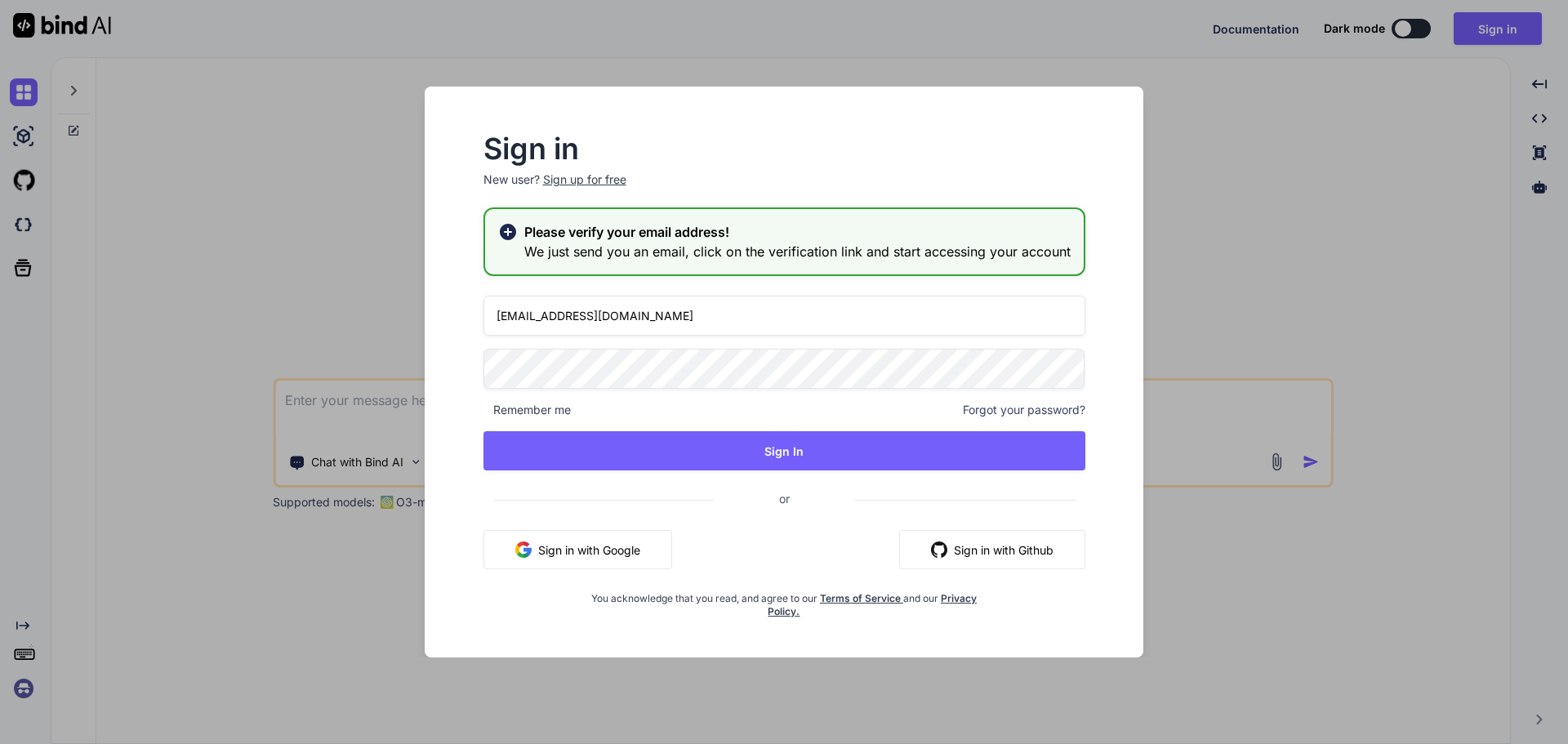
click at [501, 236] on icon at bounding box center [507, 232] width 16 height 16
drag, startPoint x: 517, startPoint y: 232, endPoint x: 511, endPoint y: 242, distance: 11.7
click at [517, 231] on icon at bounding box center [508, 232] width 20 height 20
click at [509, 229] on icon at bounding box center [507, 232] width 16 height 16
click at [588, 233] on h2 "Please verify your email address!" at bounding box center [797, 232] width 546 height 20
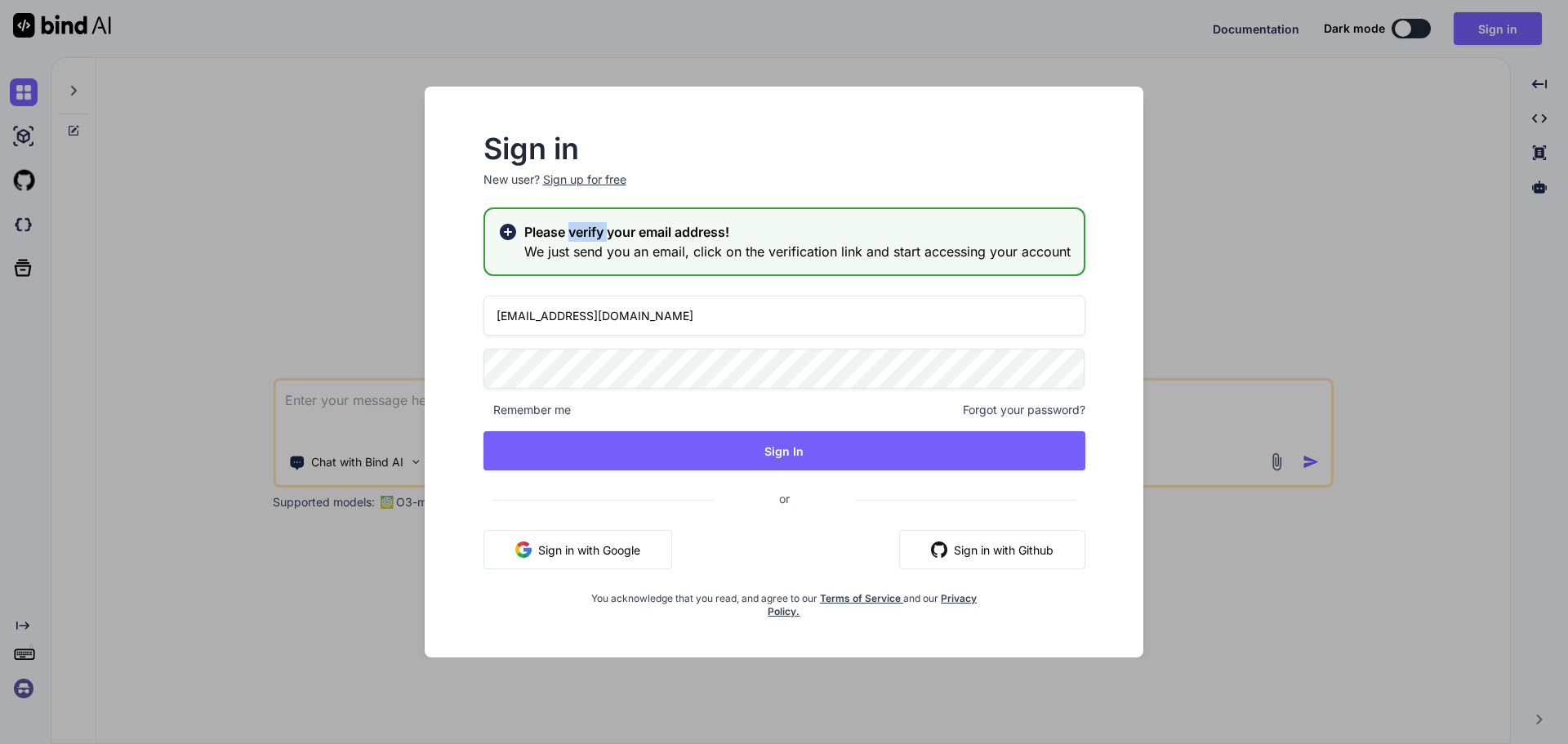
click at [590, 233] on h2 "Please verify your email address!" at bounding box center [797, 232] width 546 height 20
click at [593, 250] on h3 "We just send you an email, click on the verification link and start accessing y…" at bounding box center [797, 251] width 546 height 20
click at [625, 257] on h3 "We just send you an email, click on the verification link and start accessing y…" at bounding box center [797, 251] width 546 height 20
click at [628, 257] on h3 "We just send you an email, click on the verification link and start accessing y…" at bounding box center [797, 251] width 546 height 20
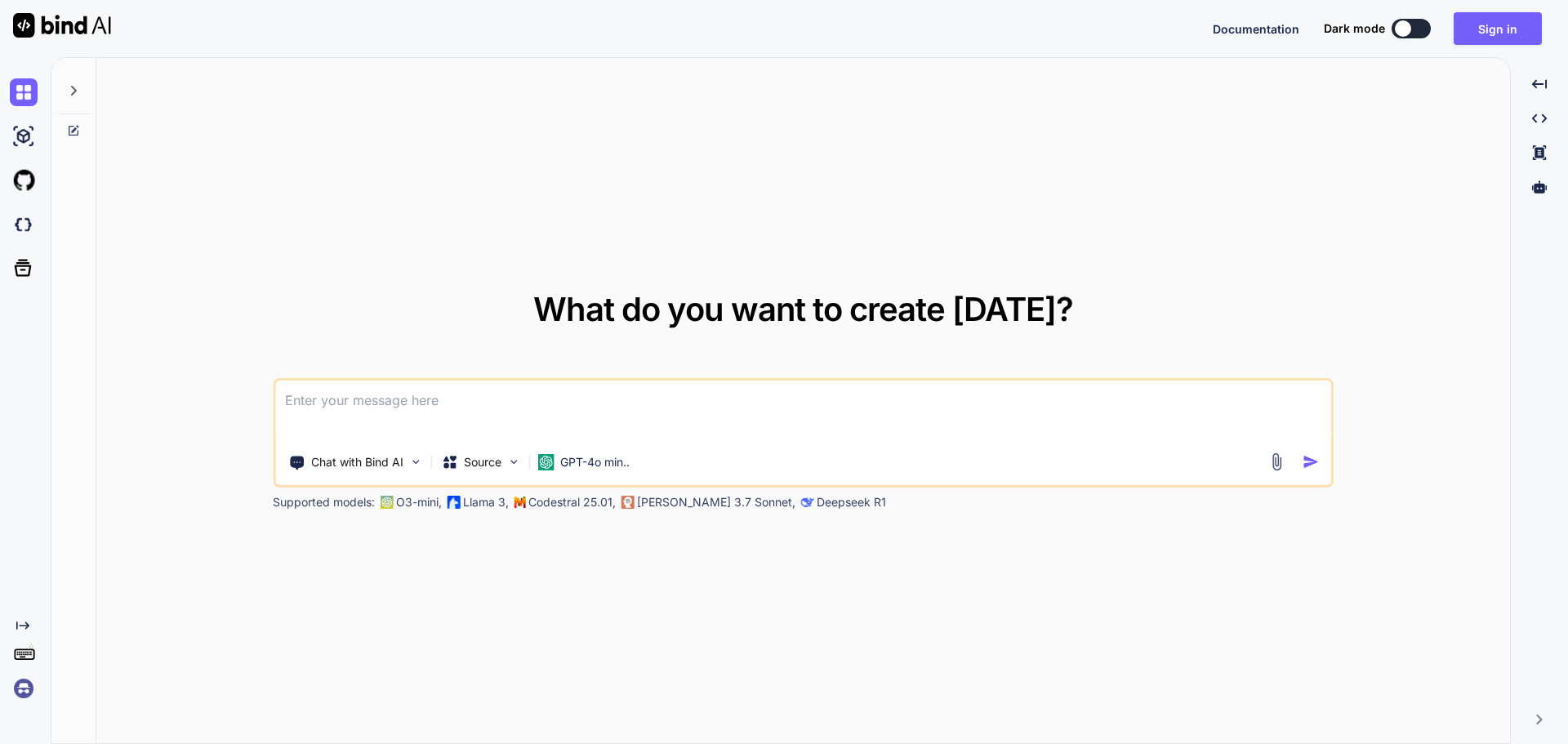
click at [442, 433] on textarea at bounding box center [803, 411] width 1056 height 60
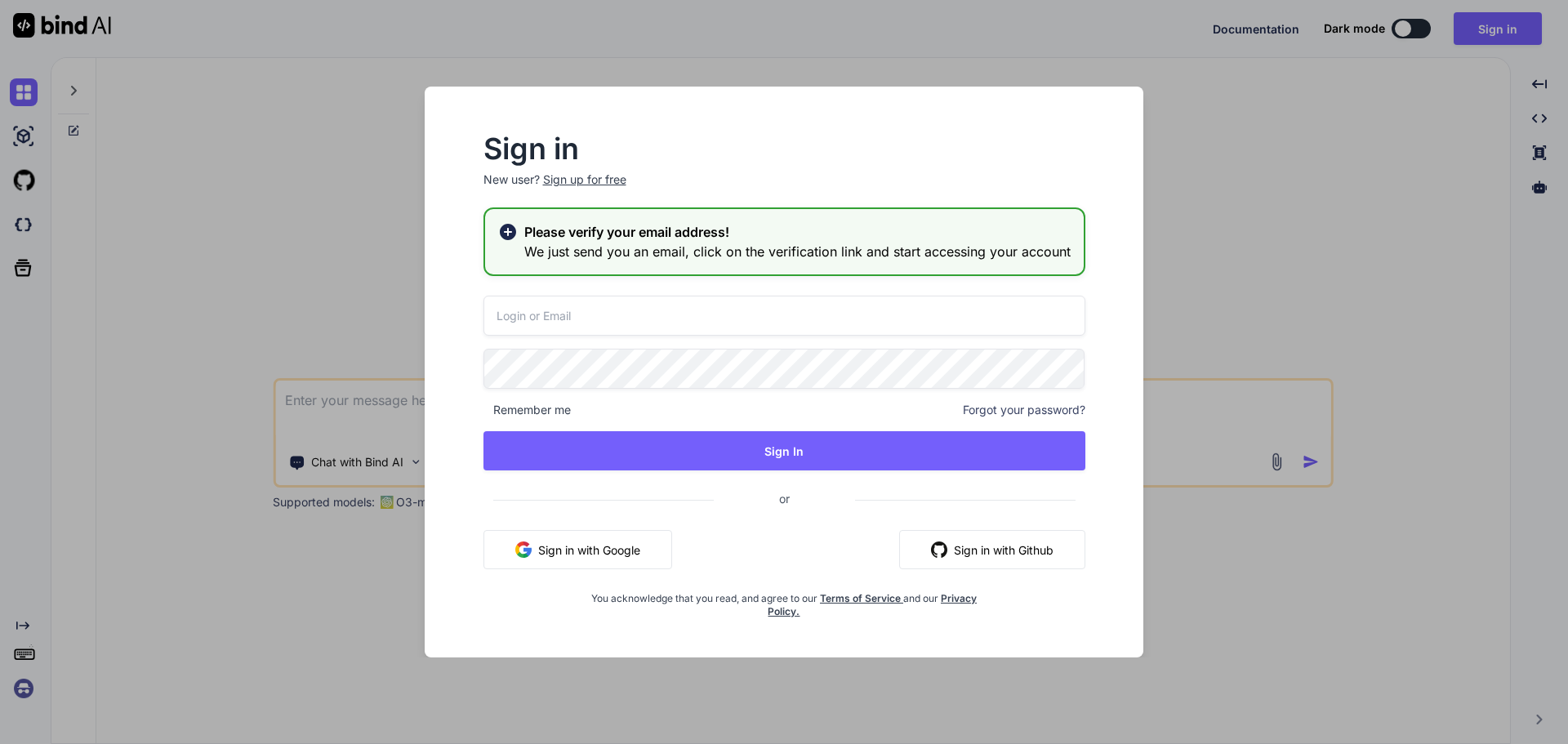
click at [1015, 415] on span "Forgot your password?" at bounding box center [1024, 410] width 122 height 16
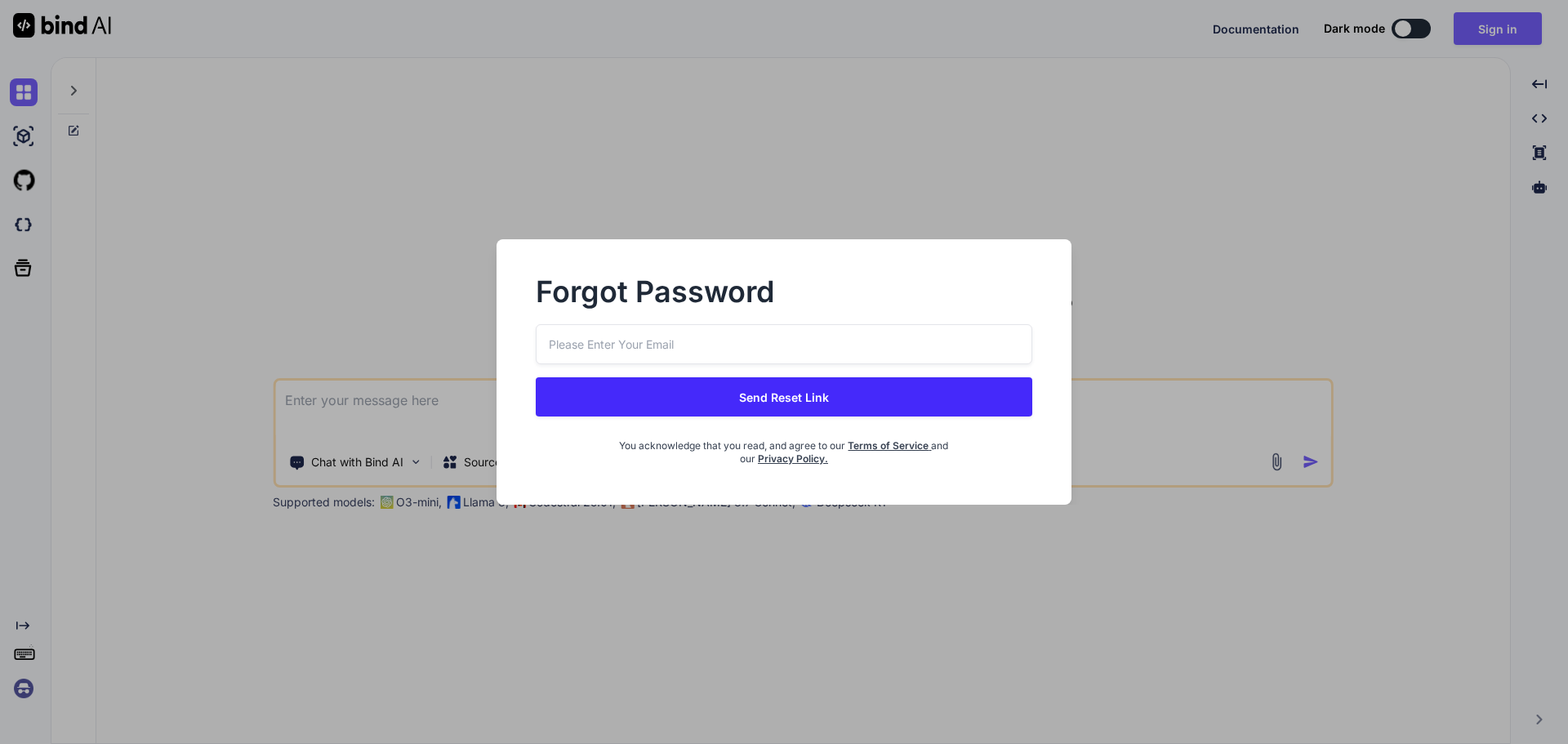
click at [719, 356] on input "email" at bounding box center [783, 344] width 497 height 40
paste input "hz269@powerscrews.com"
type input "hz269@powerscrews.com"
click at [712, 394] on button "Send Reset Link" at bounding box center [783, 397] width 497 height 40
click at [803, 408] on button "Send Reset Link" at bounding box center [783, 397] width 497 height 40
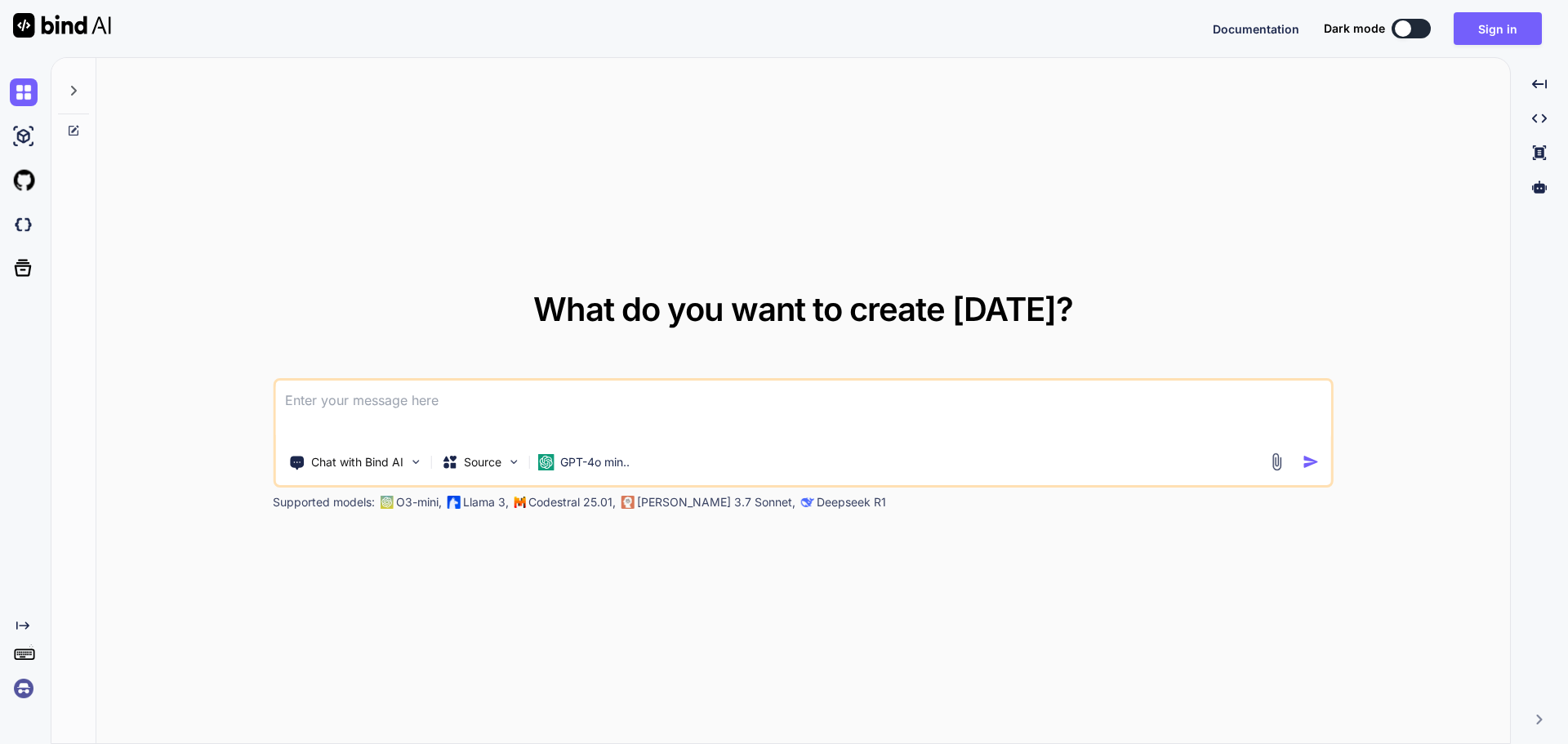
type textarea "x"
click at [539, 378] on div "Chat with Bind AI Source GPT-4o min.." at bounding box center [803, 432] width 1061 height 109
click at [553, 398] on textarea at bounding box center [803, 411] width 1056 height 60
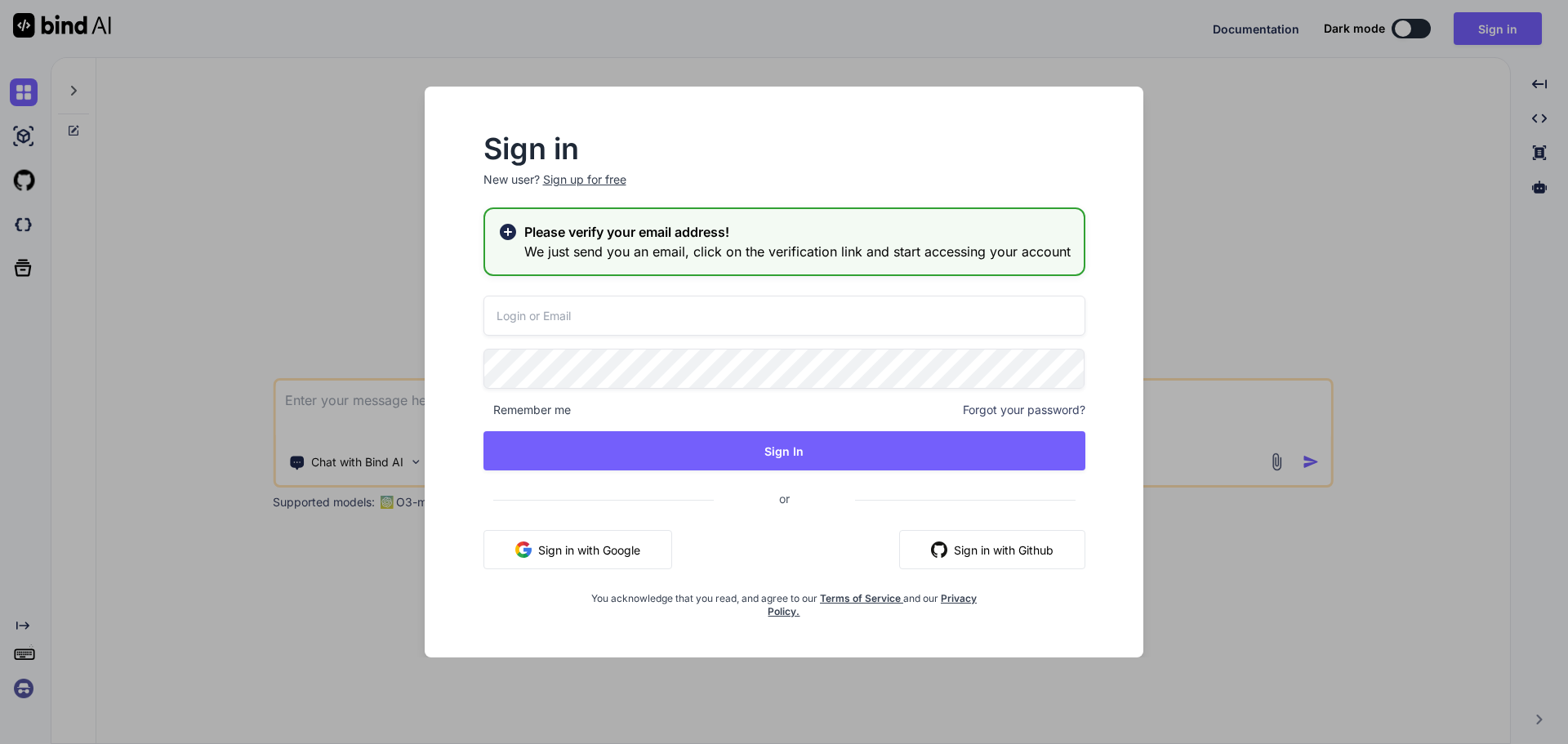
click at [632, 314] on input "email" at bounding box center [784, 316] width 602 height 40
paste input "[EMAIL_ADDRESS][DOMAIN_NAME]"
type input "[EMAIL_ADDRESS][DOMAIN_NAME]"
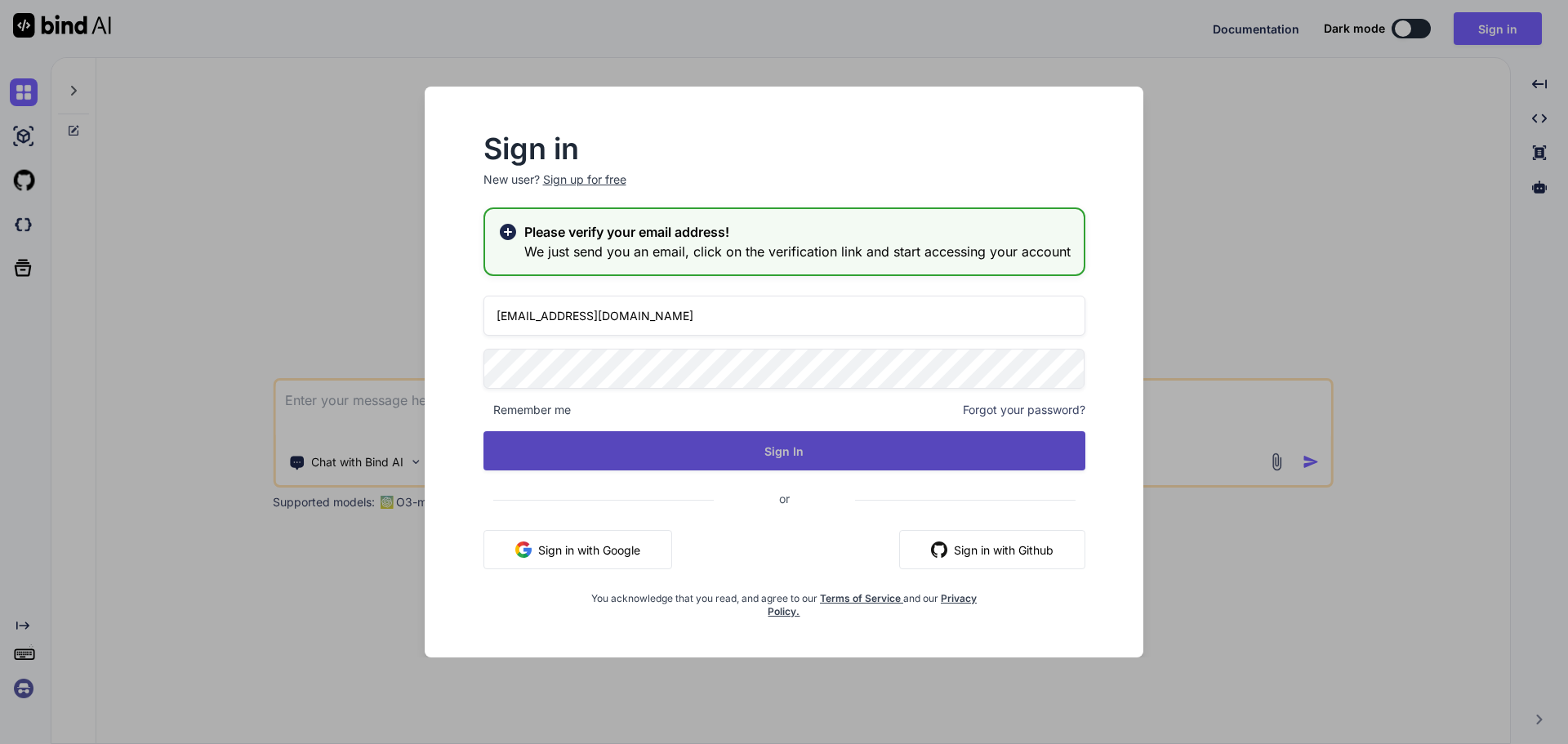
click at [584, 459] on button "Sign In" at bounding box center [784, 451] width 602 height 40
